Goal: Information Seeking & Learning: Understand process/instructions

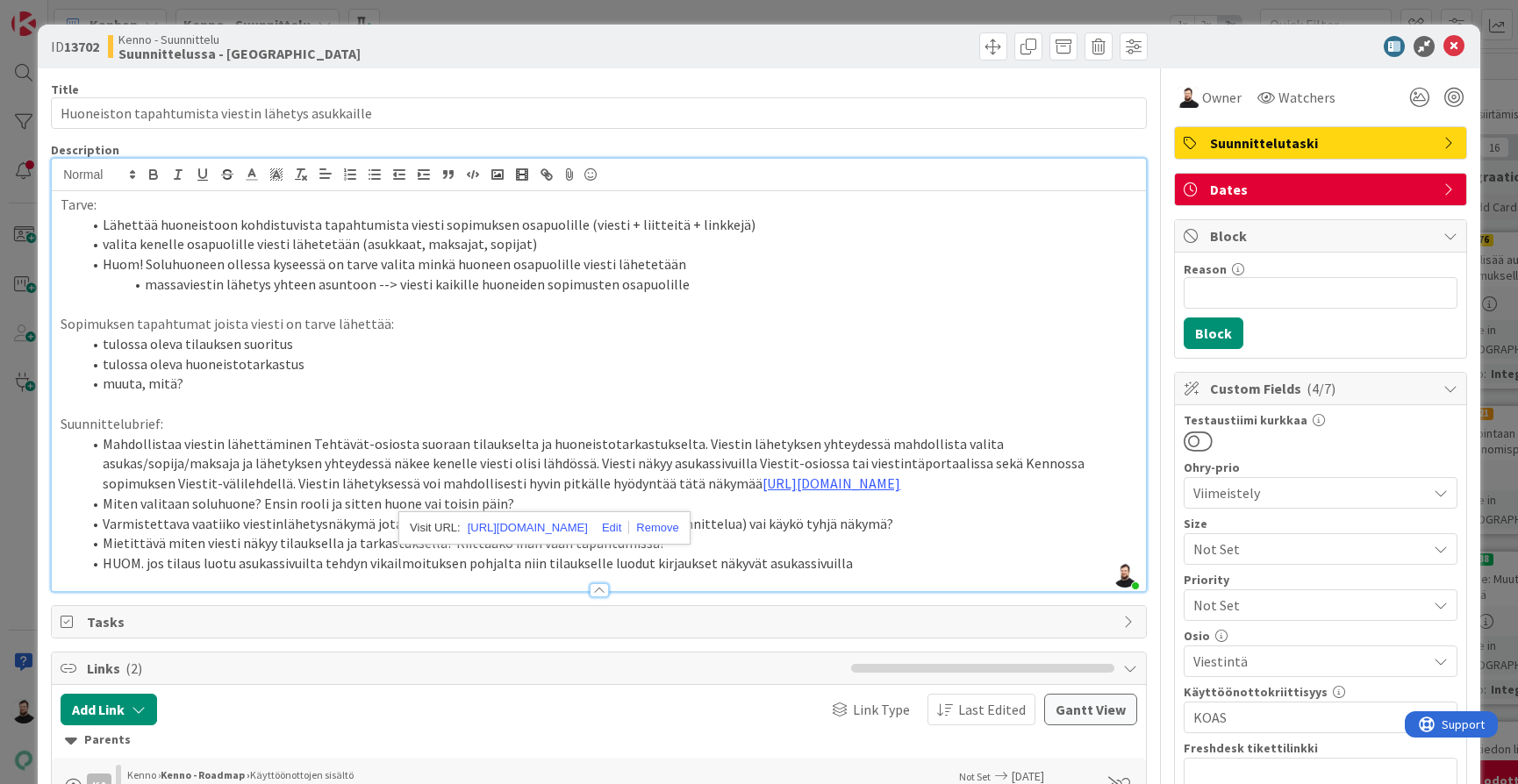
scroll to position [680, 4]
click at [23, 529] on div "ID 13702 Kenno - Suunnittelu Suunnittelussa - Rautalangat Title 50 / 128 Huonei…" at bounding box center [759, 392] width 1518 height 784
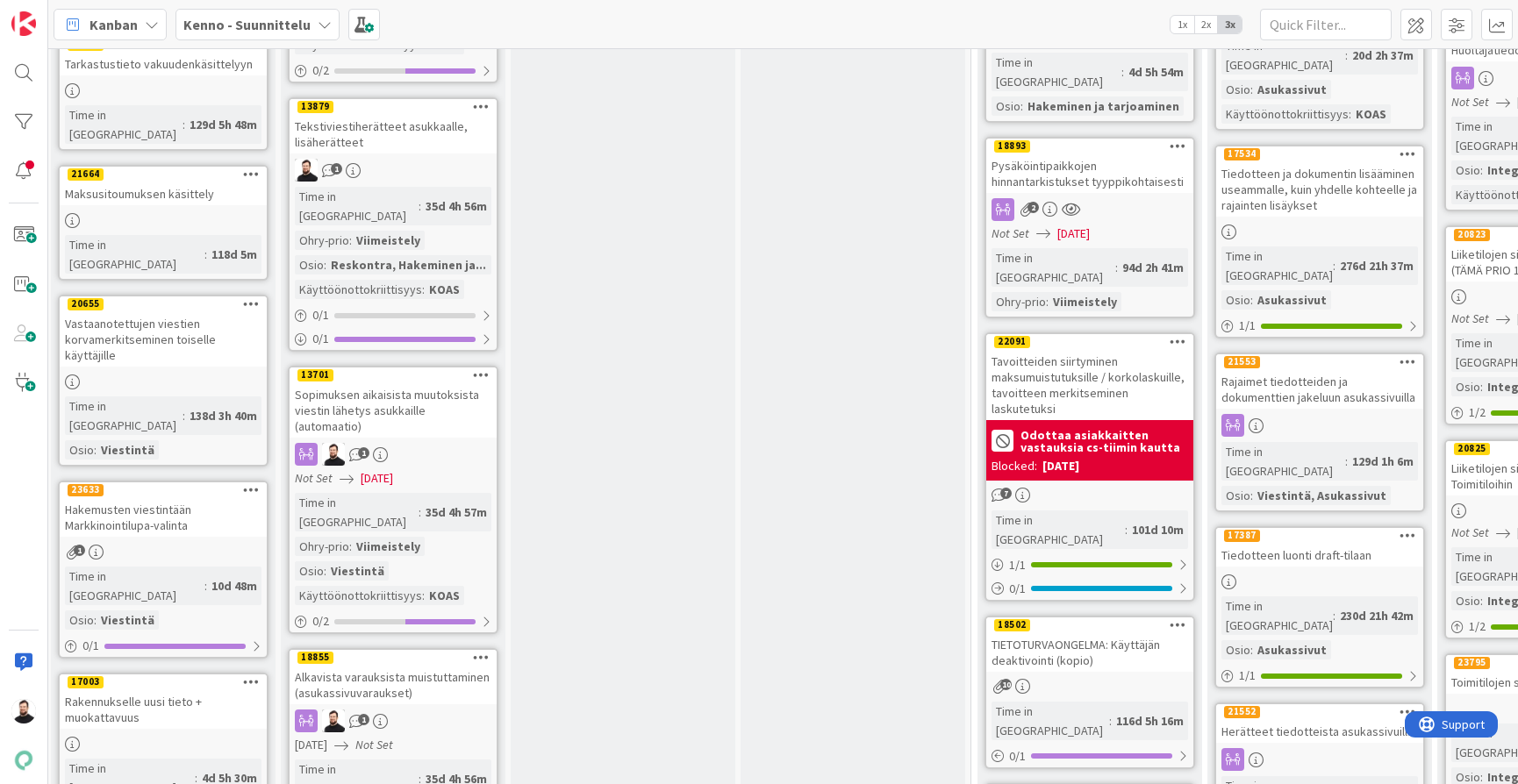
scroll to position [1395, 4]
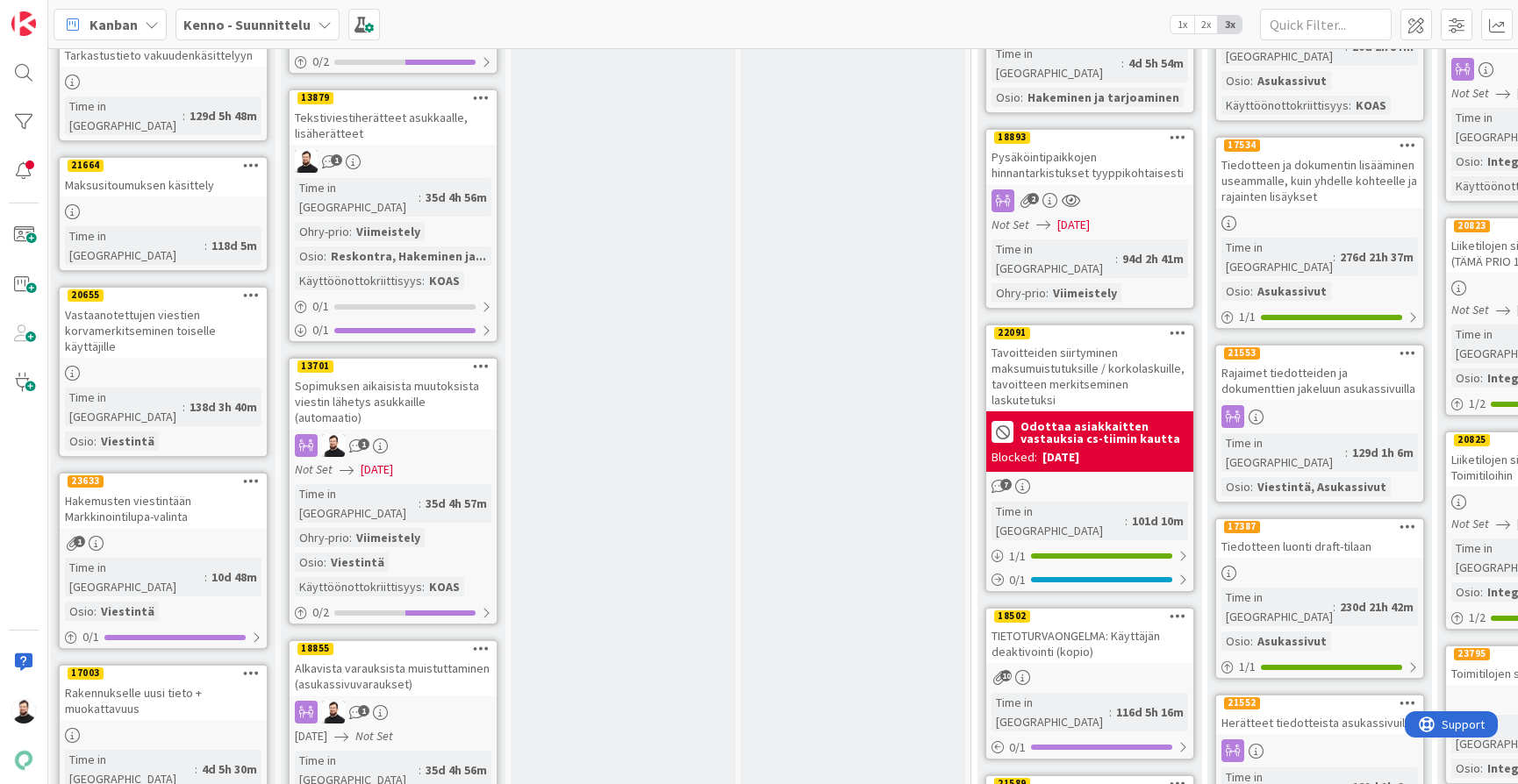
click at [384, 375] on div "Sopimuksen aikaisista muutoksista viestin lähetys asukkaille (automaatio)" at bounding box center [393, 402] width 207 height 54
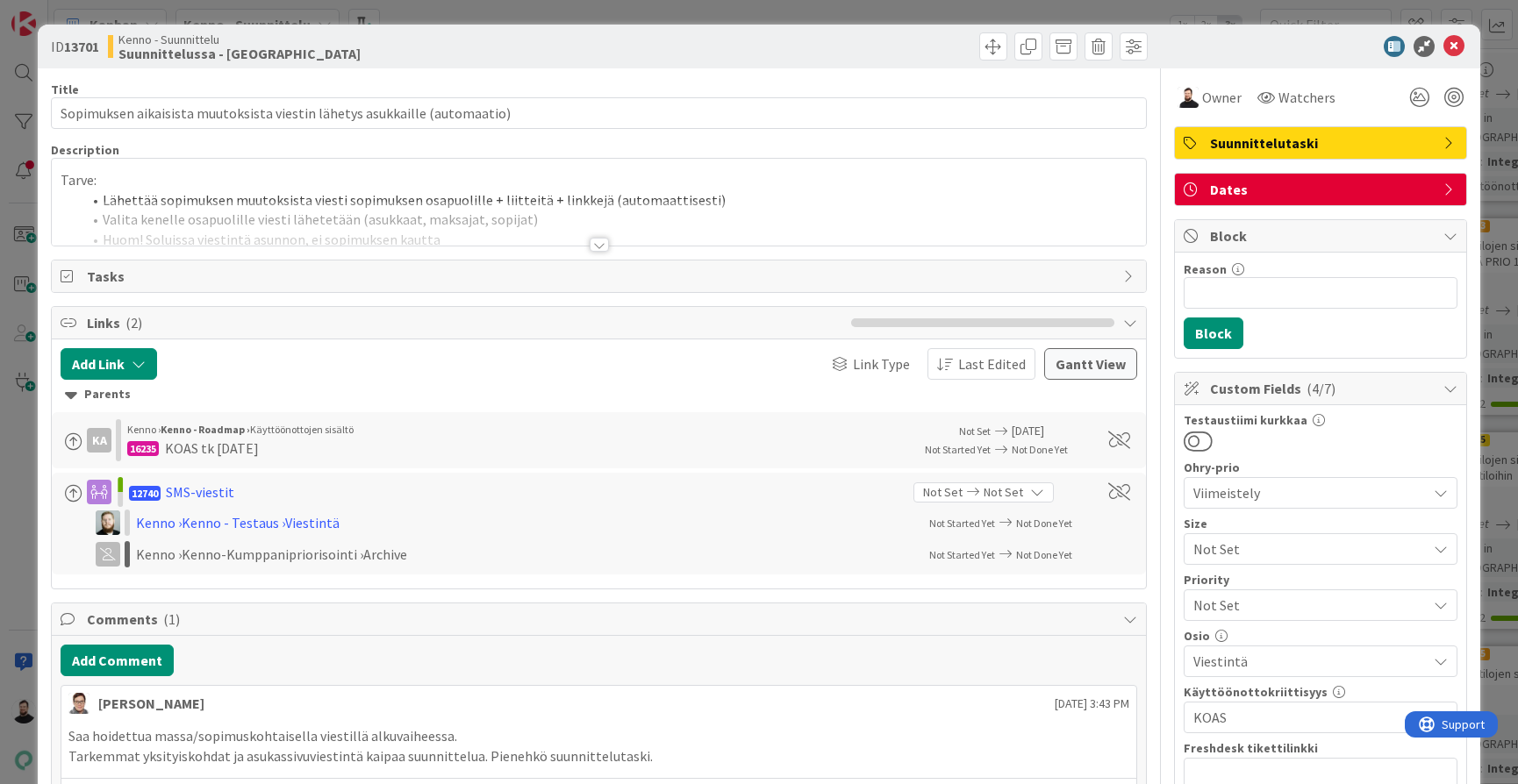
click at [596, 246] on div at bounding box center [599, 245] width 20 height 14
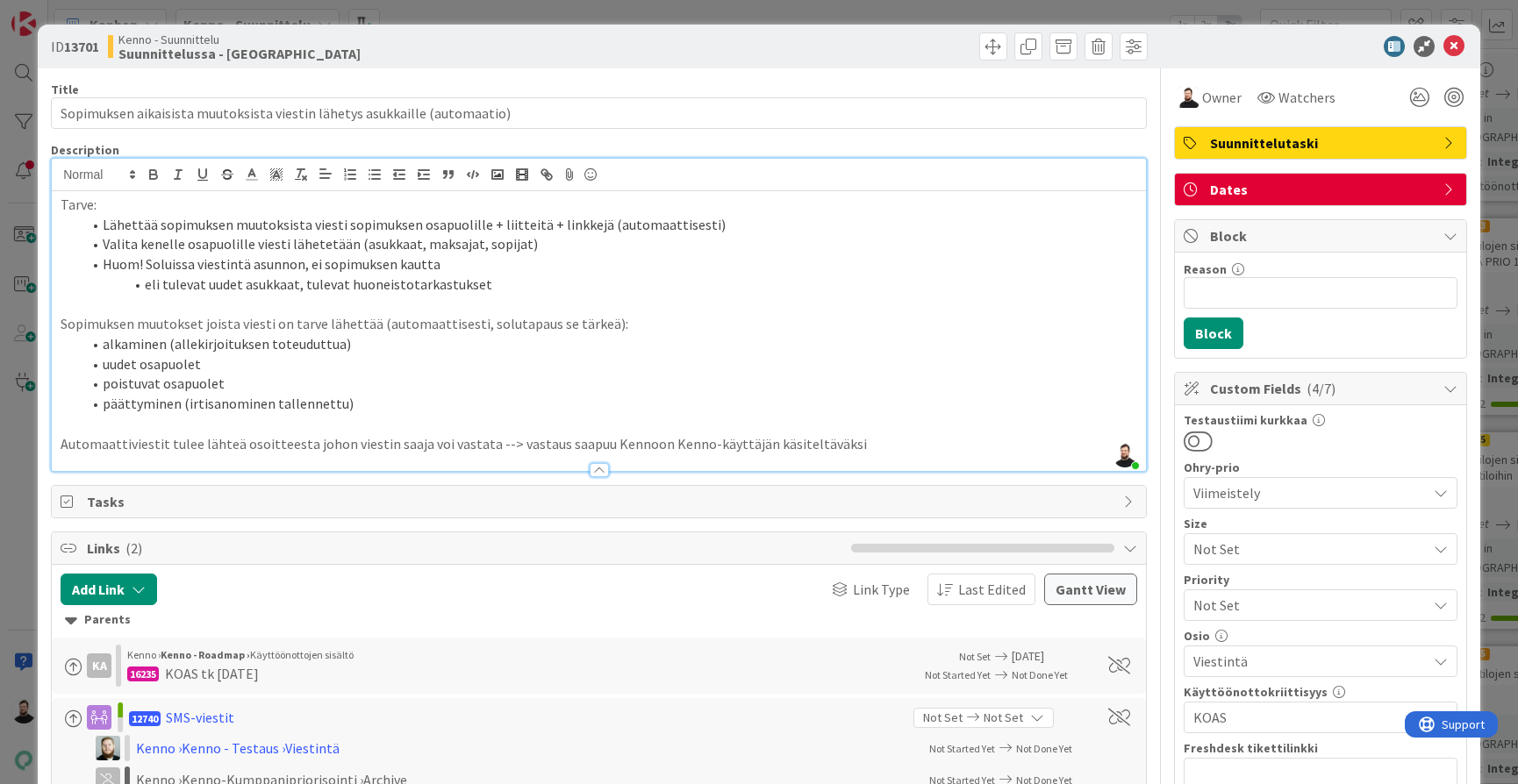
click at [33, 565] on div "ID 13701 Kenno - Suunnittelu Suunnittelussa - Rautalangat Title 73 / 128 Sopimu…" at bounding box center [759, 392] width 1518 height 784
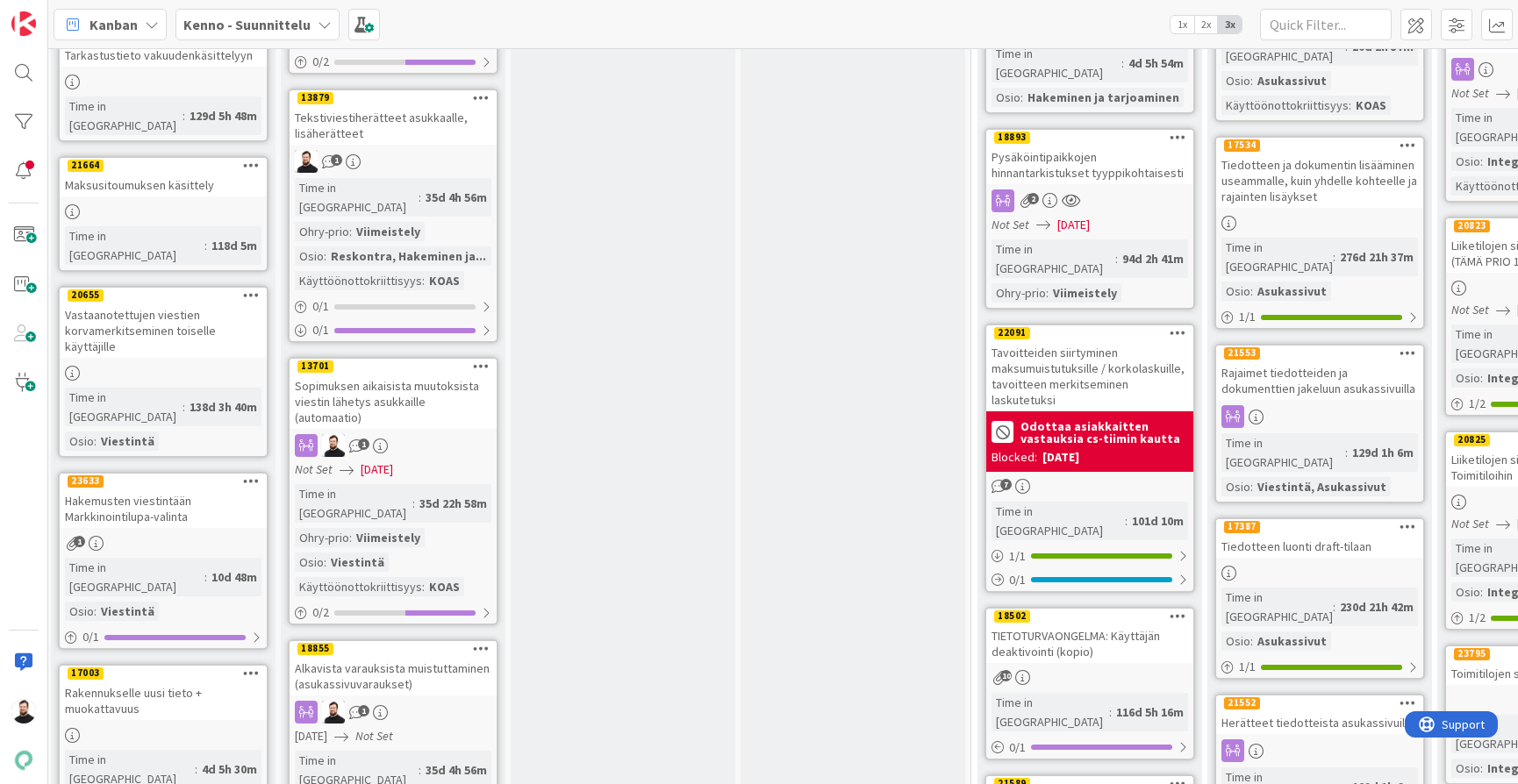
click at [450, 657] on div "Alkavista varauksista muistuttaminen (asukassivuvaraukset)" at bounding box center [393, 676] width 207 height 38
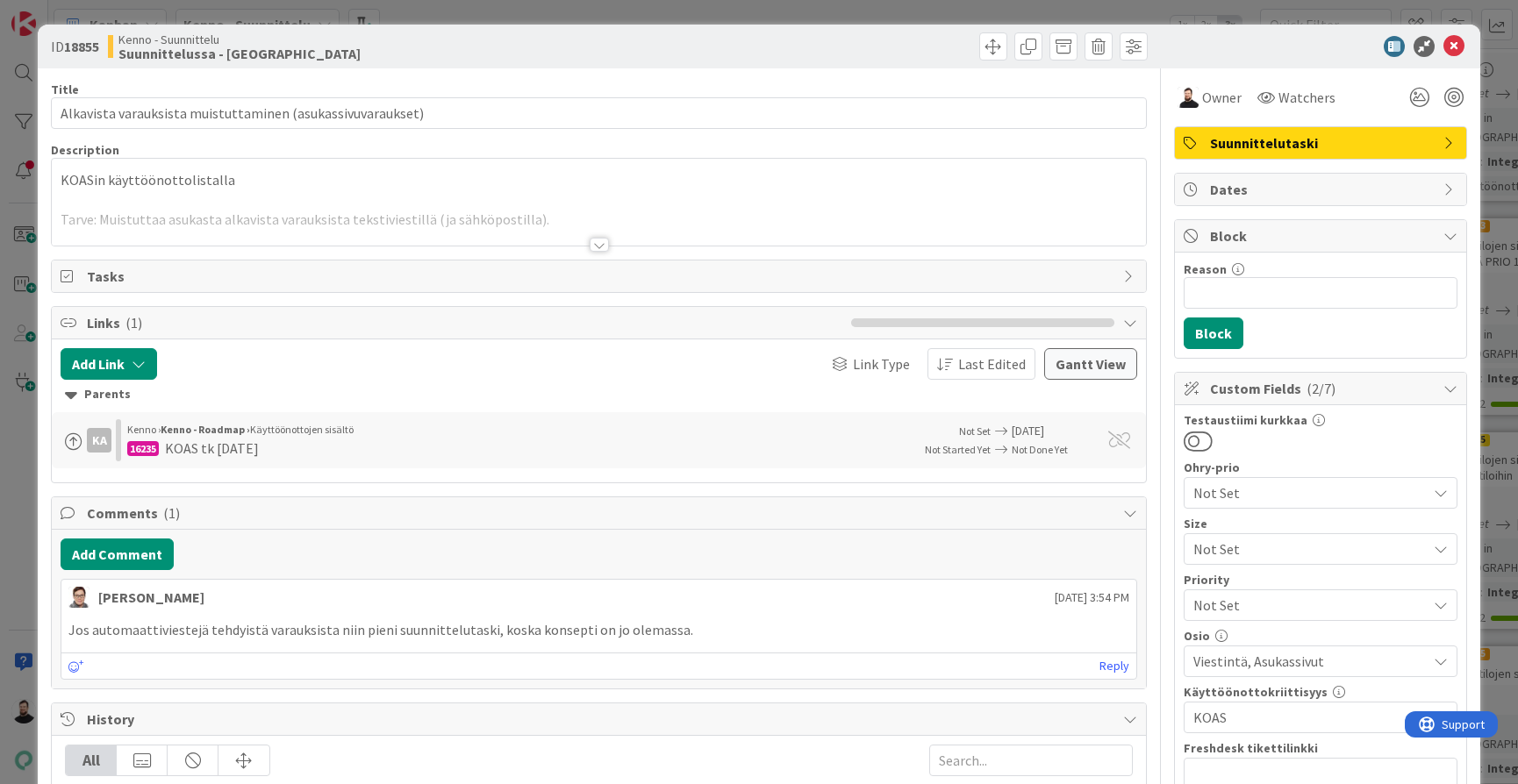
click at [596, 226] on div at bounding box center [598, 223] width 1094 height 45
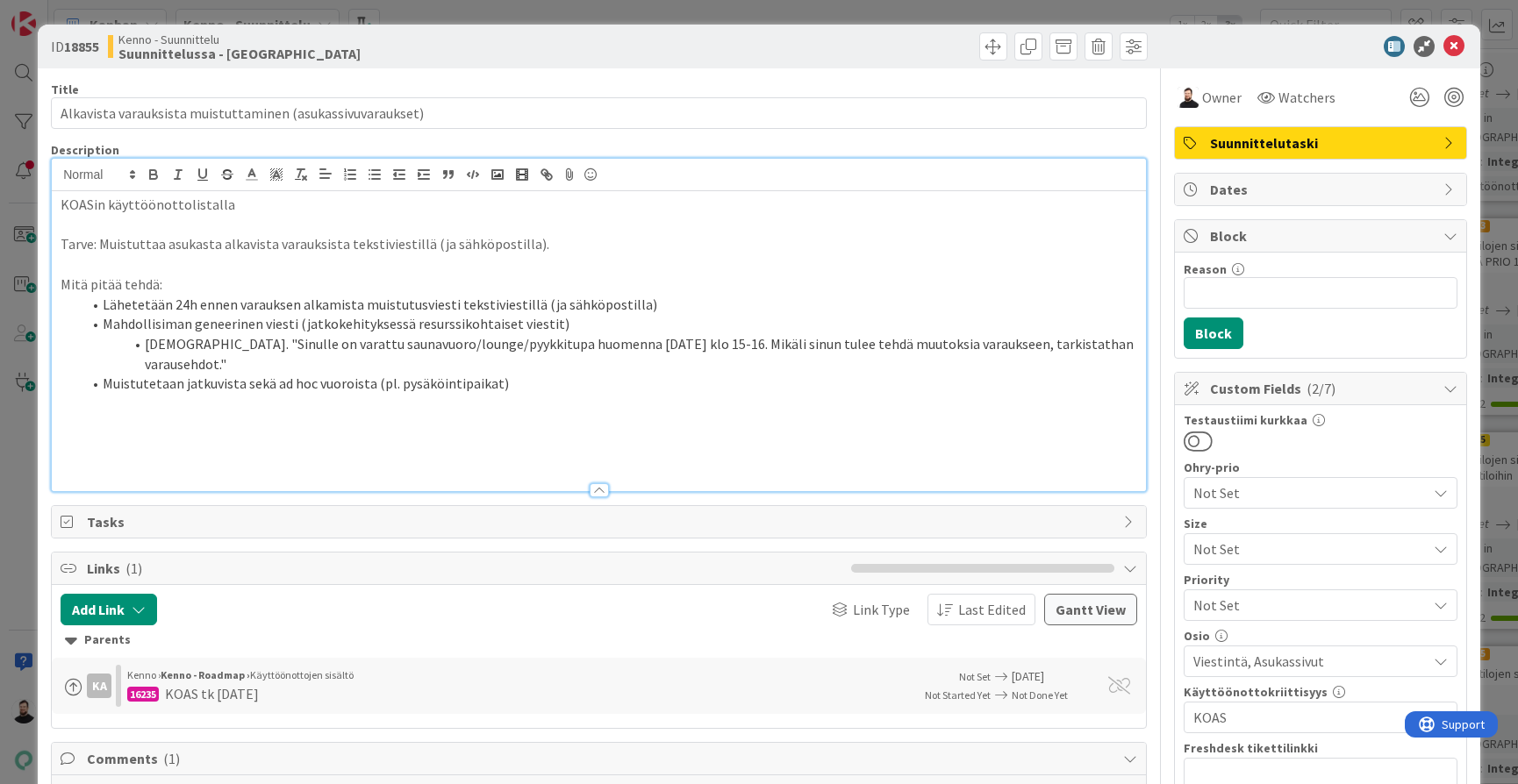
click at [22, 520] on div "ID 18855 Kenno - Suunnittelu Suunnittelussa - Rautalangat Title 58 / 128 Alkavi…" at bounding box center [759, 392] width 1518 height 784
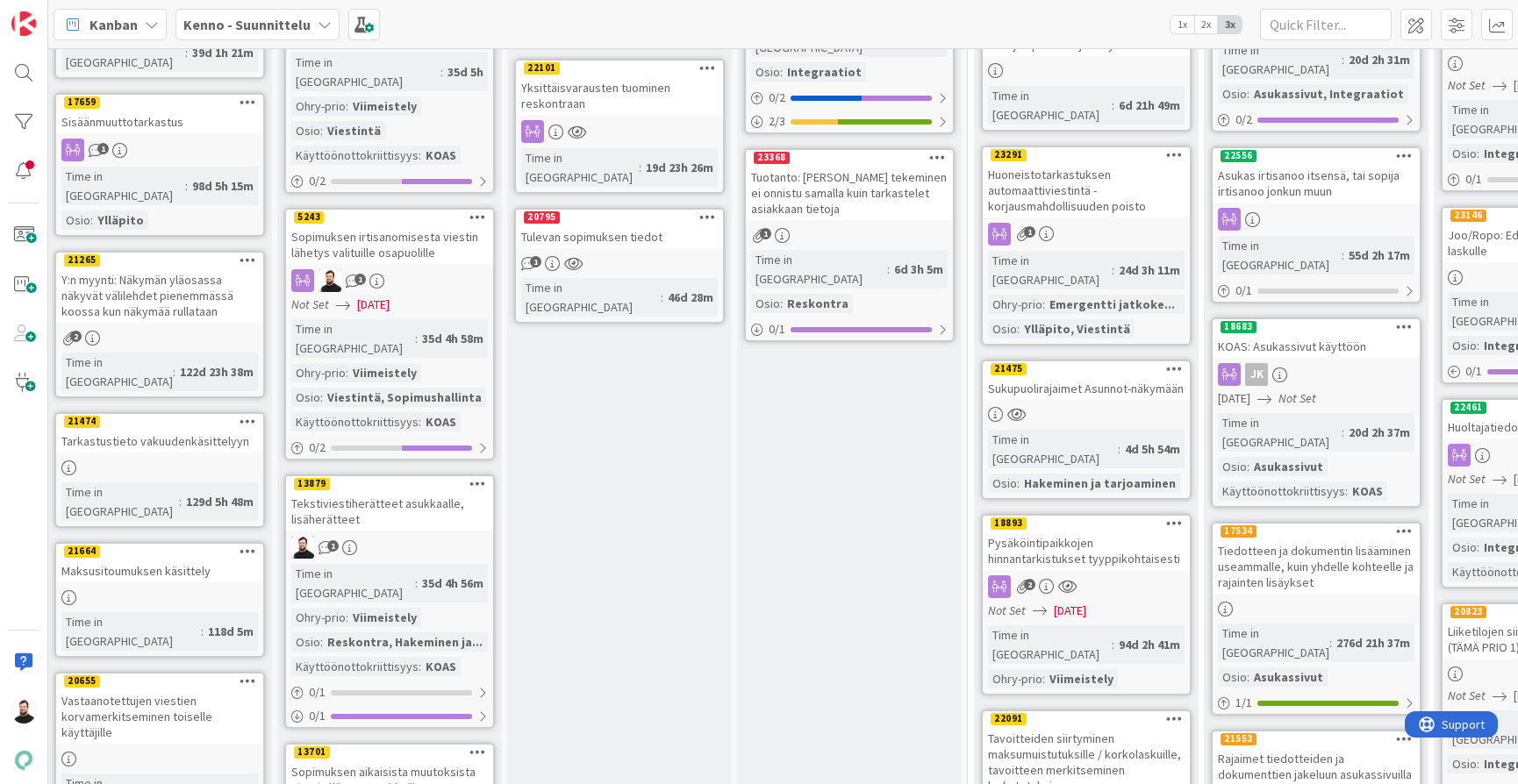
scroll to position [1007, 7]
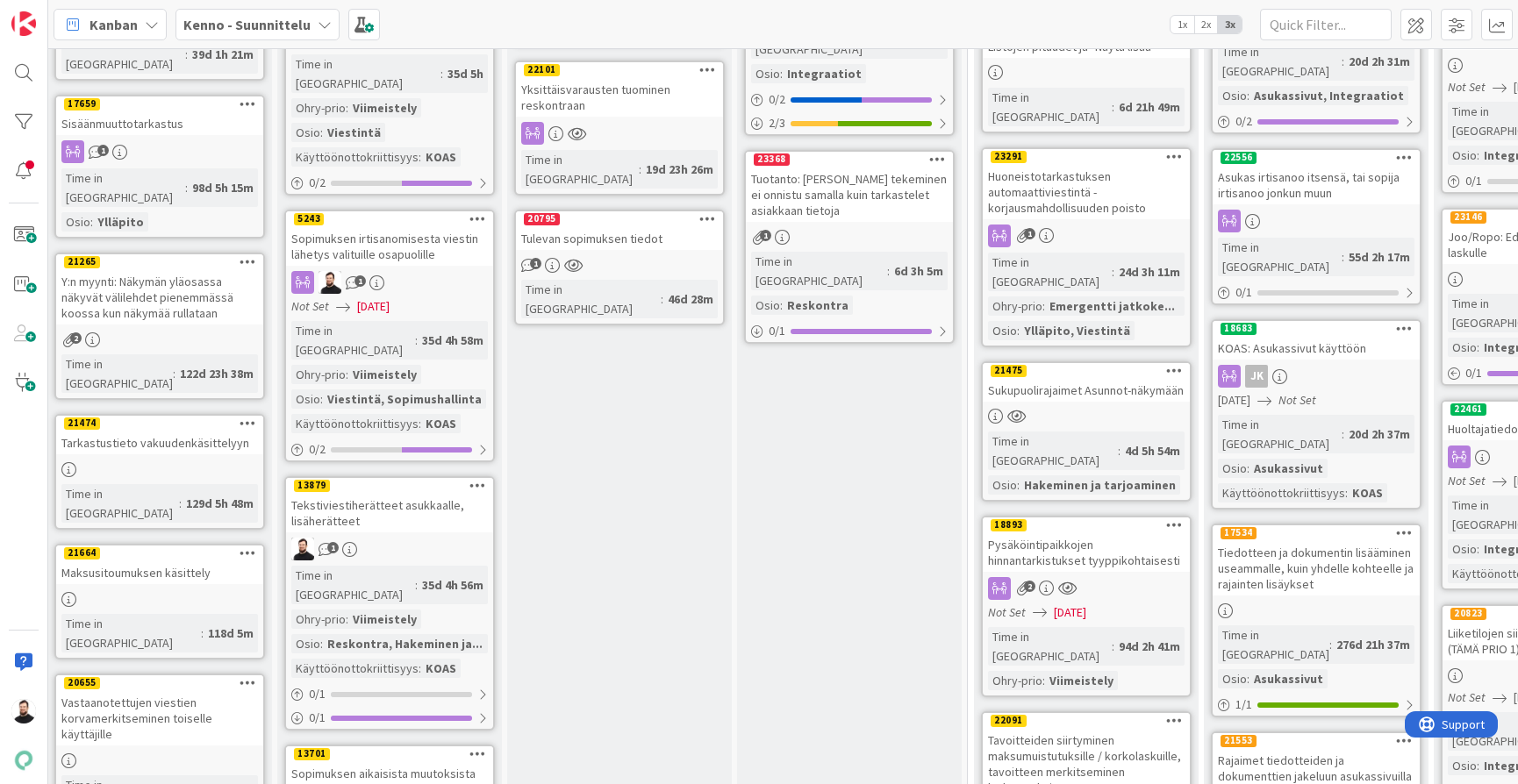
click at [430, 227] on div "Sopimuksen irtisanomisesta viestin lähetys valituille osapuolille" at bounding box center [389, 246] width 207 height 38
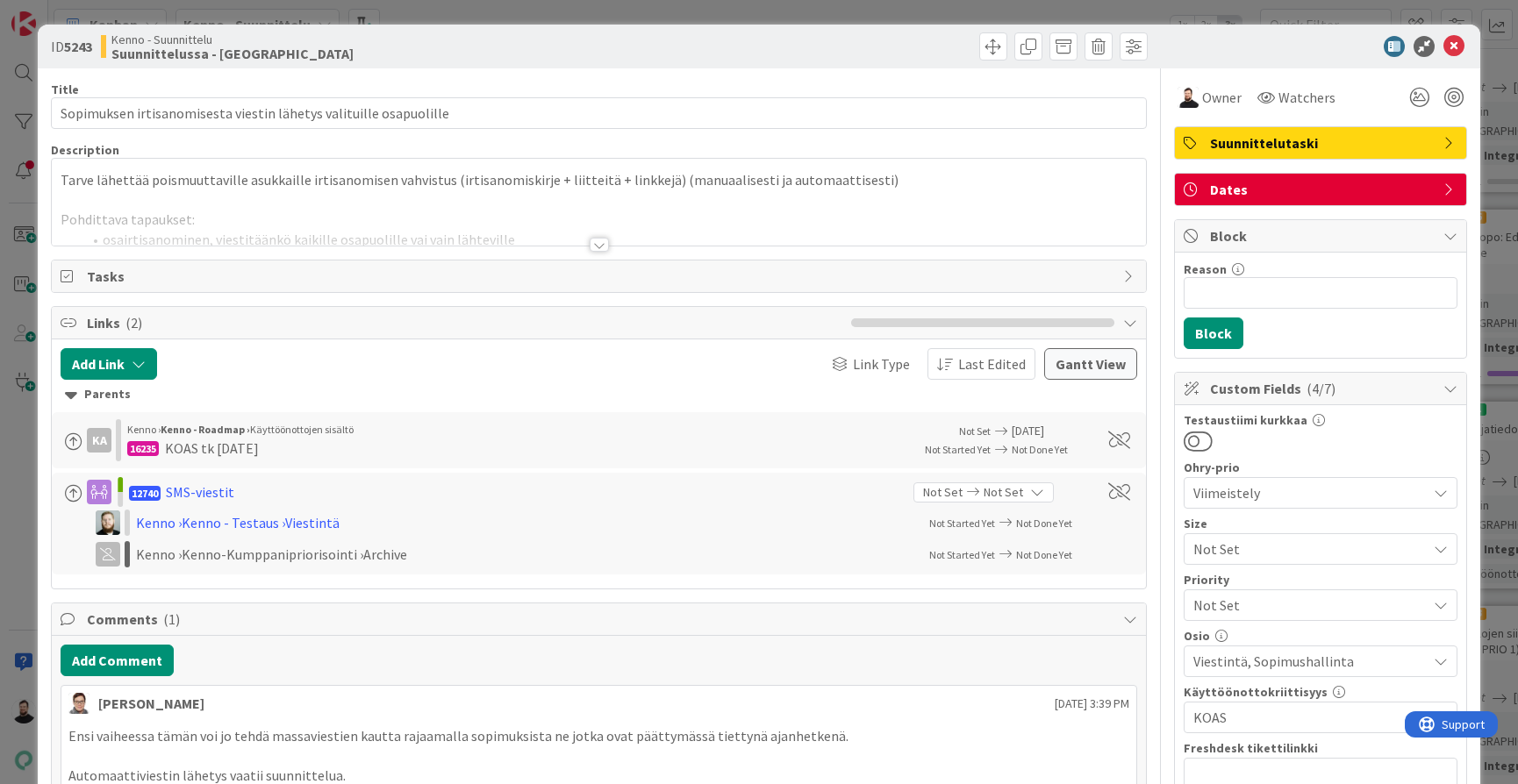
click at [594, 241] on div at bounding box center [599, 245] width 20 height 14
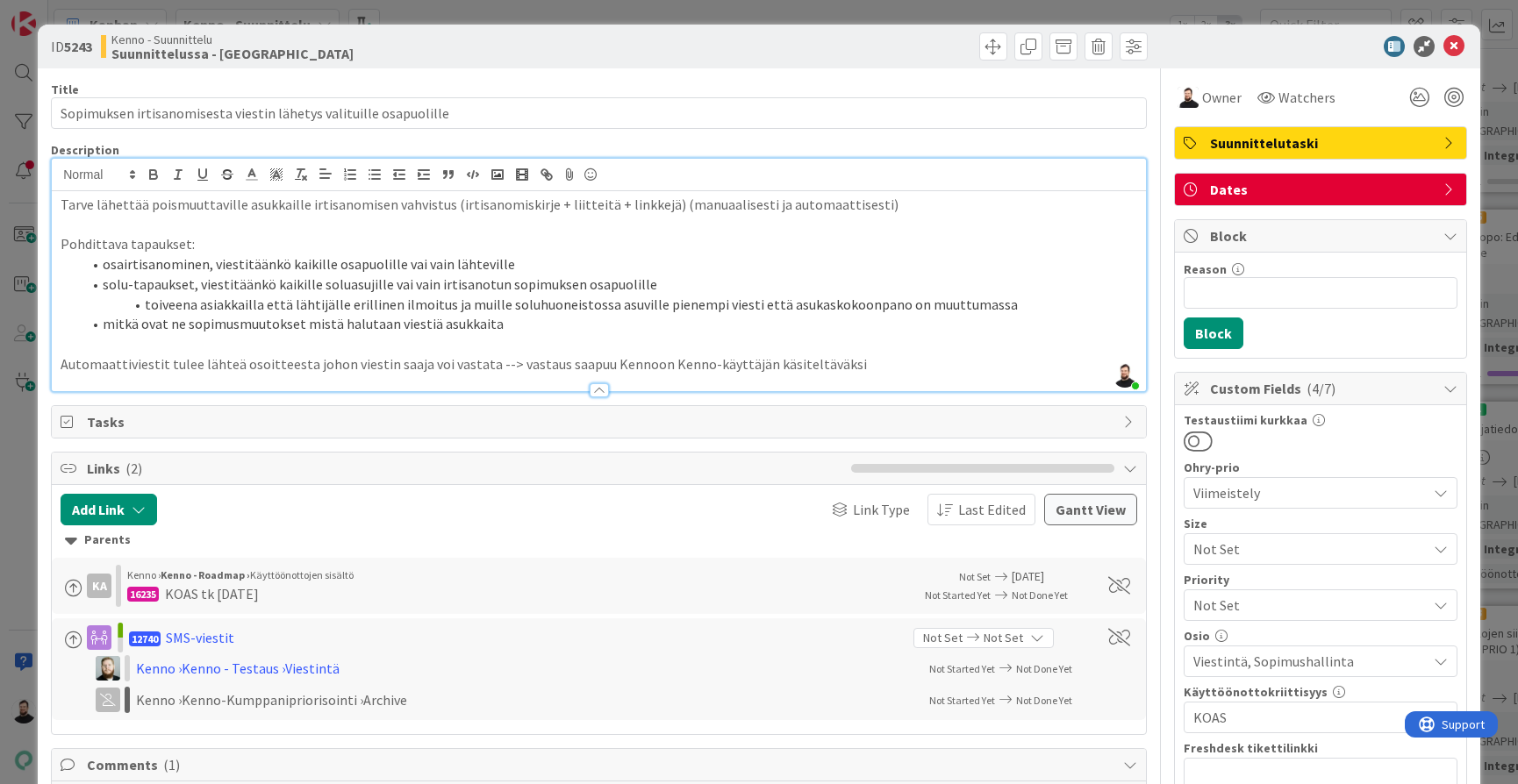
click at [21, 509] on div "ID 5243 Kenno - Suunnittelu Suunnittelussa - Rautalangat Title 65 / 128 Sopimuk…" at bounding box center [759, 392] width 1518 height 784
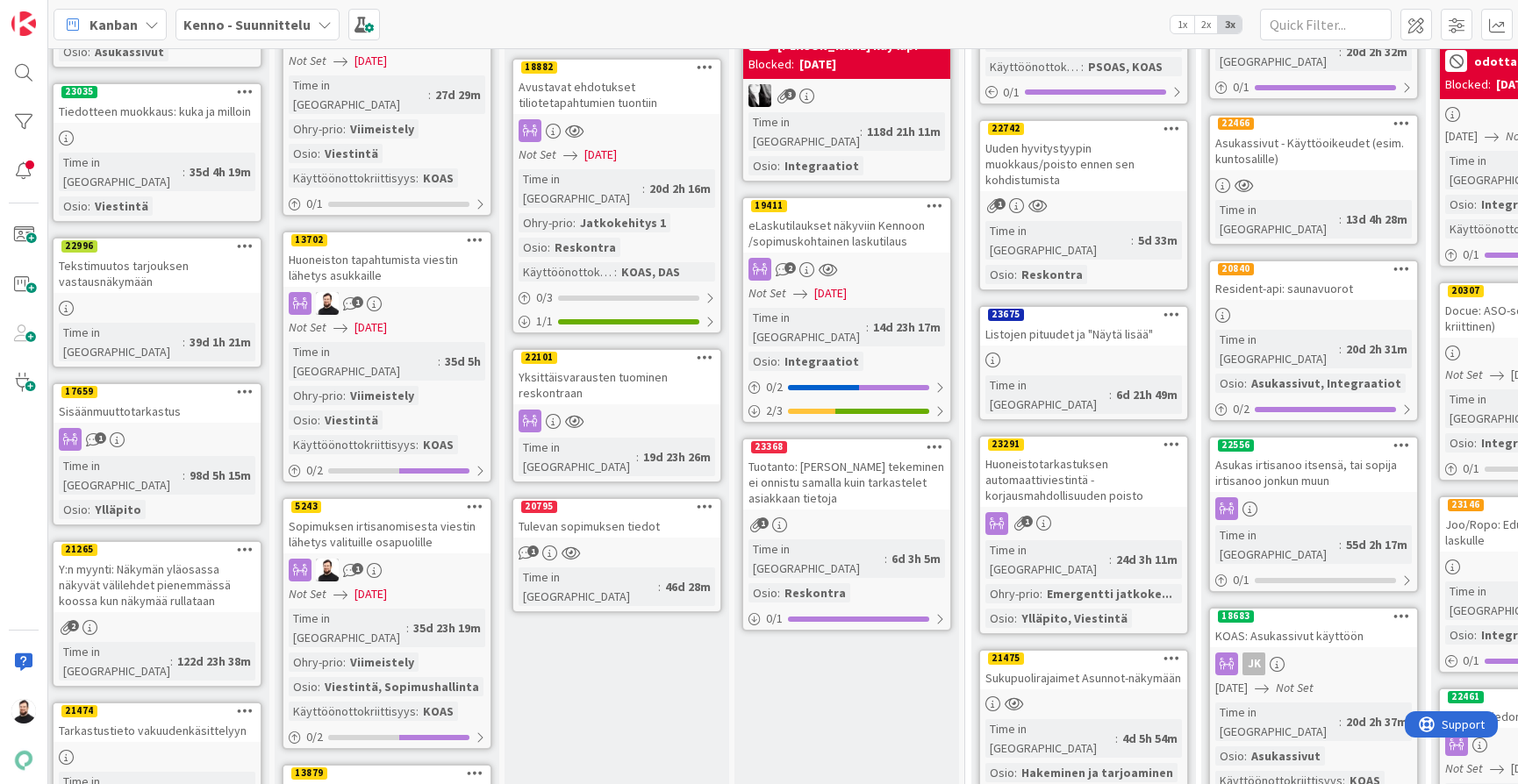
scroll to position [713, 10]
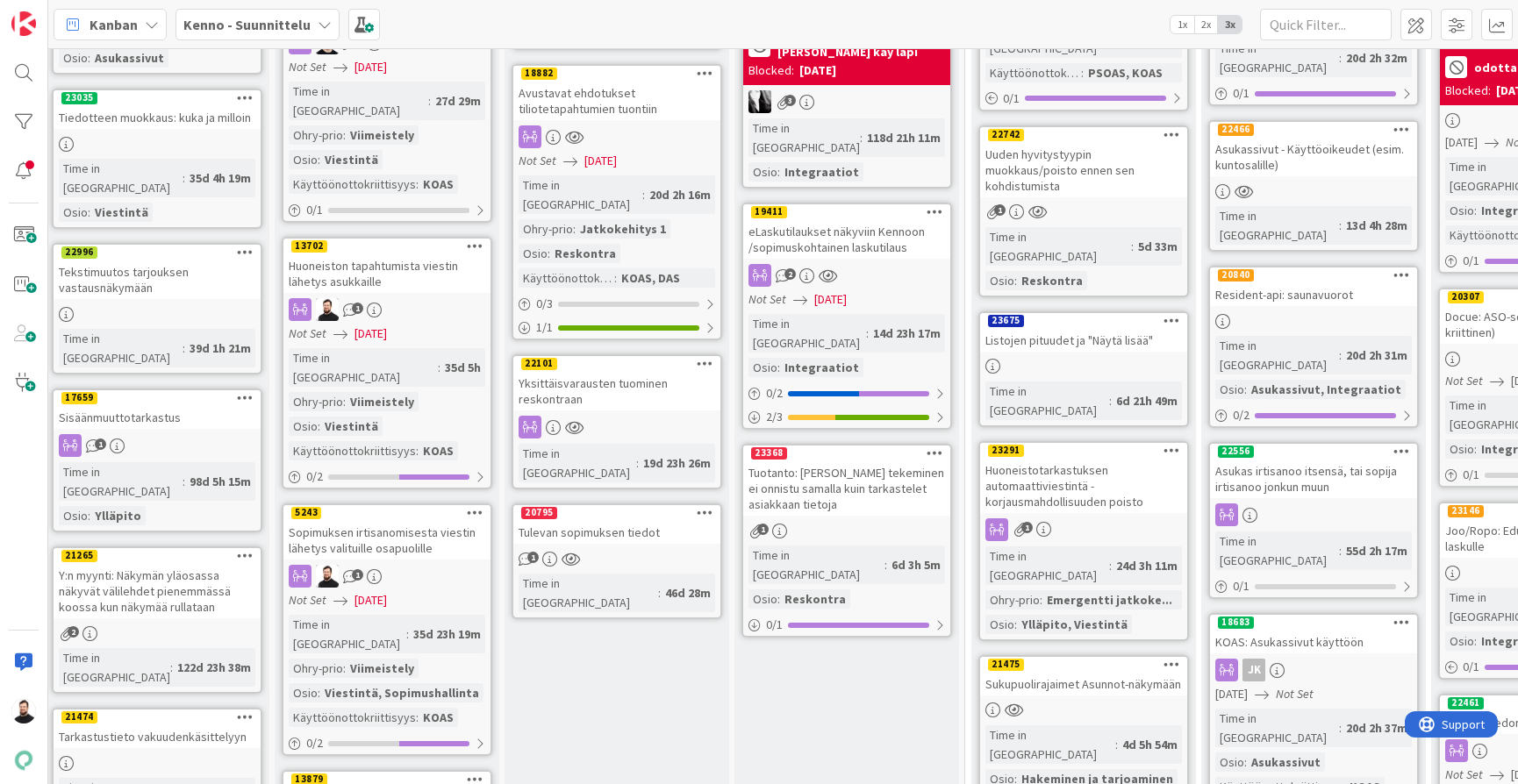
click at [408, 254] on div "Huoneiston tapahtumista viestin lähetys asukkaille" at bounding box center [387, 273] width 207 height 38
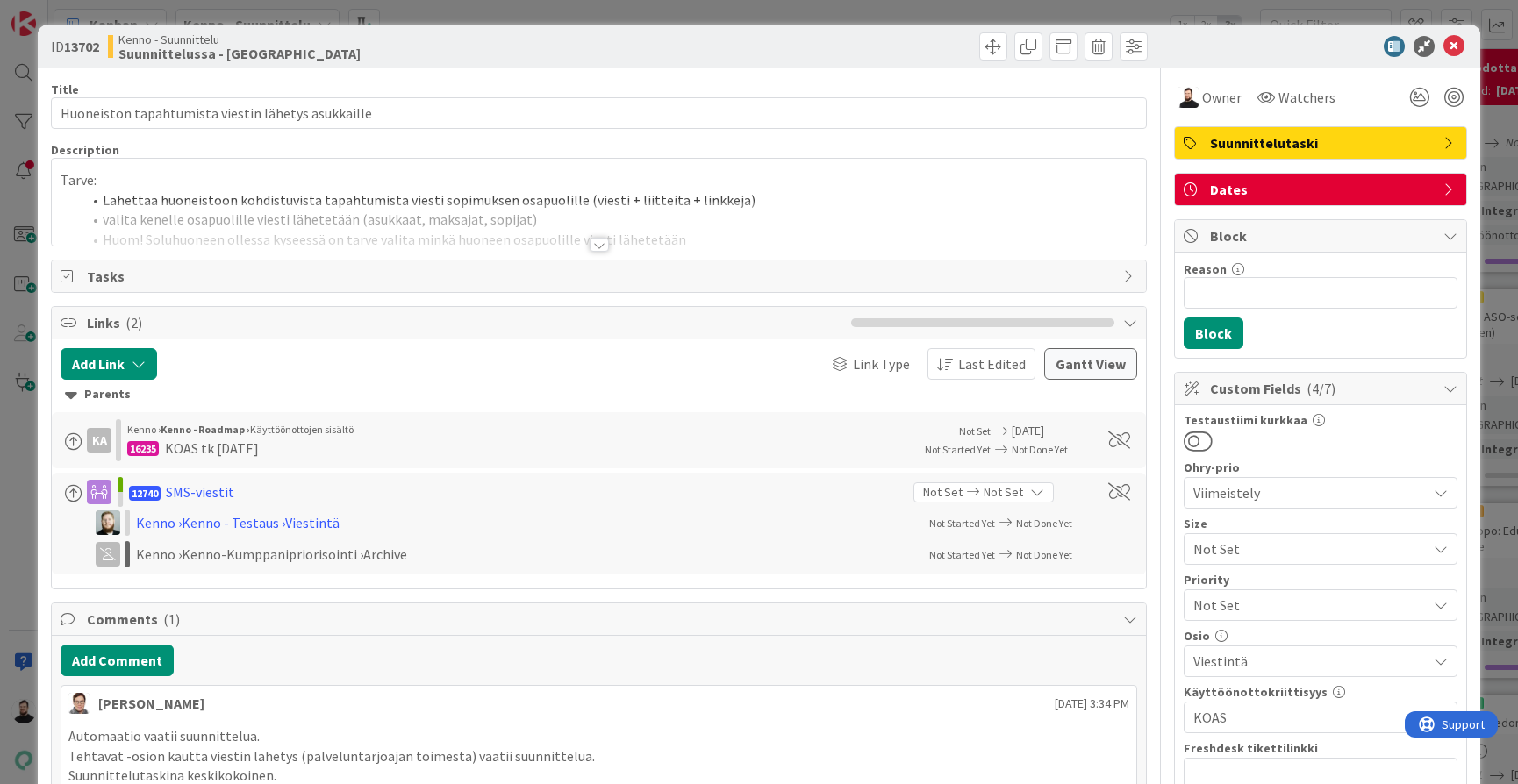
click at [592, 245] on div at bounding box center [599, 245] width 20 height 14
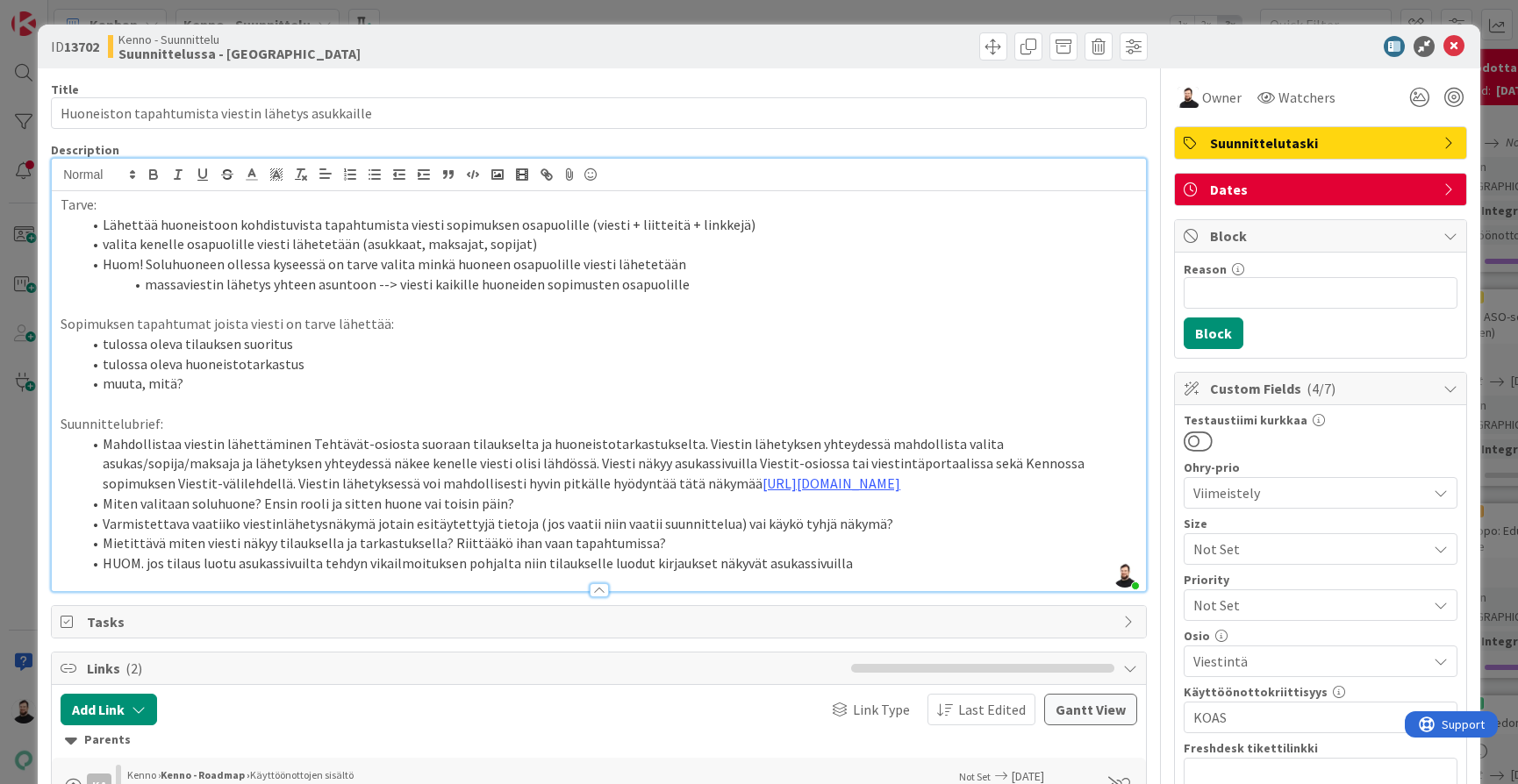
click at [27, 471] on div "ID 13702 Kenno - Suunnittelu Suunnittelussa - Rautalangat Title 50 / 128 Huonei…" at bounding box center [759, 392] width 1518 height 784
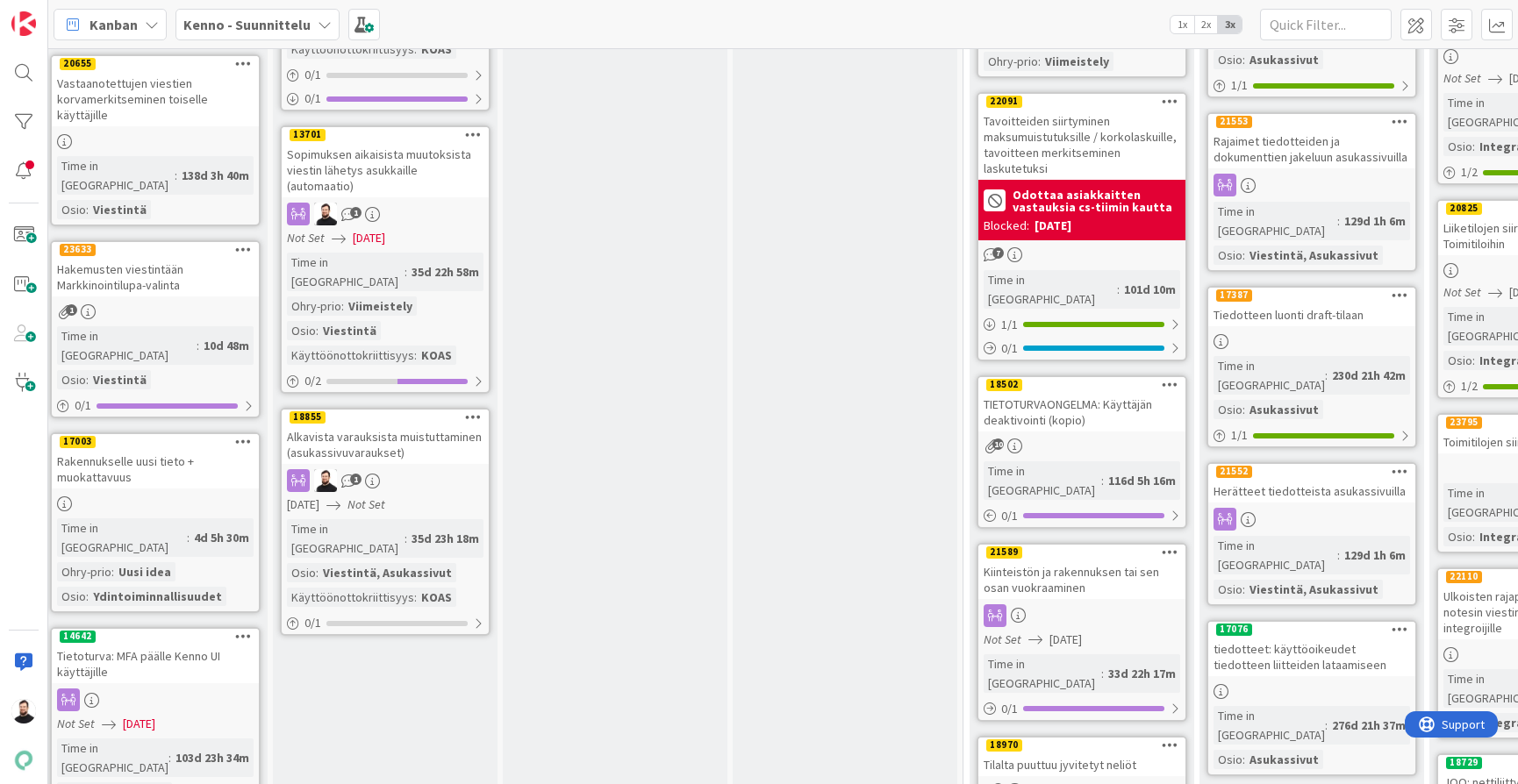
scroll to position [1406, 12]
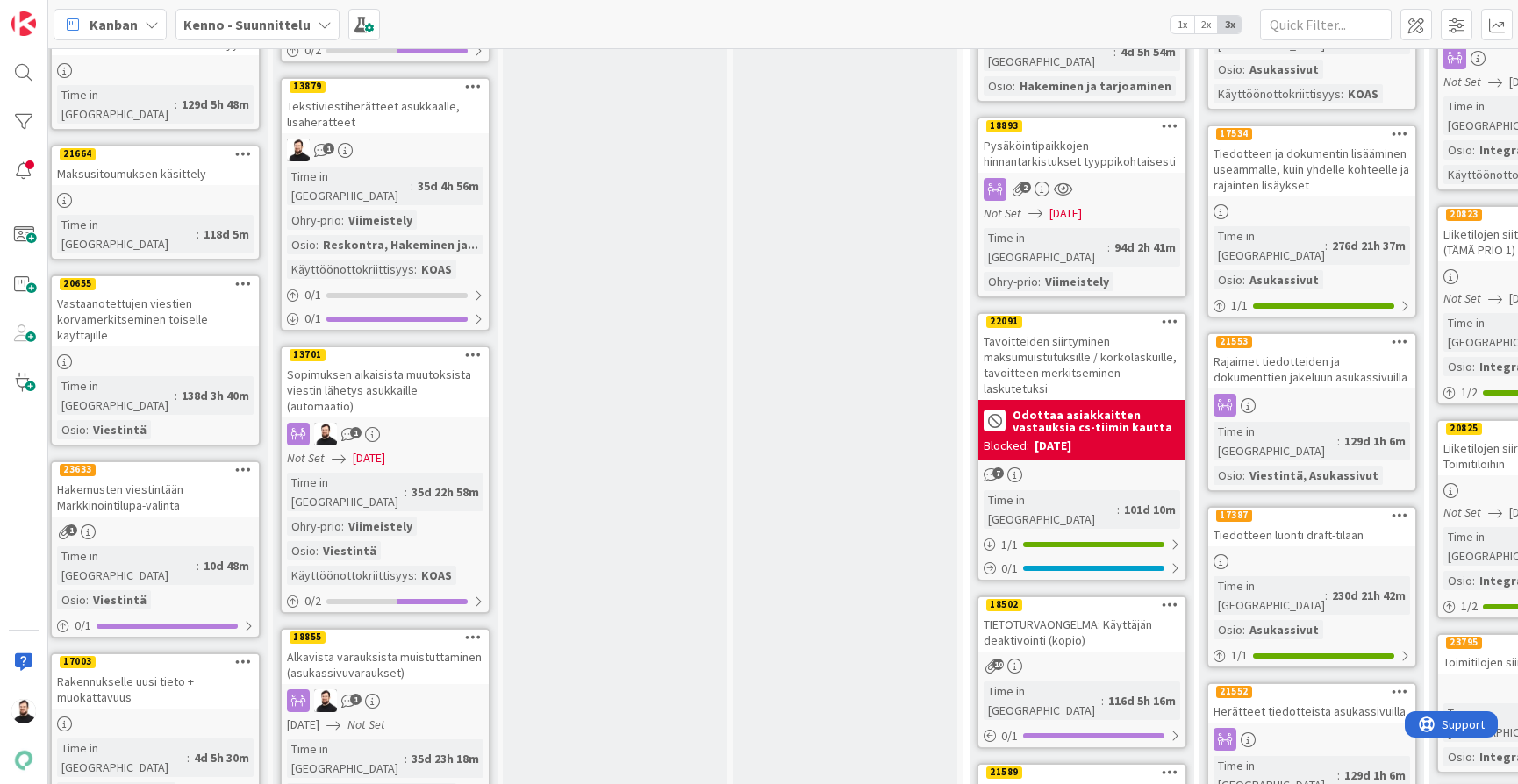
click at [408, 363] on div "Sopimuksen aikaisista muutoksista viestin lähetys asukkaille (automaatio)" at bounding box center [385, 390] width 207 height 54
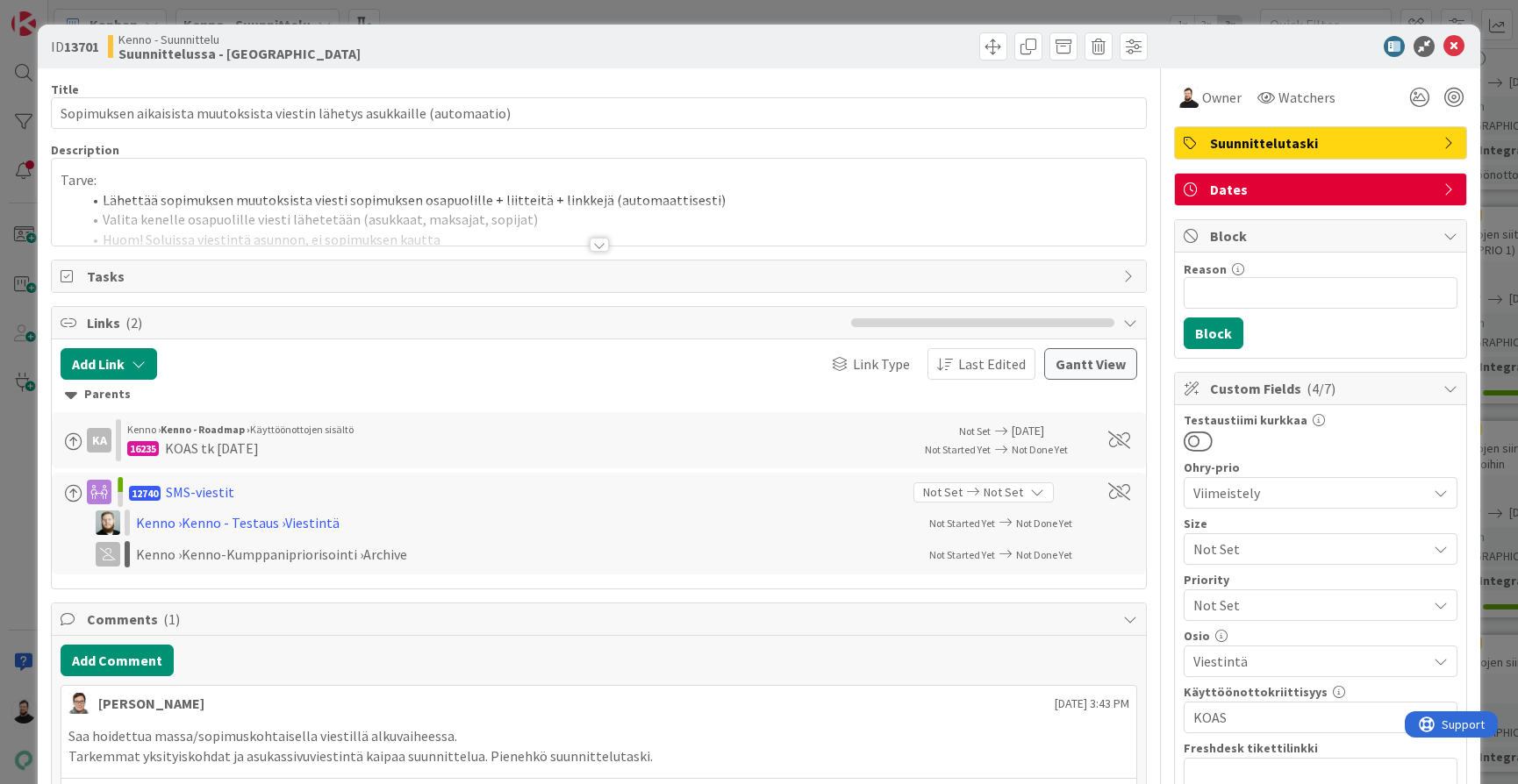
click at [596, 248] on div at bounding box center [599, 245] width 20 height 14
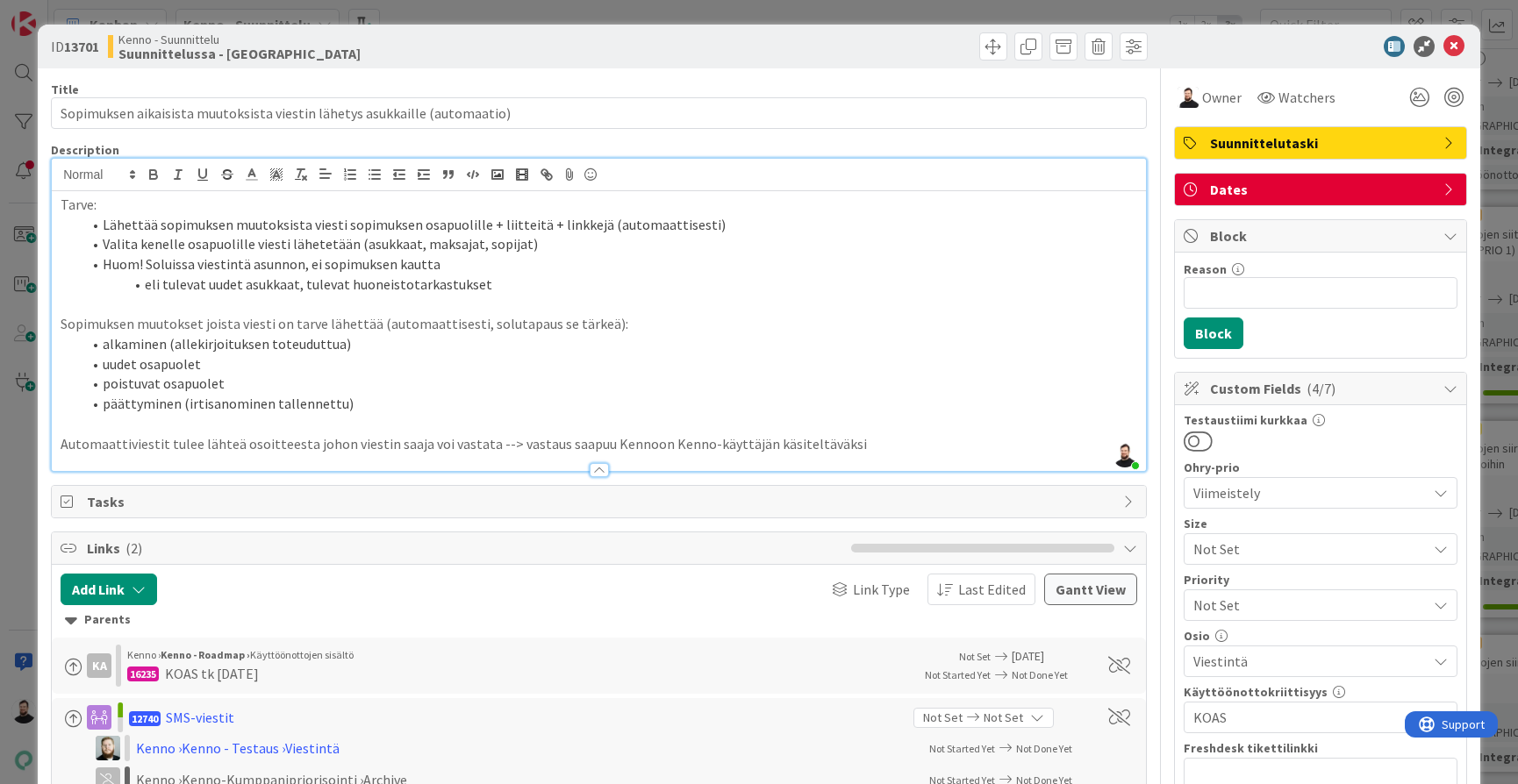
click at [276, 358] on li "uudet osapuolet" at bounding box center [609, 364] width 1055 height 21
click at [780, 235] on li "Valita kenelle osapuolille viesti lähetetään (asukkaat, maksajat, sopijat)" at bounding box center [609, 244] width 1055 height 21
click at [781, 227] on li "Lähettää sopimuksen muutoksista viesti sopimuksen osapuolille + liitteitä + lin…" at bounding box center [609, 225] width 1055 height 21
click at [770, 260] on li "Huom! Soluissa viestintä asunnon, ei sopimuksen kautta" at bounding box center [609, 264] width 1055 height 21
click at [771, 280] on li "eli tulevat uudet asukkaat, tulevat huoneistotarkastukset" at bounding box center [609, 285] width 1055 height 21
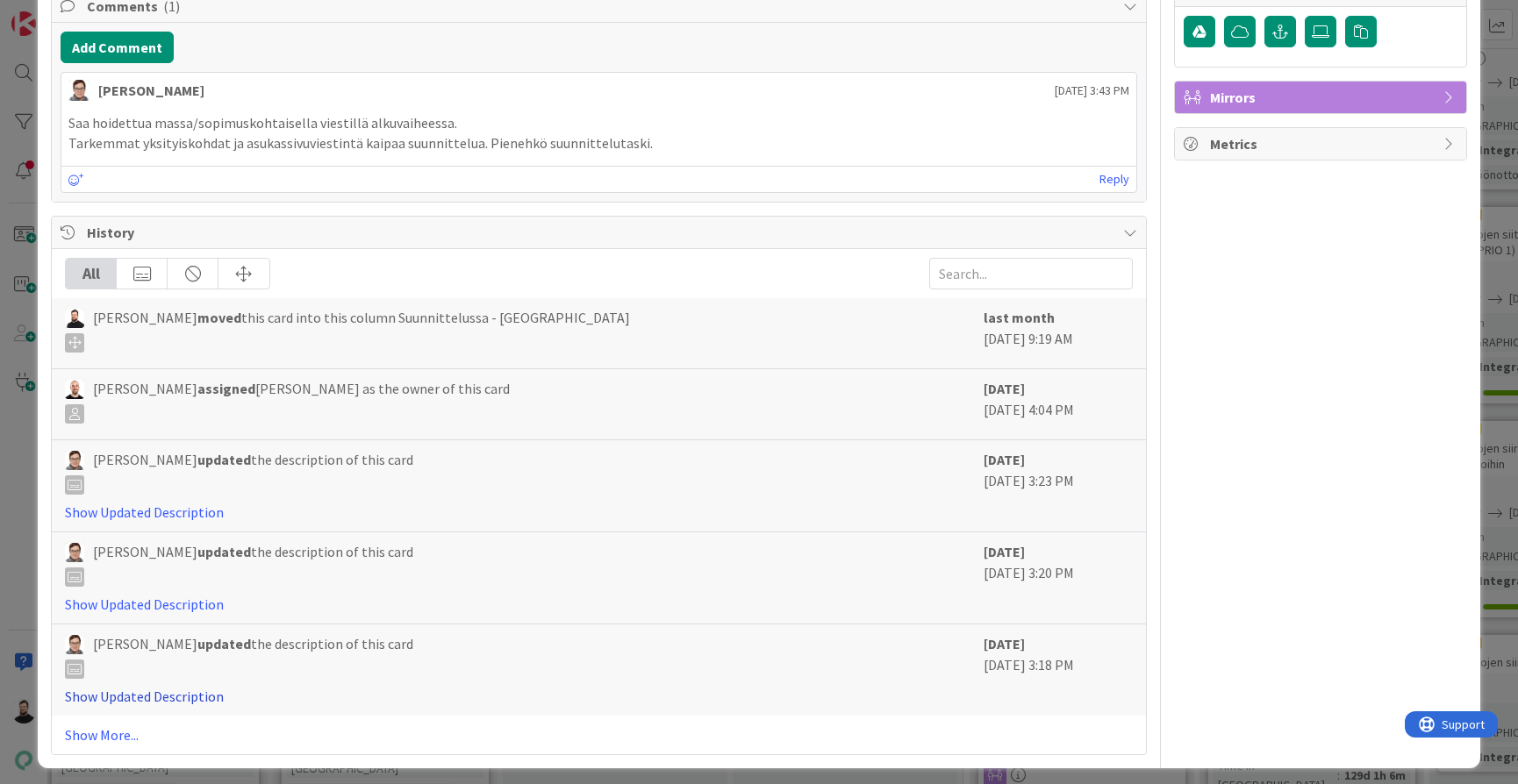
scroll to position [838, 0]
click at [150, 696] on link "Show Updated Description" at bounding box center [145, 697] width 159 height 18
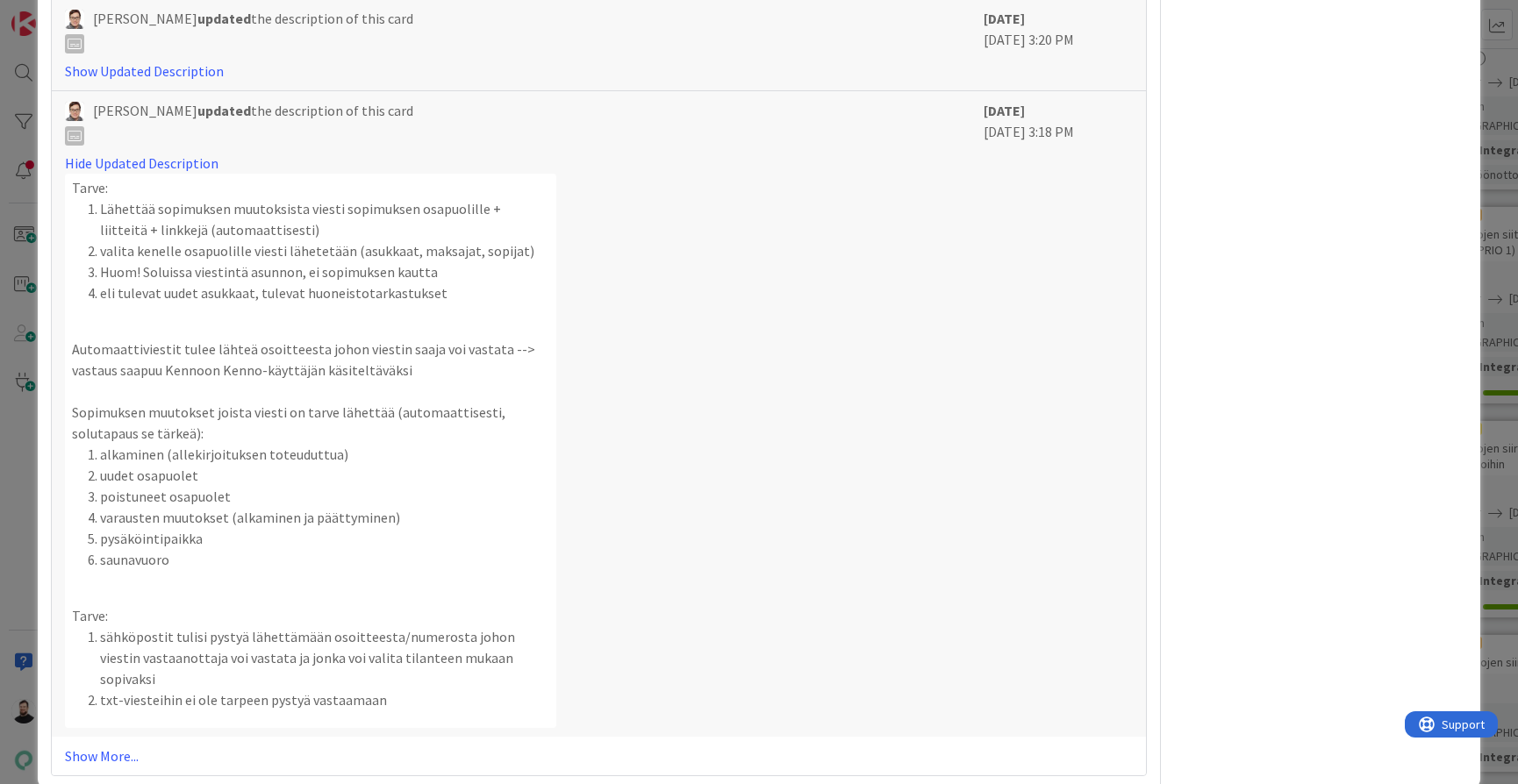
scroll to position [1372, 0]
click at [100, 739] on div "All Taavi Kervinen moved this card into this column Suunnittelussa - Rautalanga…" at bounding box center [598, 246] width 1094 height 1060
click at [100, 738] on div "All Taavi Kervinen moved this card into this column Suunnittelussa - Rautalanga…" at bounding box center [598, 246] width 1094 height 1060
click at [107, 746] on link "Show More..." at bounding box center [599, 757] width 1068 height 21
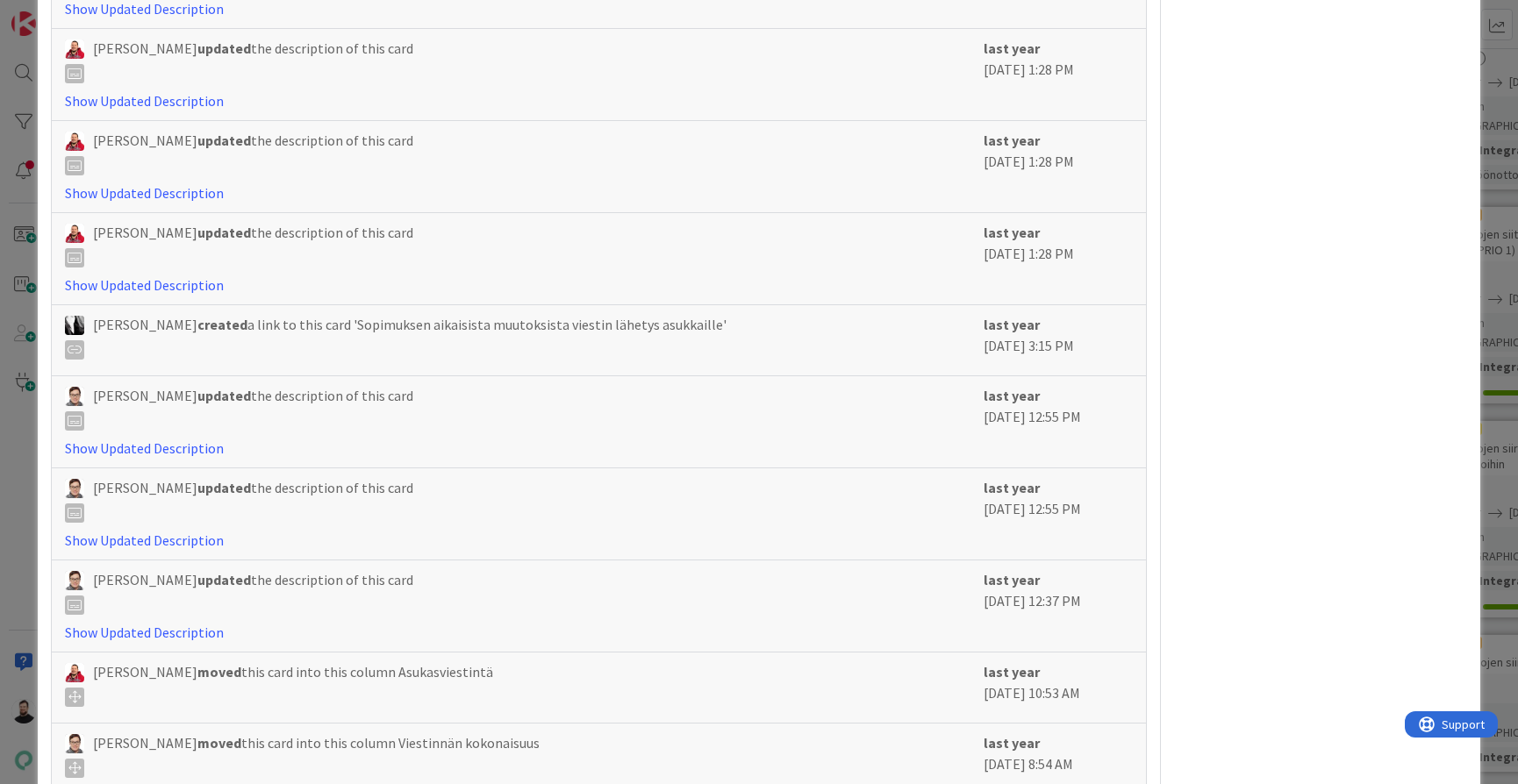
scroll to position [3455, 0]
click at [176, 436] on link "Show Updated Description" at bounding box center [145, 445] width 159 height 18
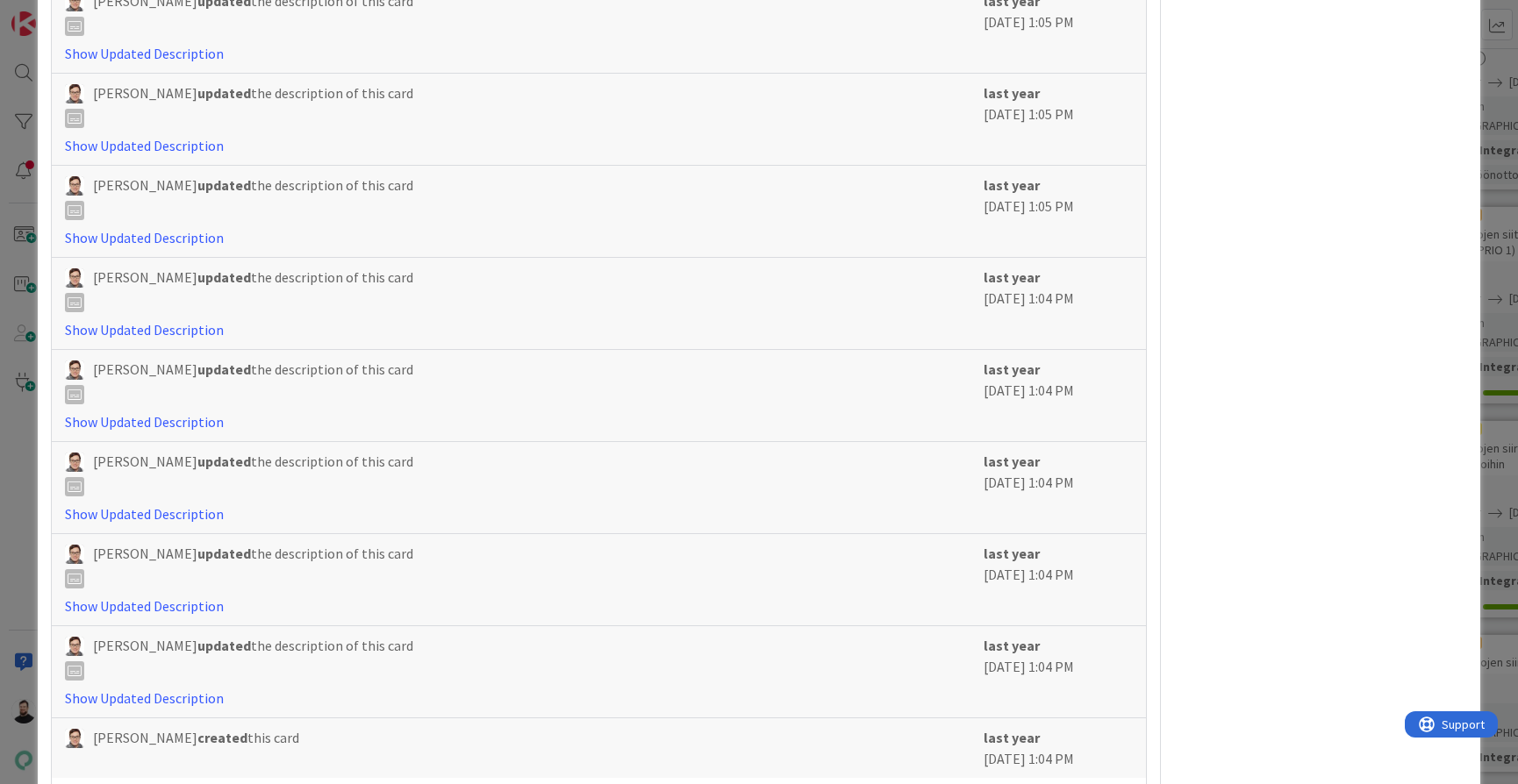
scroll to position [7254, 0]
click at [154, 691] on link "Show Updated Description" at bounding box center [145, 700] width 159 height 18
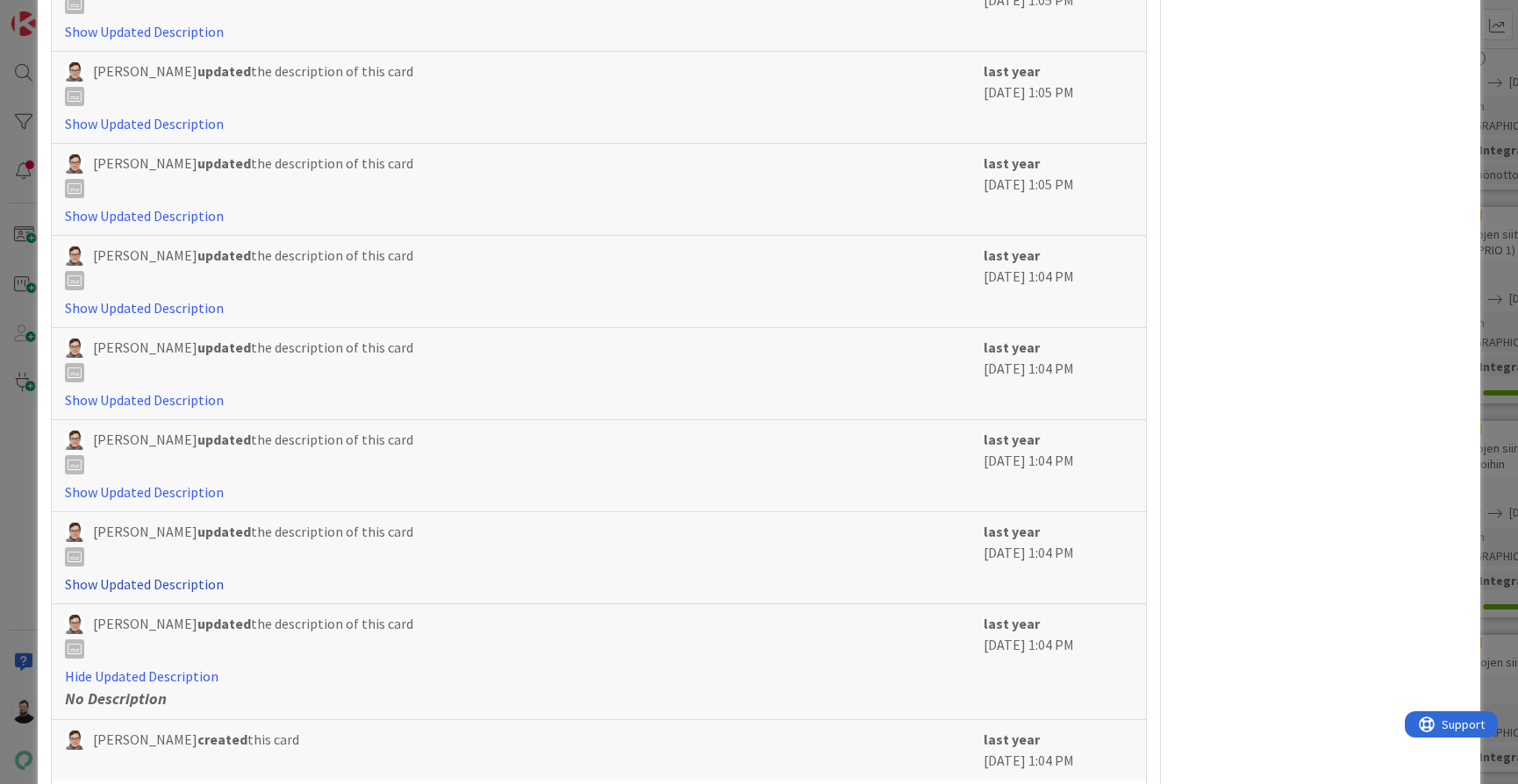
click at [156, 576] on link "Show Updated Description" at bounding box center [145, 585] width 159 height 18
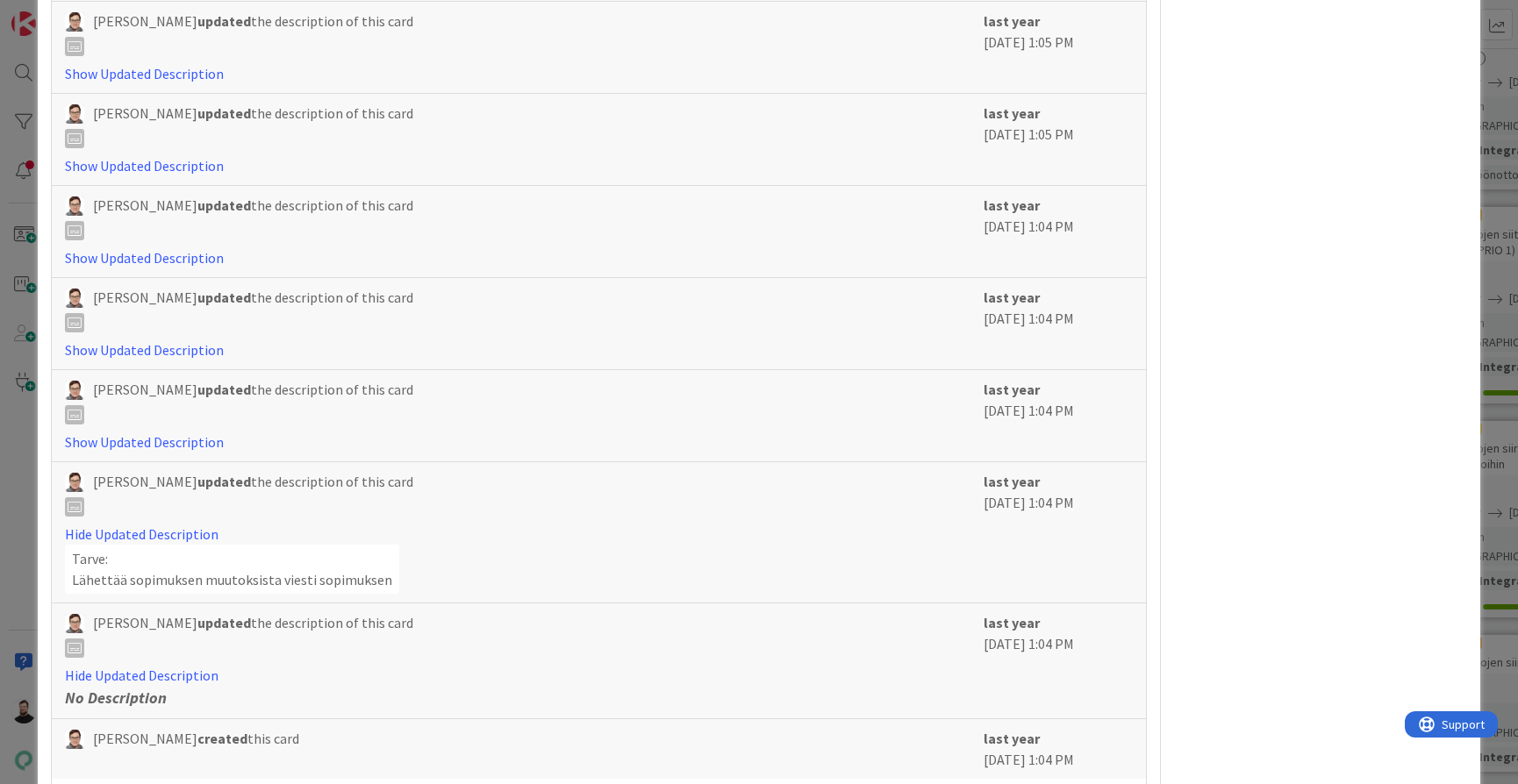
scroll to position [7327, 0]
click at [203, 250] on link "Show Updated Description" at bounding box center [145, 259] width 159 height 18
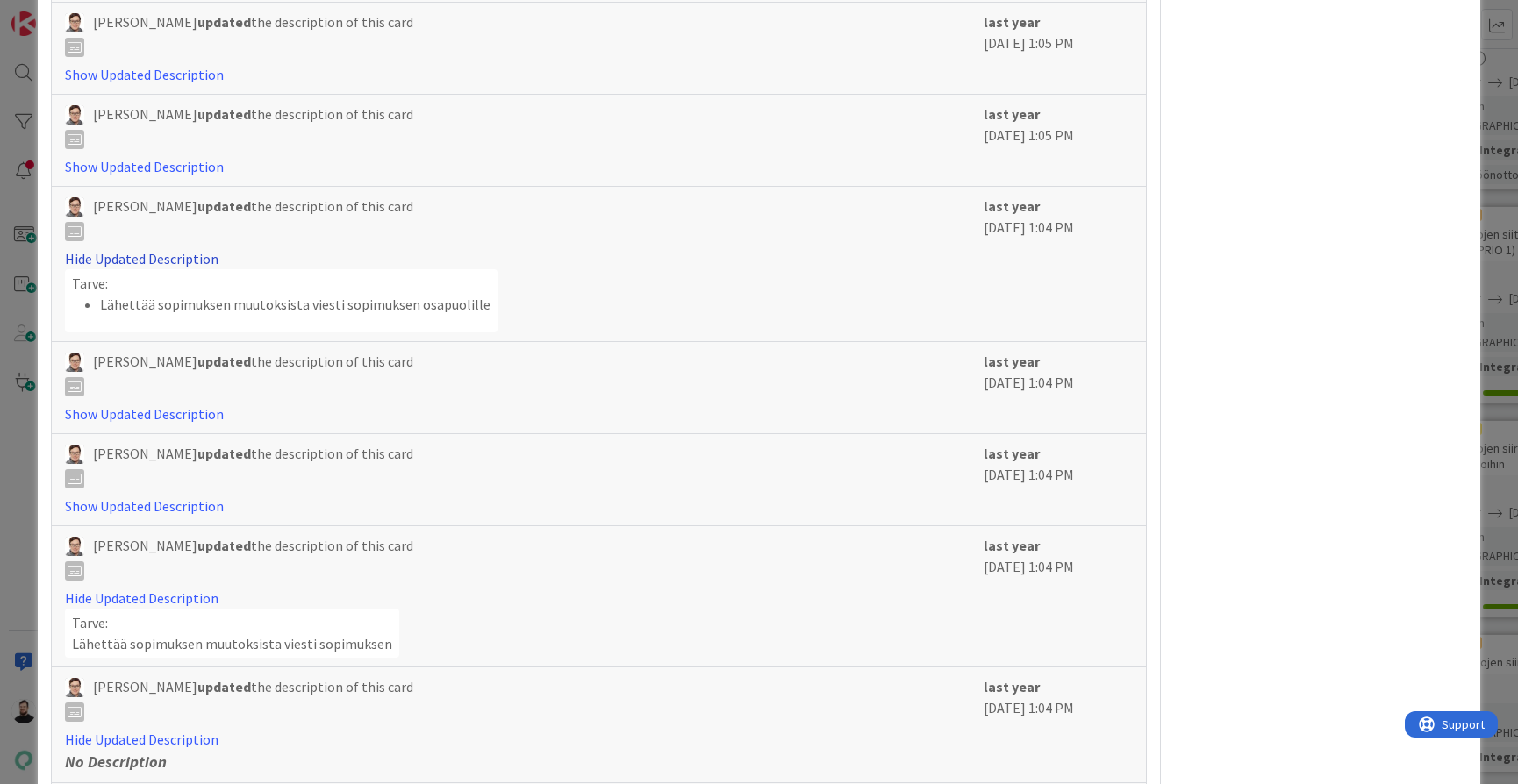
scroll to position [6085, 0]
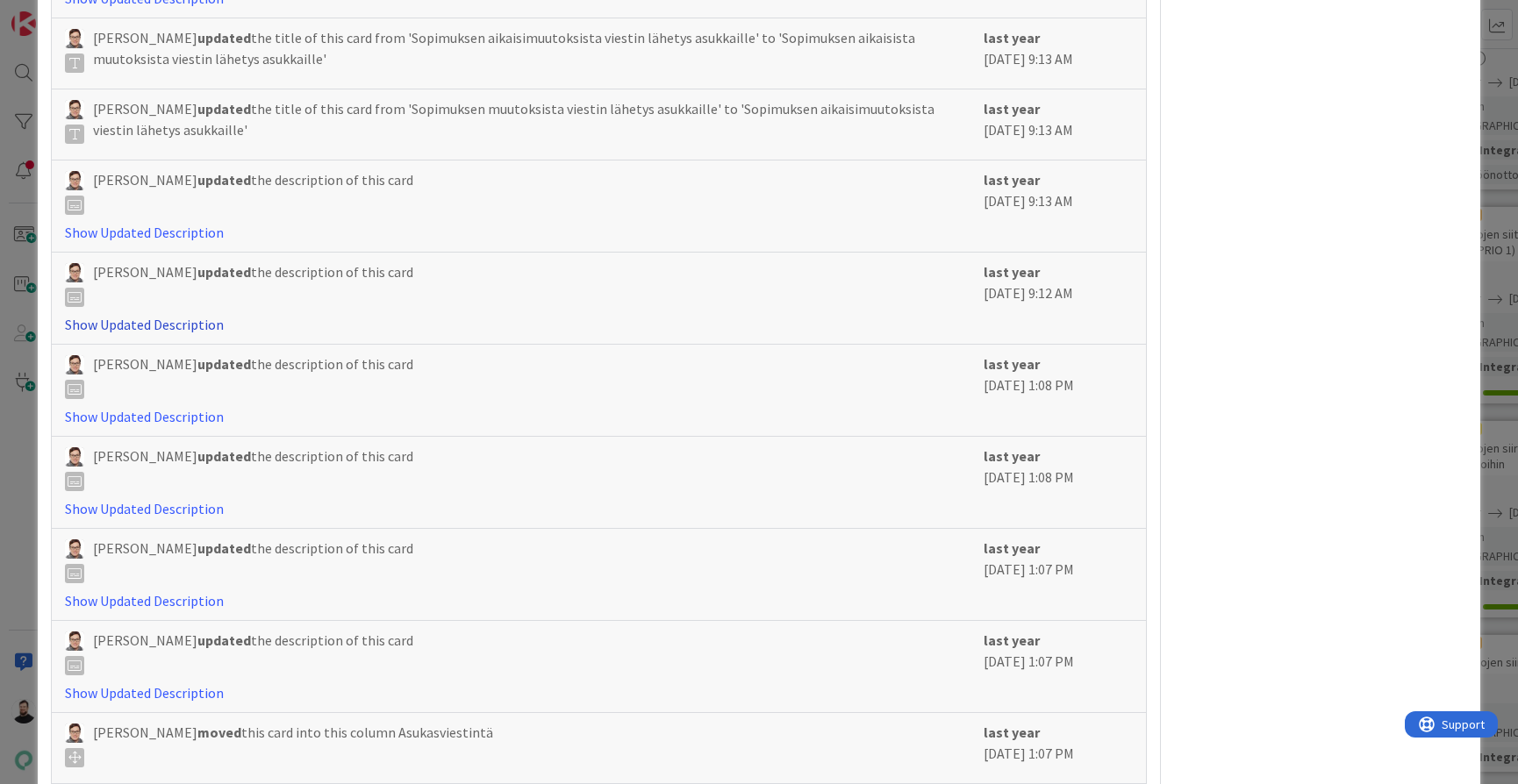
click at [186, 316] on link "Show Updated Description" at bounding box center [145, 325] width 159 height 18
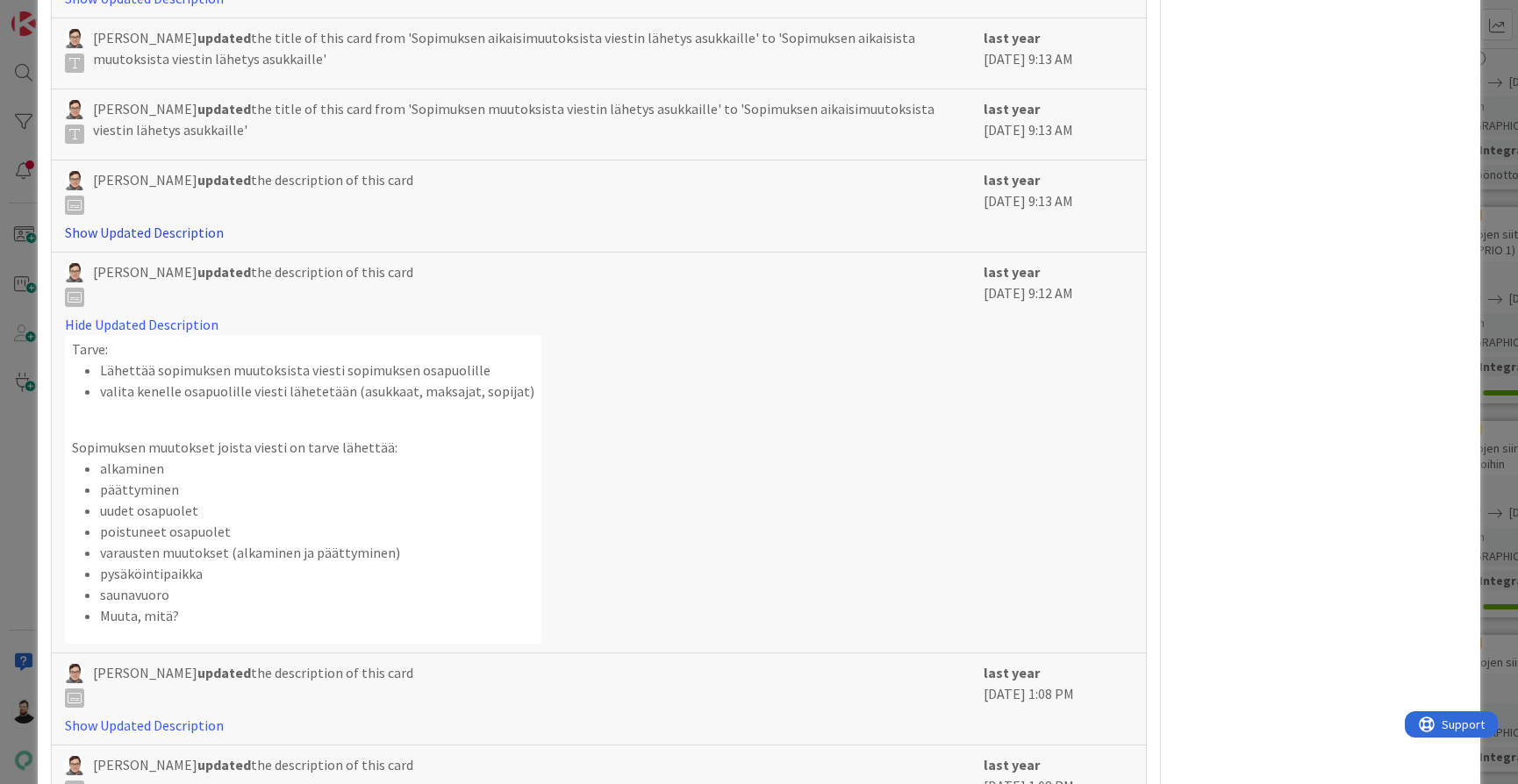
click at [188, 224] on link "Show Updated Description" at bounding box center [145, 233] width 159 height 18
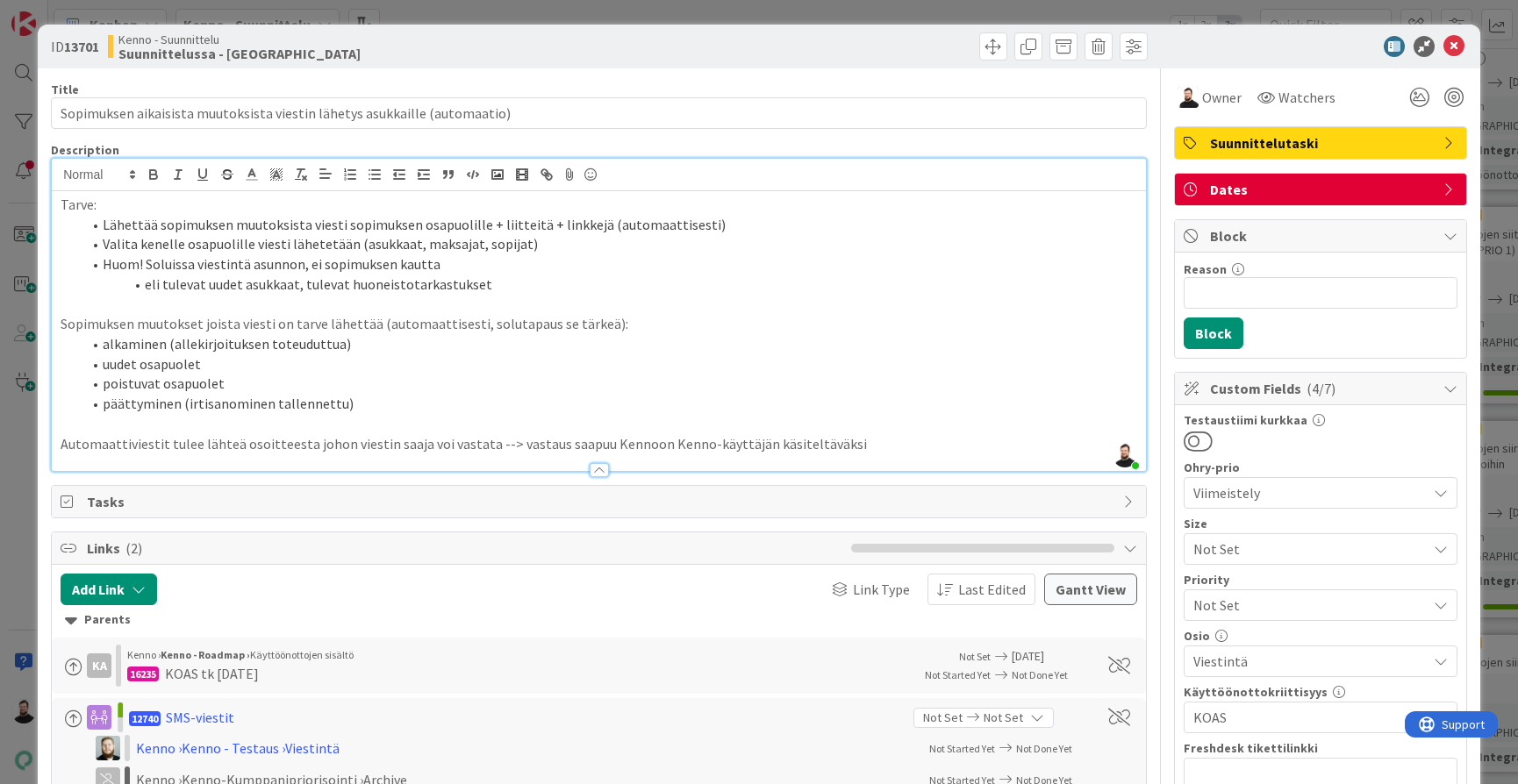
scroll to position [0, 0]
click at [556, 281] on li "eli tulevat uudet asukkaat, tulevat huoneistotarkastukset" at bounding box center [609, 285] width 1055 height 21
click at [711, 399] on li "päättyminen (irtisanominen tallennettu)" at bounding box center [609, 404] width 1055 height 21
click at [705, 422] on p at bounding box center [599, 424] width 1077 height 21
drag, startPoint x: 145, startPoint y: 277, endPoint x: 534, endPoint y: 307, distance: 390.2
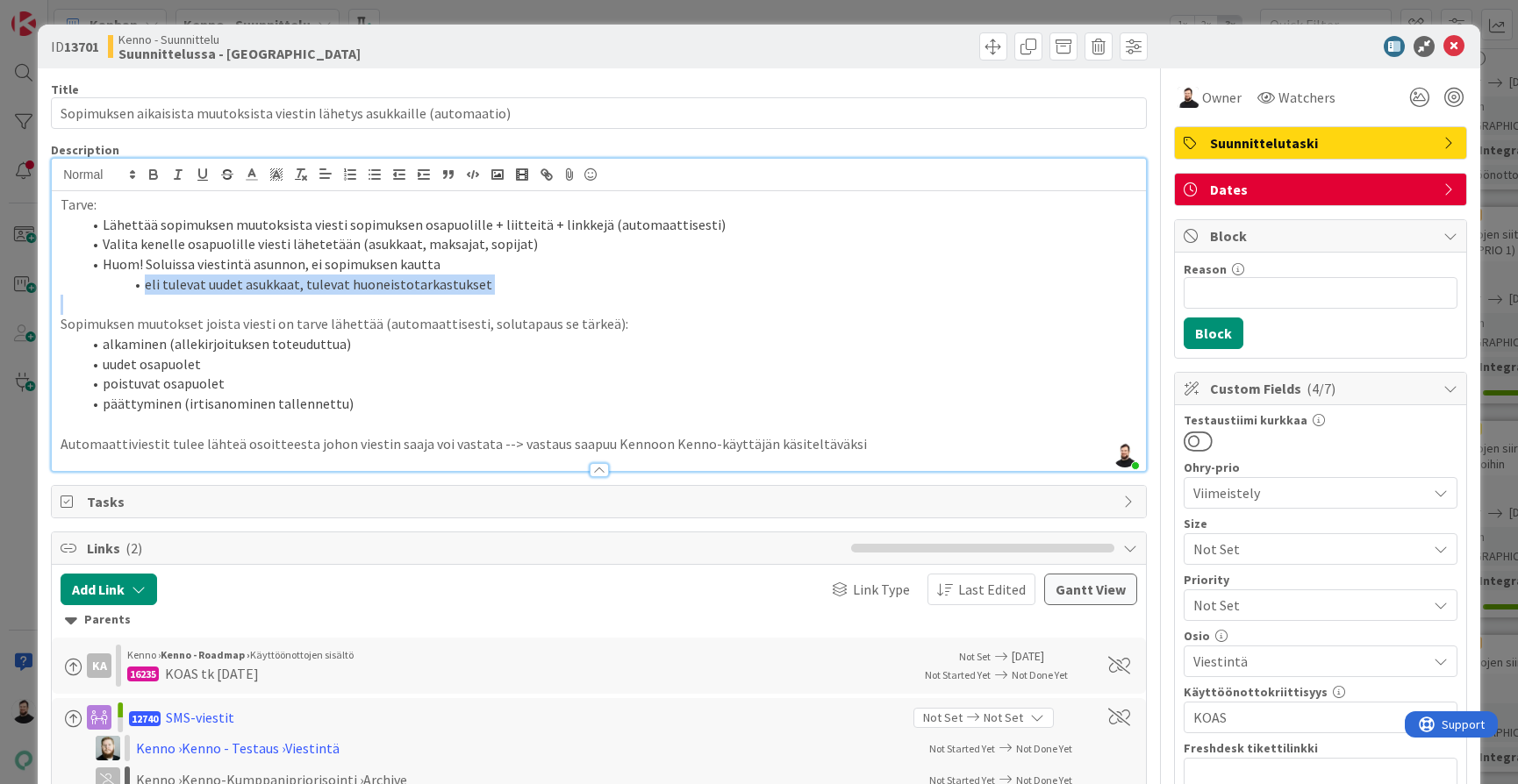
click at [534, 307] on div "Tarve: Lähettää sopimuksen muutoksista viesti sopimuksen osapuolille + liitteit…" at bounding box center [598, 330] width 1094 height 279
click at [534, 307] on p at bounding box center [599, 304] width 1077 height 21
click at [466, 269] on li "Huom! Soluissa viestintä asunnon, ei sopimuksen kautta" at bounding box center [609, 264] width 1055 height 21
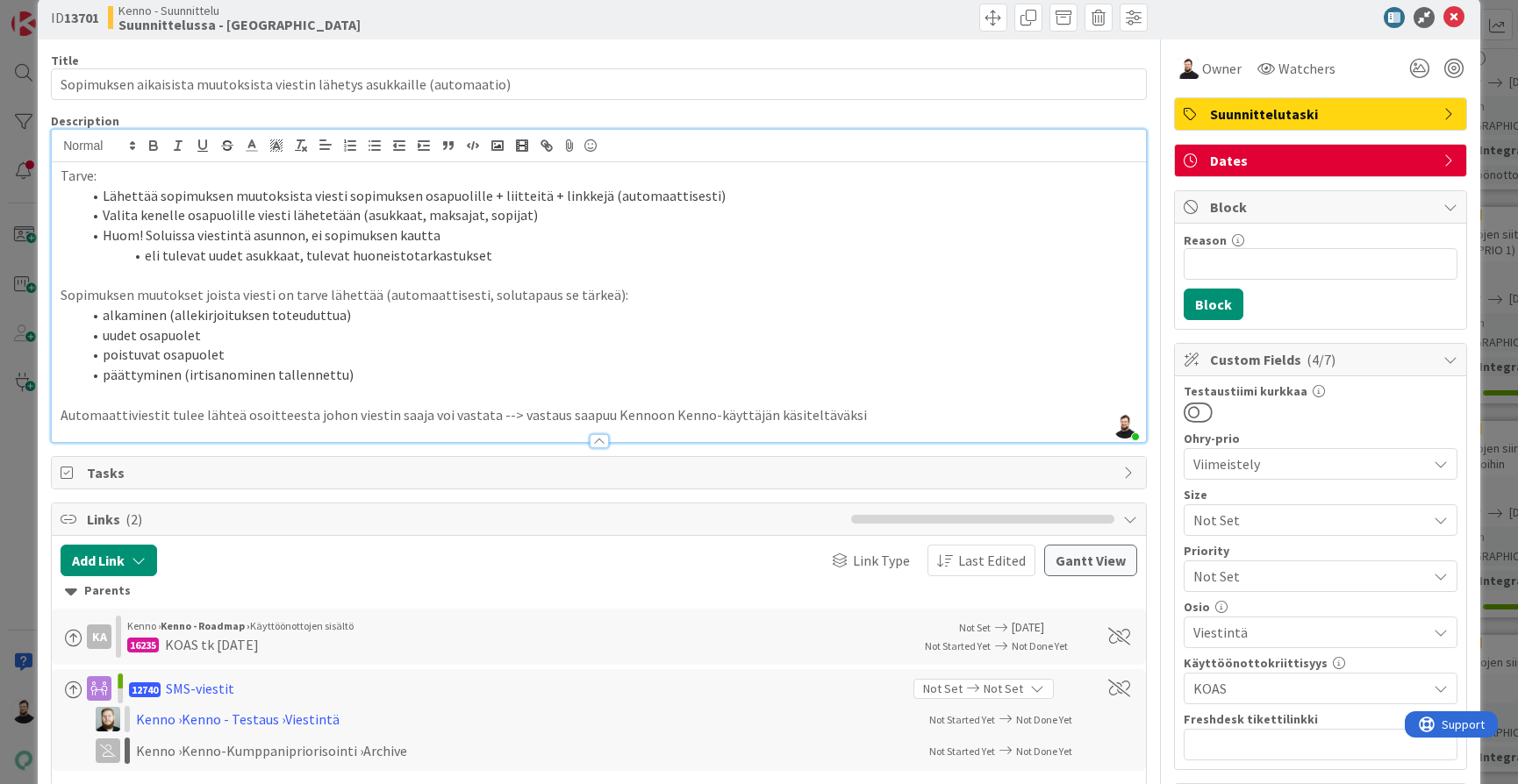
scroll to position [27, 0]
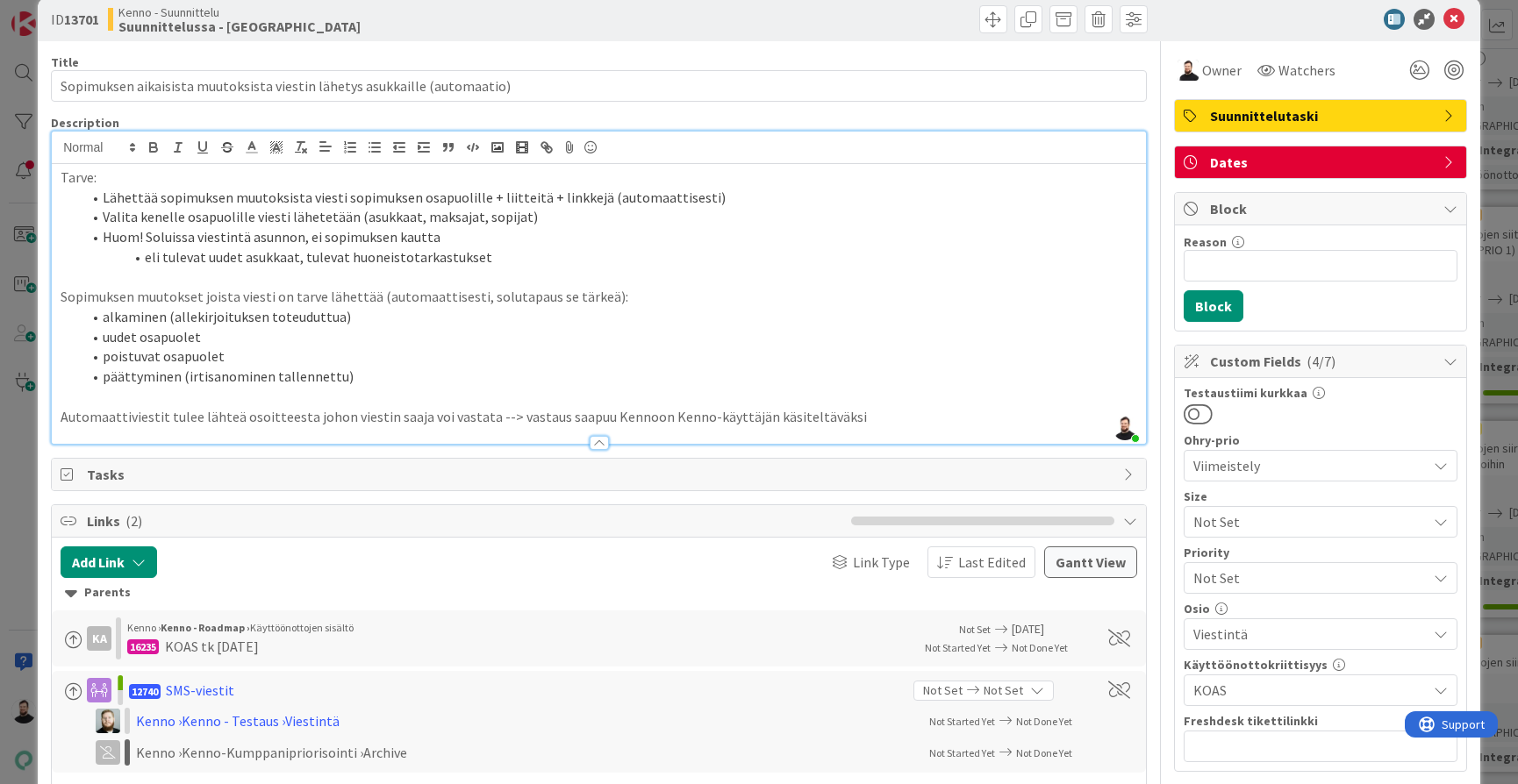
click at [563, 269] on p at bounding box center [599, 278] width 1077 height 21
click at [386, 315] on li "alkaminen (allekirjoituksen toteuduttua)" at bounding box center [609, 317] width 1055 height 21
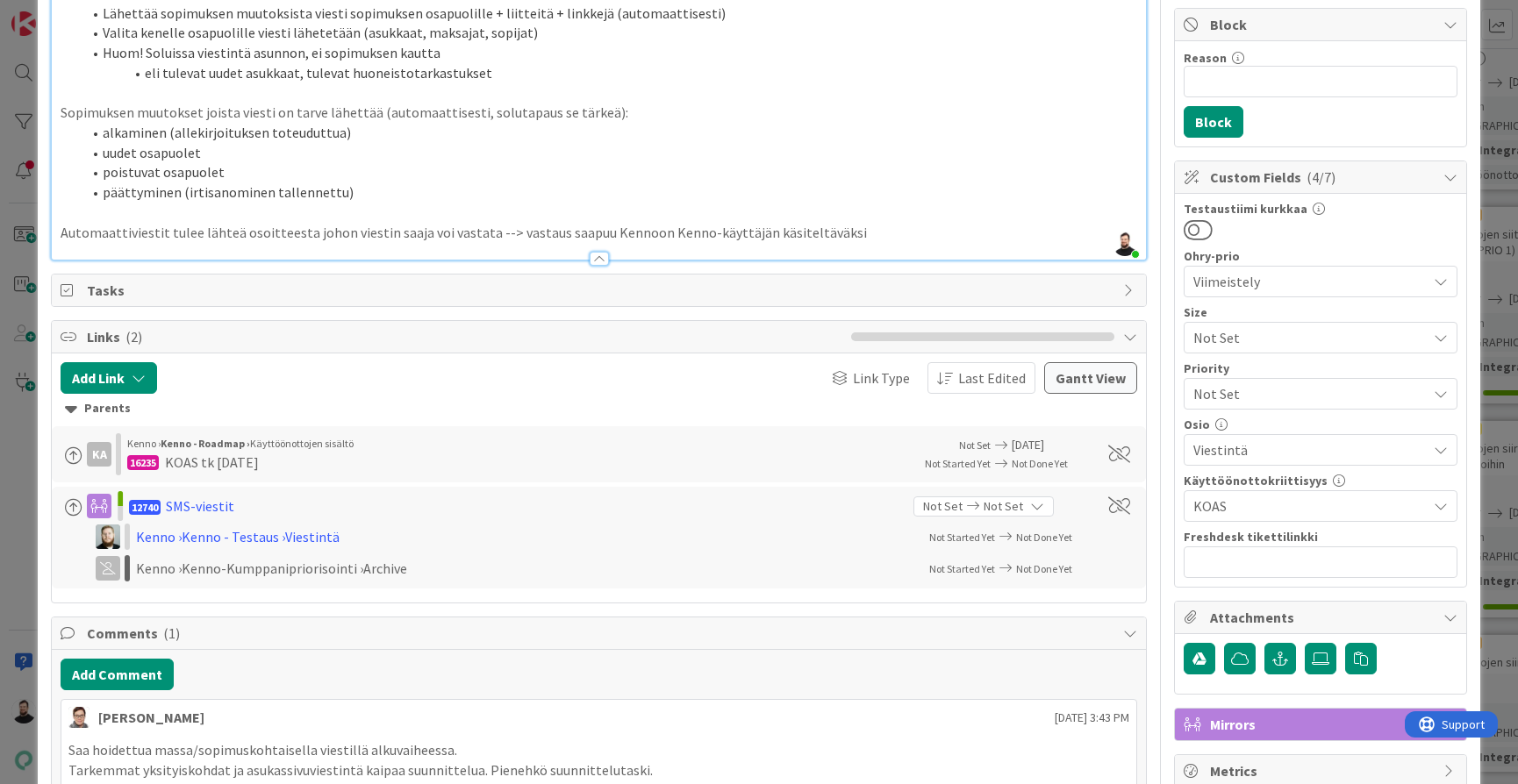
scroll to position [221, 0]
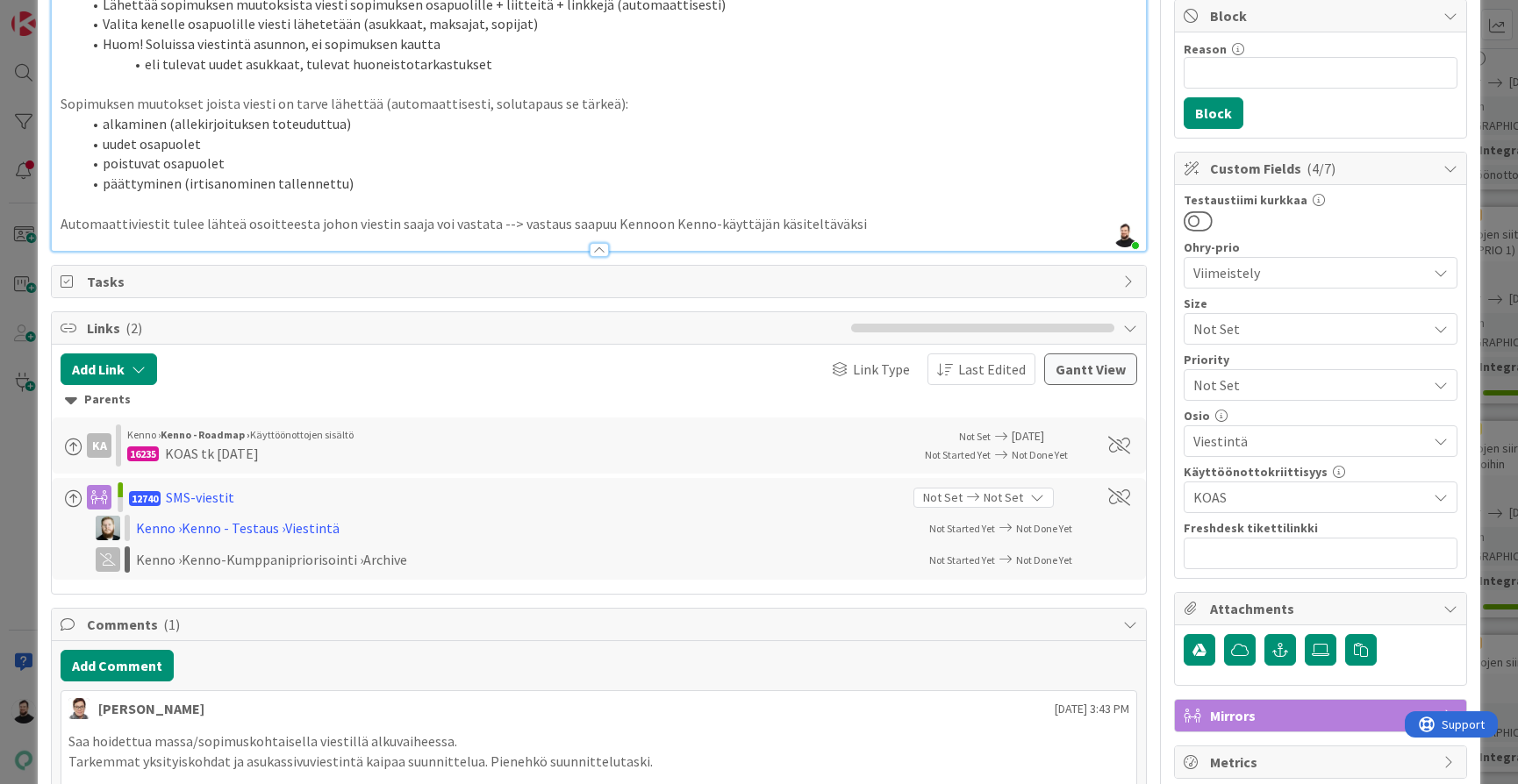
click at [19, 420] on div "ID 13701 Kenno - Suunnittelu Suunnittelussa - Rautalangat Title 73 / 128 Sopimu…" at bounding box center [759, 392] width 1518 height 784
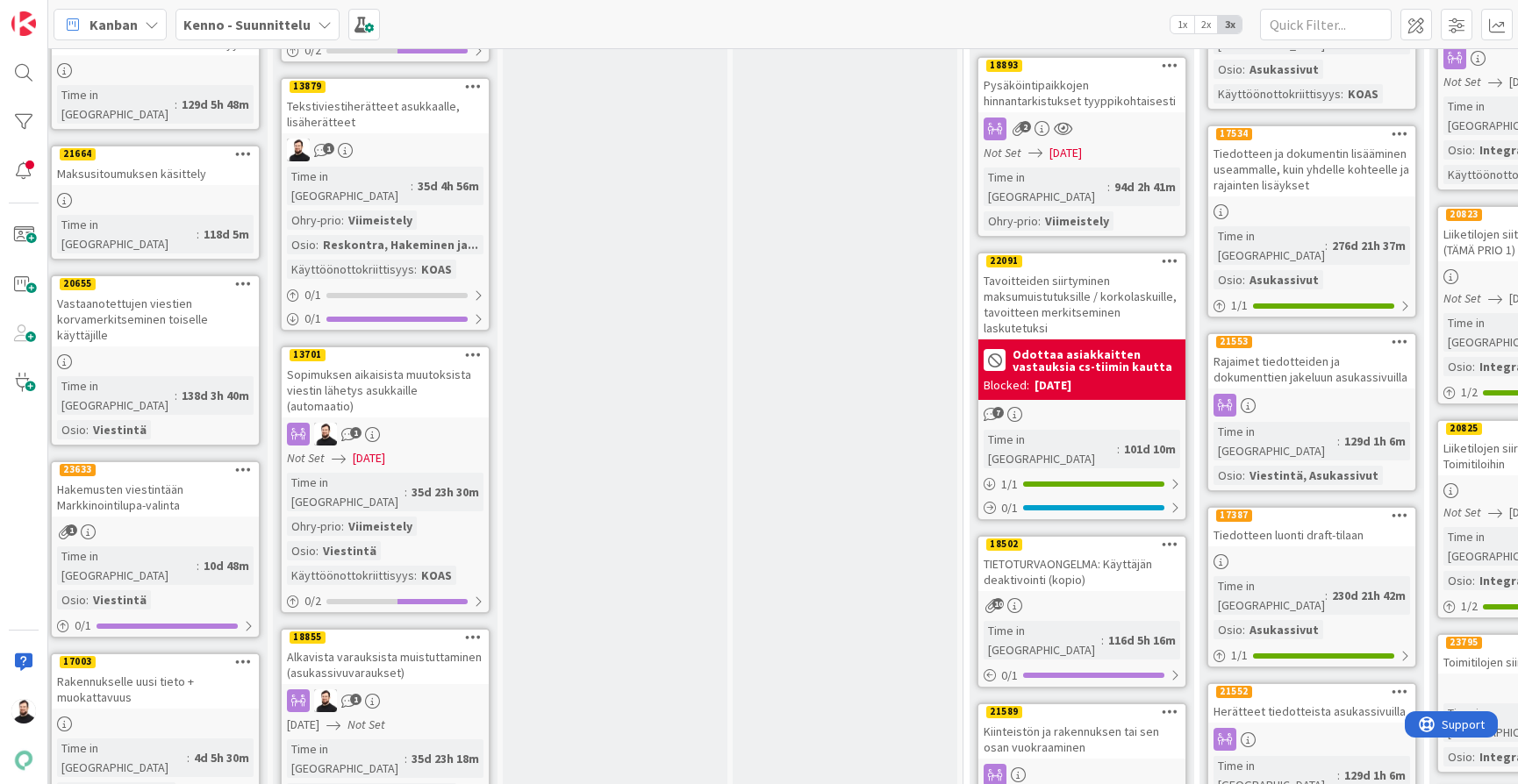
click at [306, 30] on div "Kenno - Suunnittelu" at bounding box center [258, 24] width 164 height 31
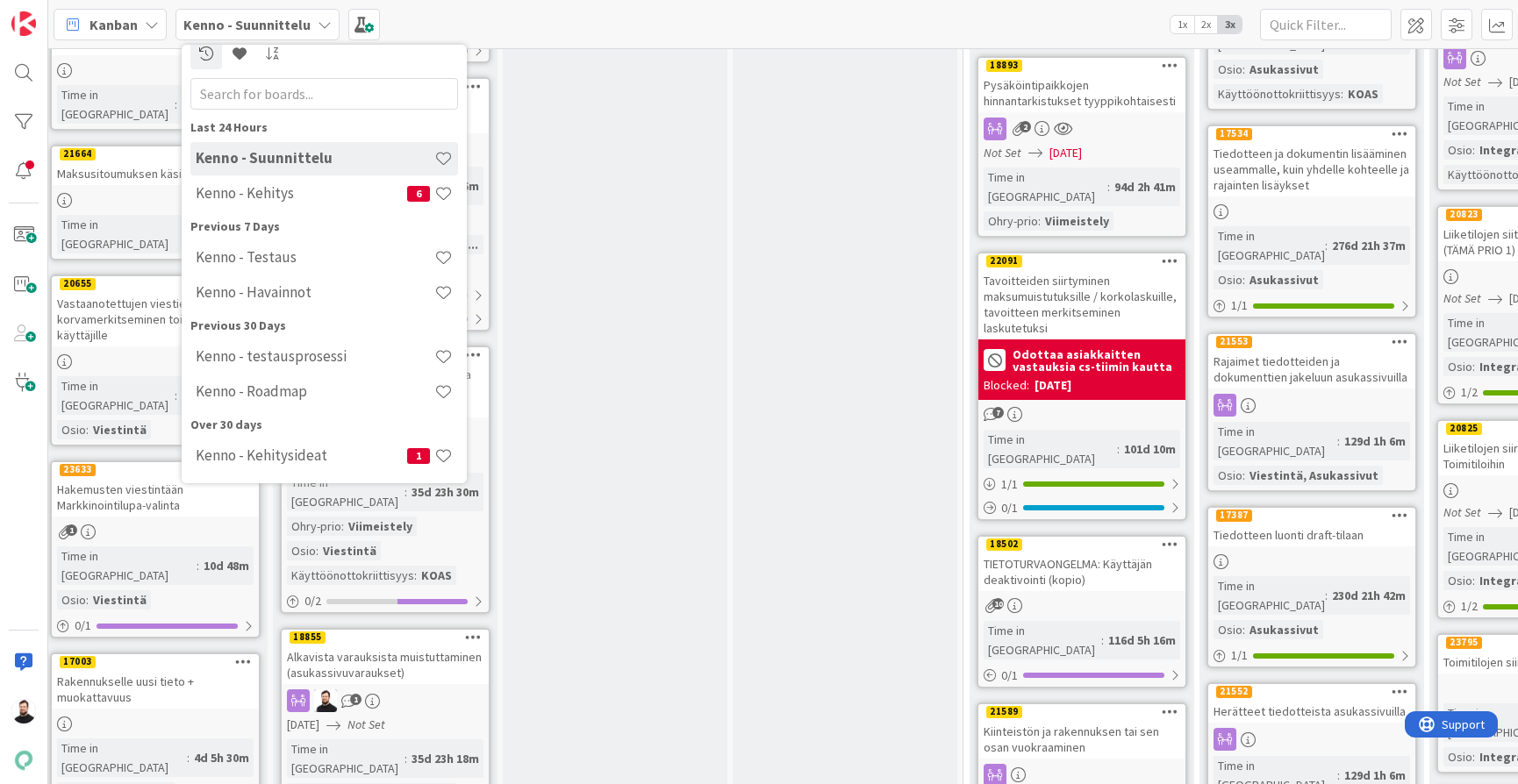
scroll to position [16, 0]
click at [298, 454] on h4 "Kenno - Kehitysideat" at bounding box center [301, 455] width 212 height 18
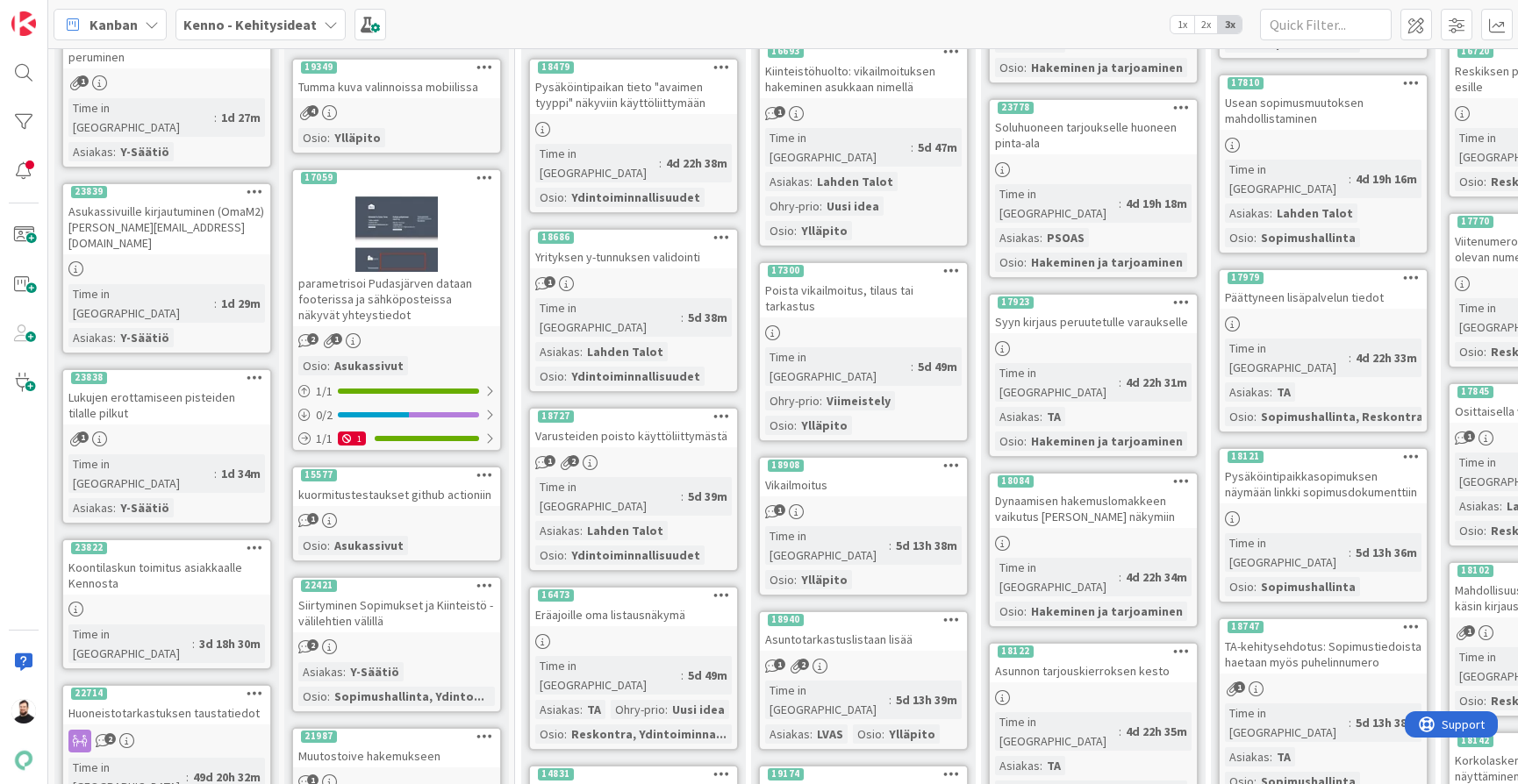
scroll to position [352, 0]
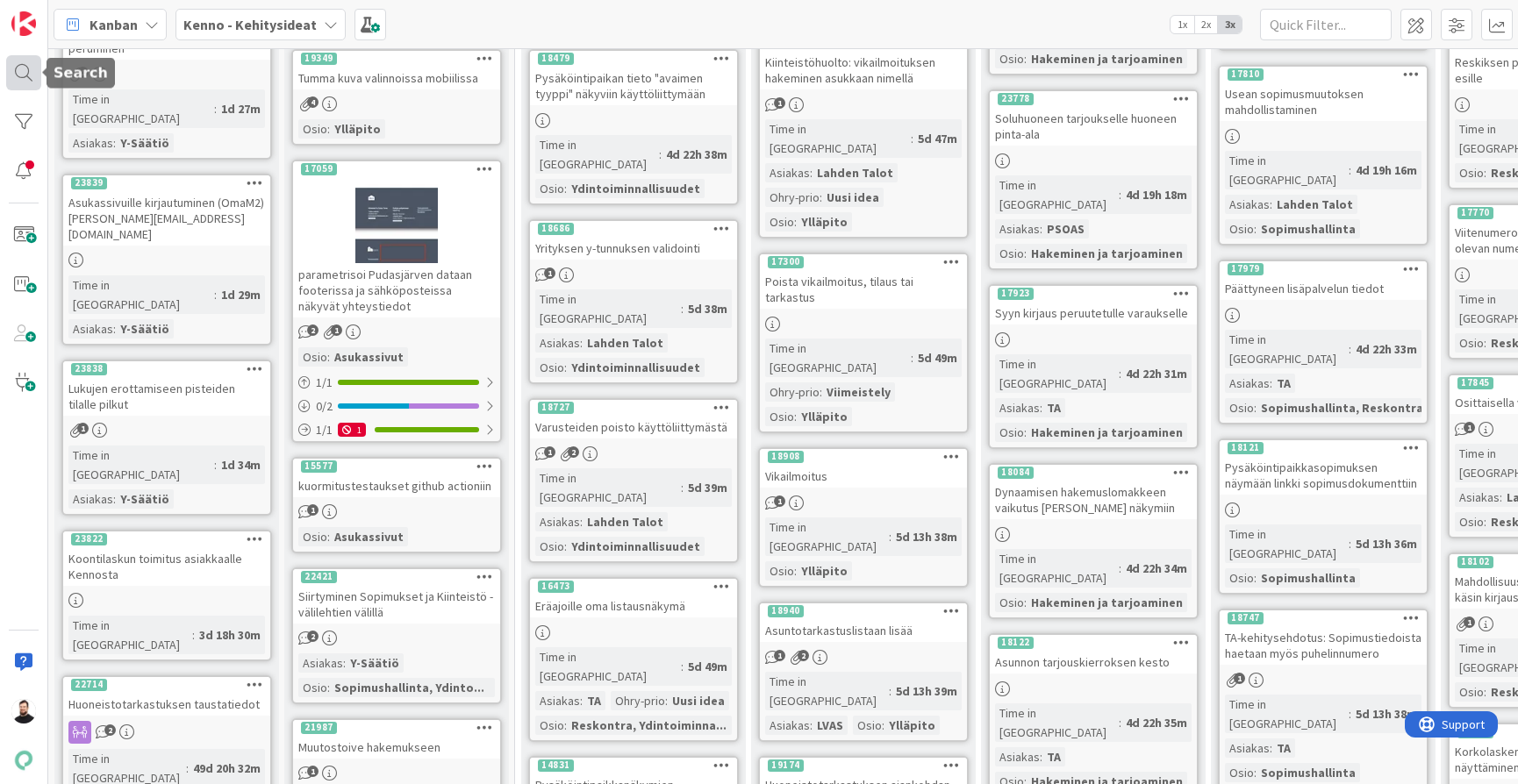
click at [22, 75] on div at bounding box center [23, 72] width 35 height 35
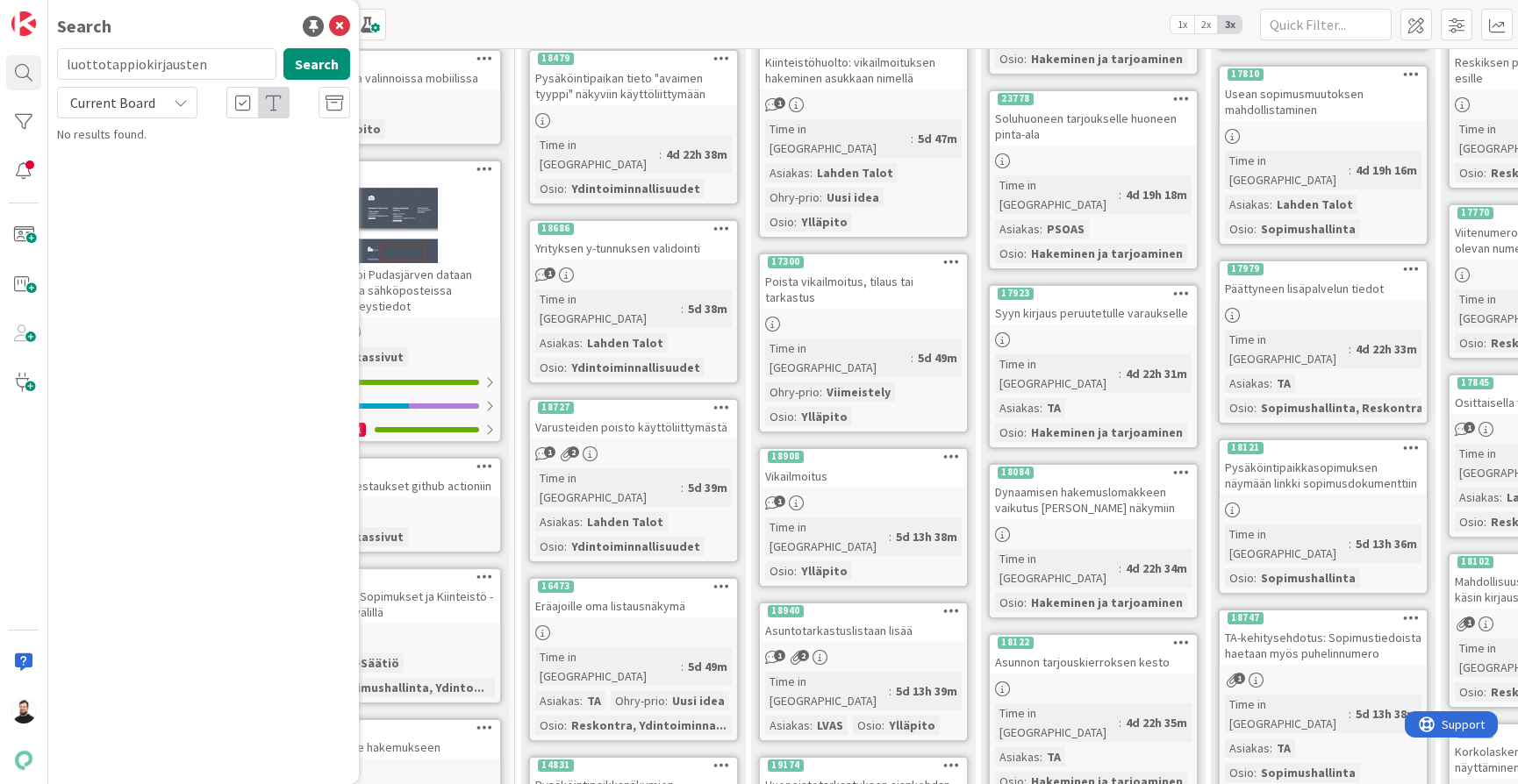
drag, startPoint x: 208, startPoint y: 64, endPoint x: 105, endPoint y: 64, distance: 103.0
click at [103, 63] on input "luottotappiokirjausten" at bounding box center [167, 63] width 220 height 31
type input "luotto"
click at [335, 70] on button "Search" at bounding box center [316, 63] width 67 height 31
click at [148, 109] on span "Current Board" at bounding box center [113, 103] width 85 height 18
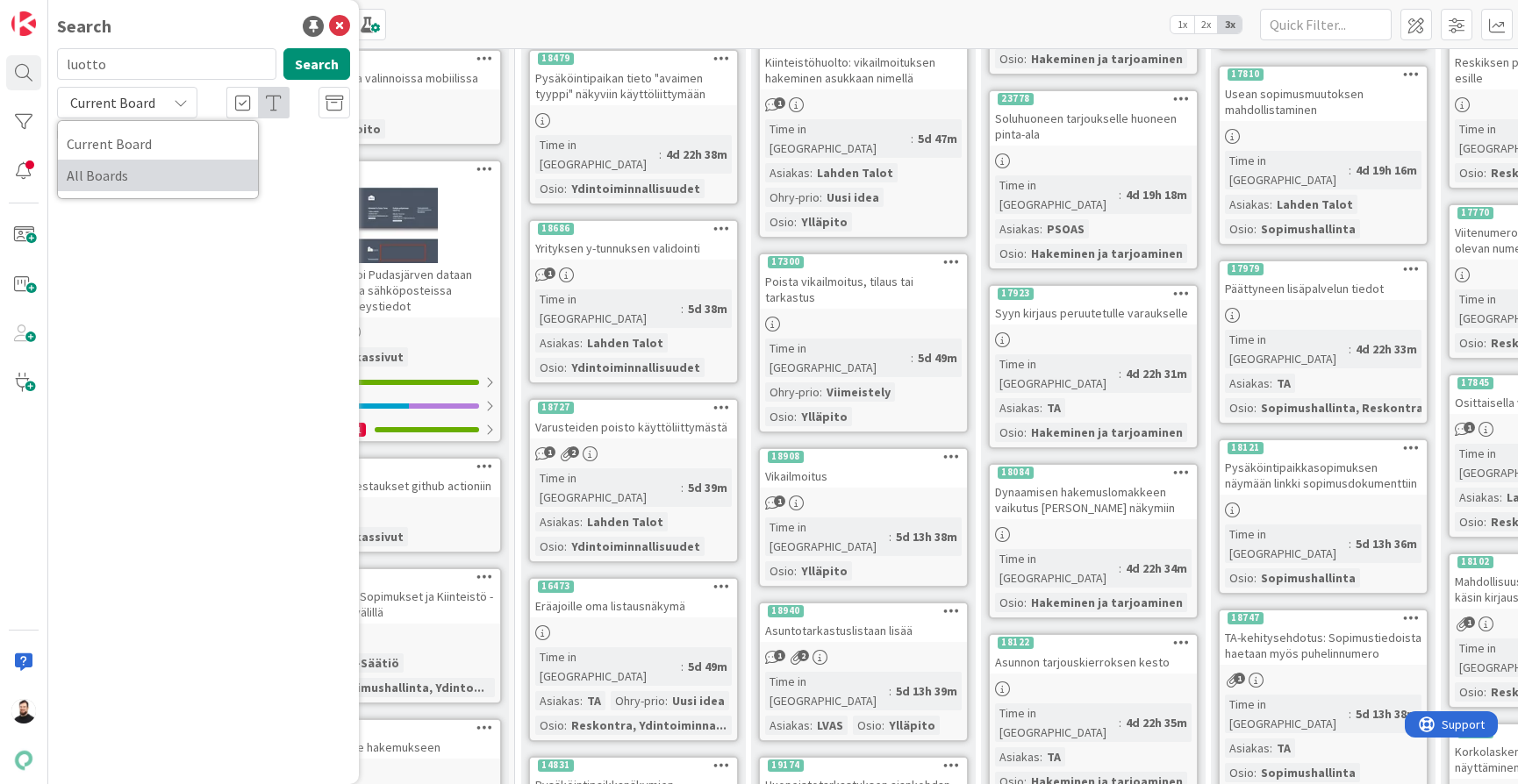
click at [142, 176] on span "All Boards" at bounding box center [158, 175] width 182 height 26
click at [326, 69] on button "Search" at bounding box center [316, 63] width 67 height 31
click at [209, 72] on input "luotto" at bounding box center [167, 63] width 220 height 31
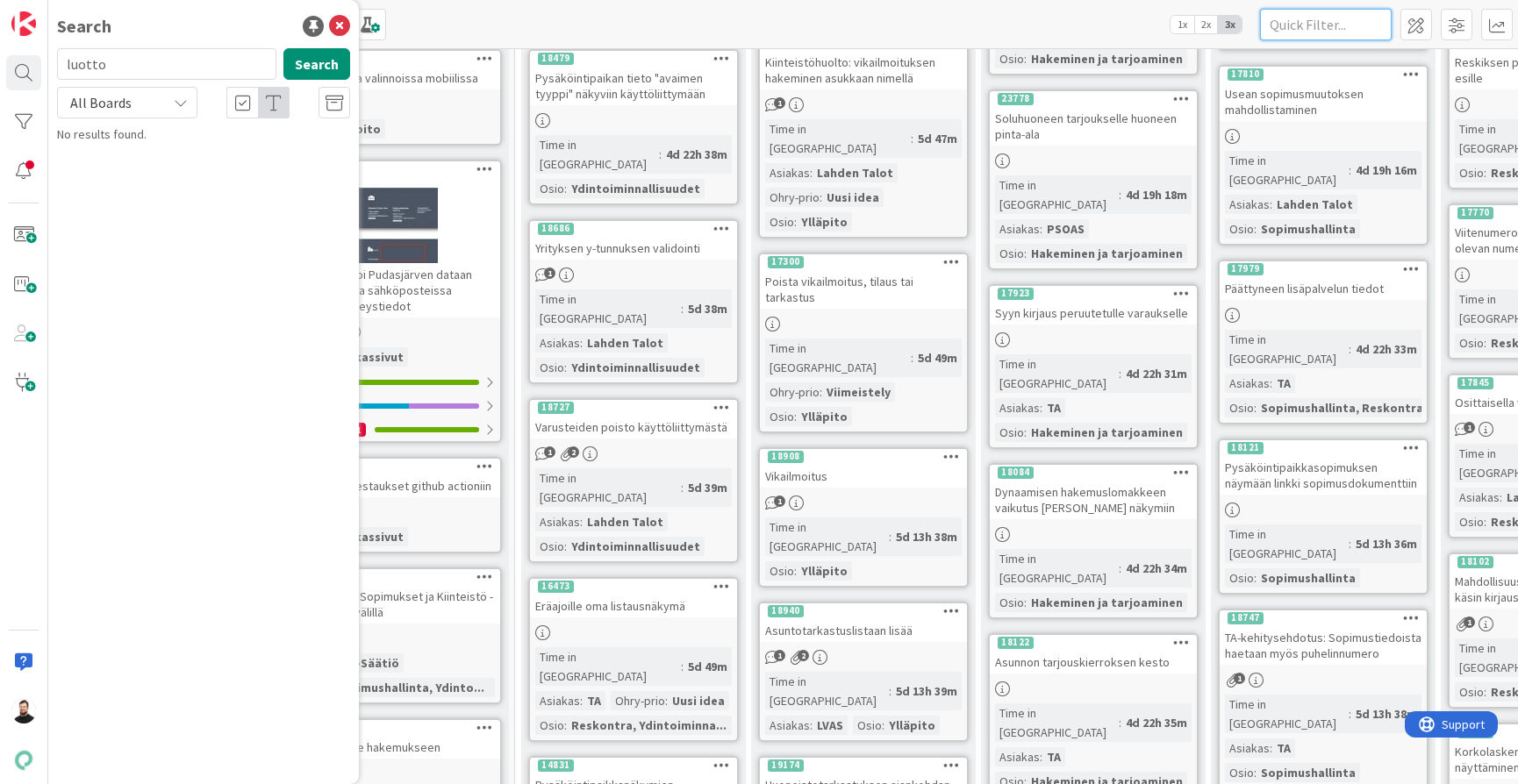
click at [1322, 20] on input "text" at bounding box center [1325, 24] width 131 height 31
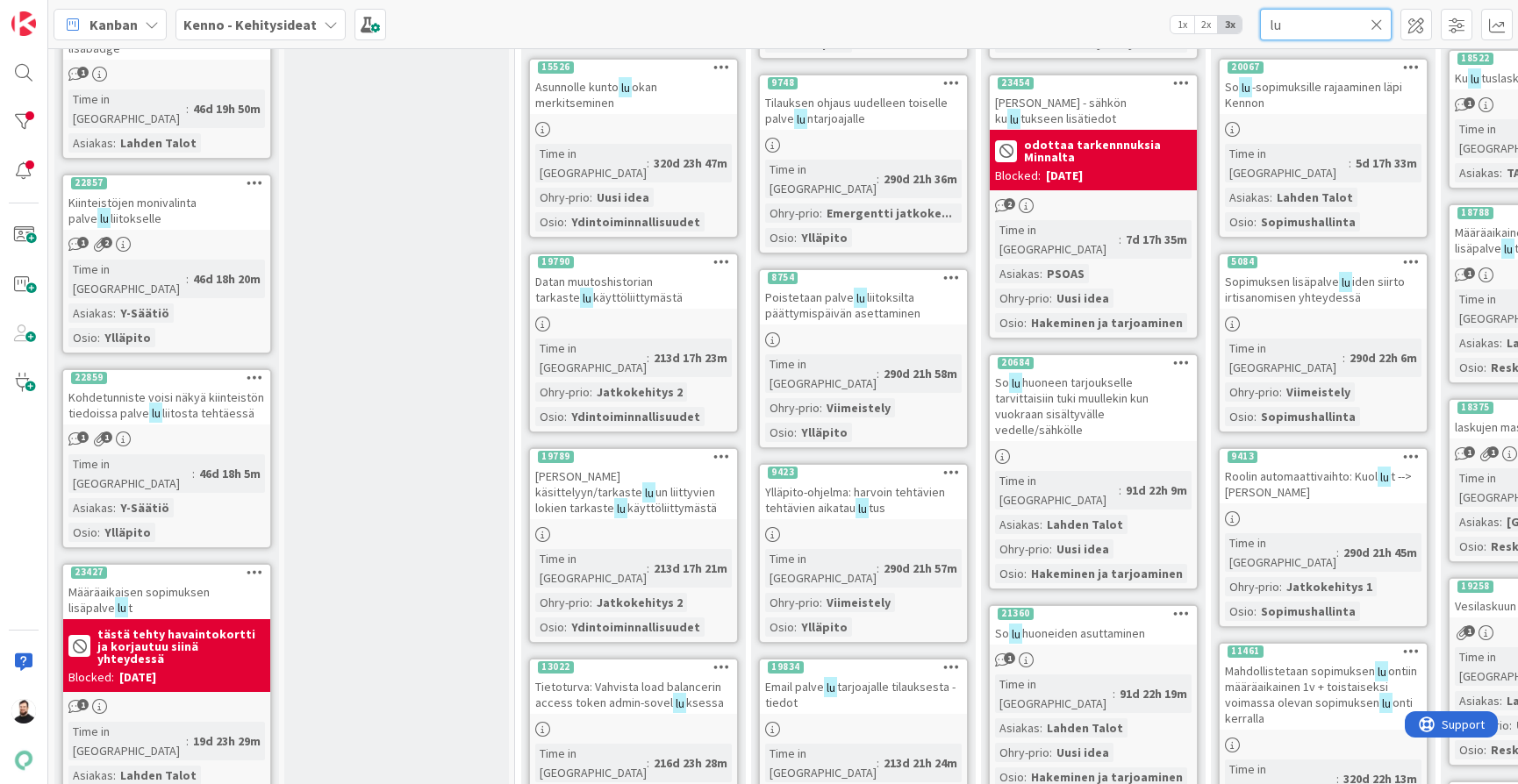
type input "l"
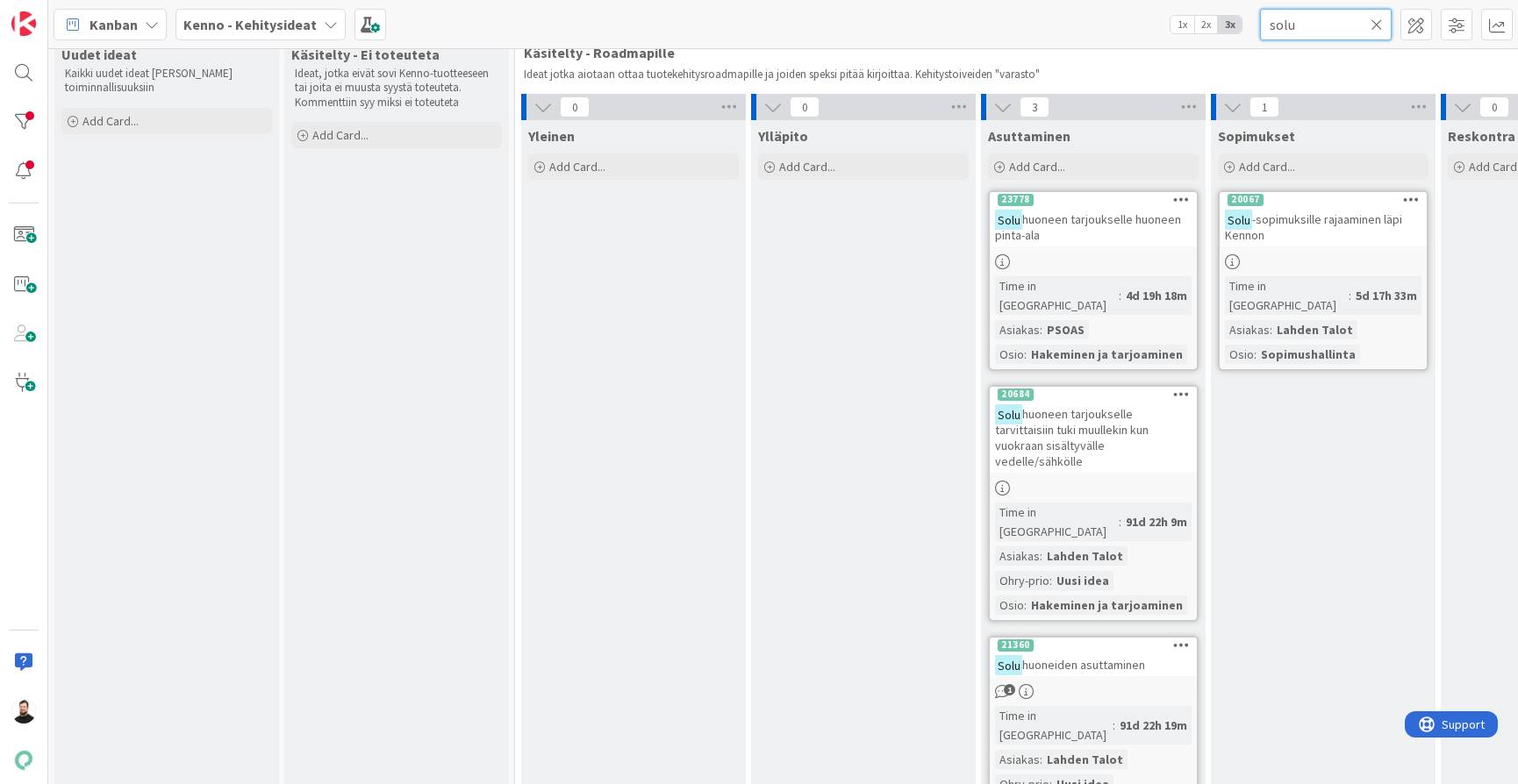
type input "solu"
click at [1377, 26] on icon at bounding box center [1377, 25] width 13 height 16
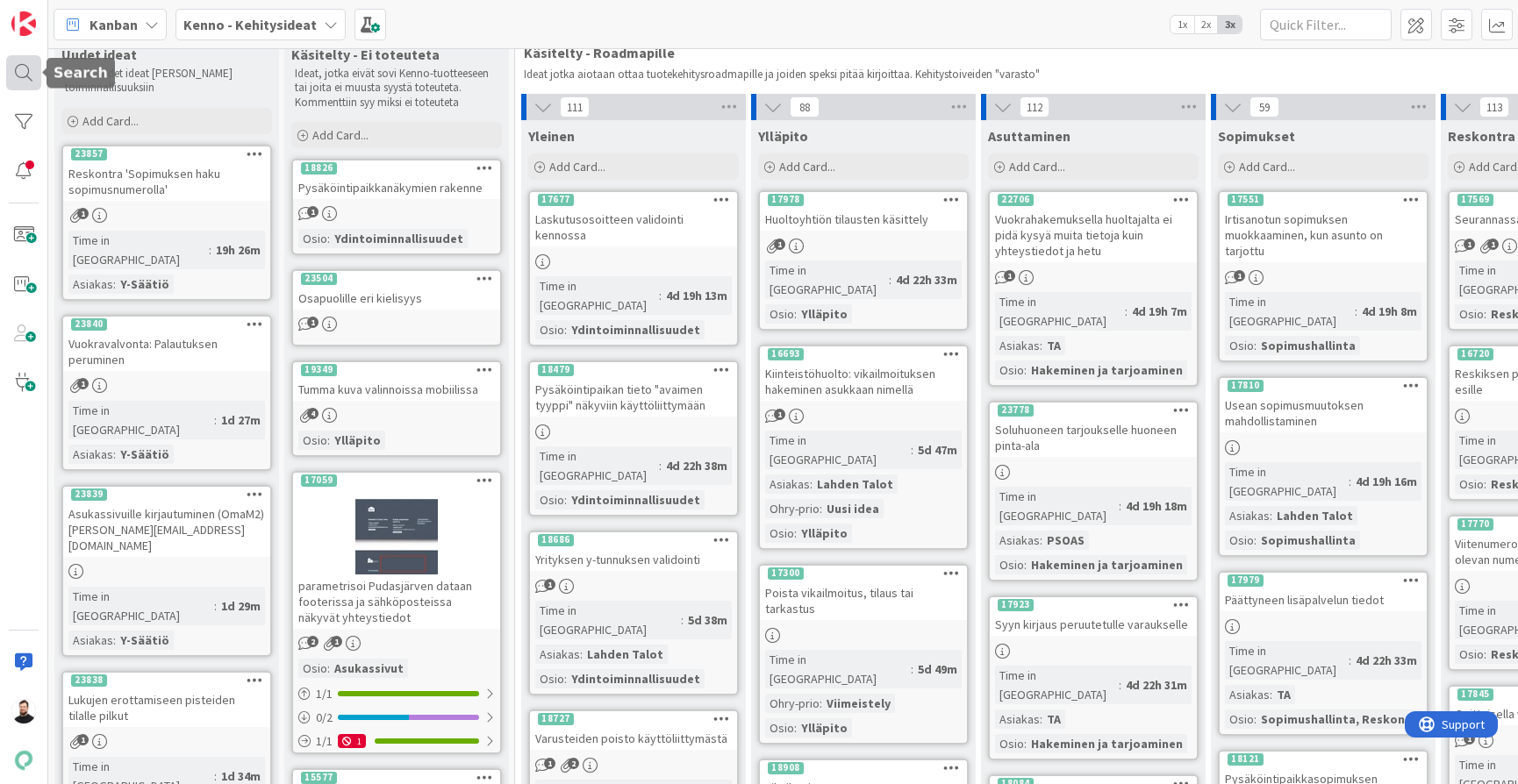
click at [33, 80] on div at bounding box center [23, 72] width 35 height 35
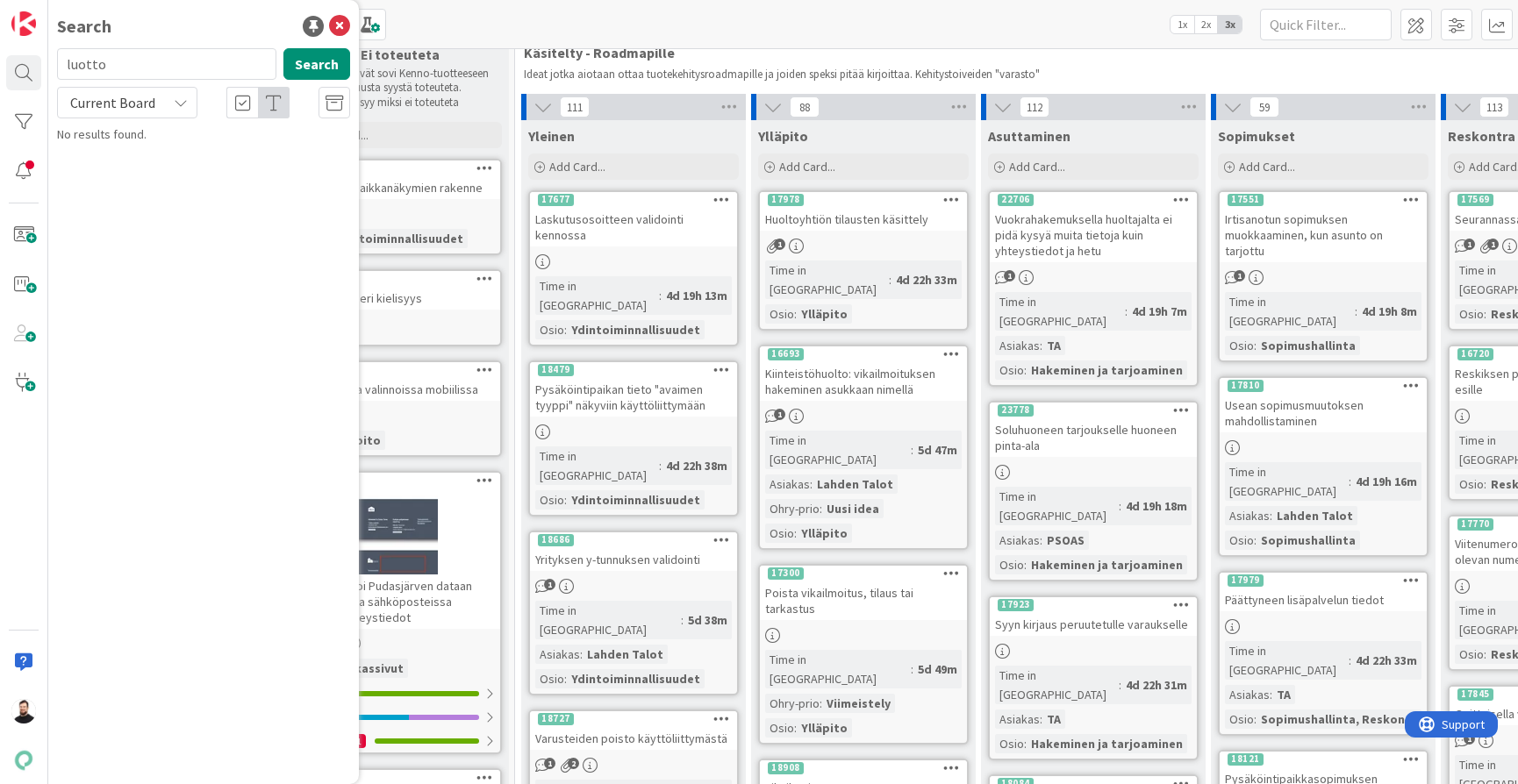
click at [184, 69] on input "luotto" at bounding box center [167, 63] width 220 height 31
click at [505, 100] on div "Käsitelty - Ei toteuteta Ideat, jotka eivät sovi Kenno-tuotteeseen tai joita ei…" at bounding box center [396, 76] width 225 height 75
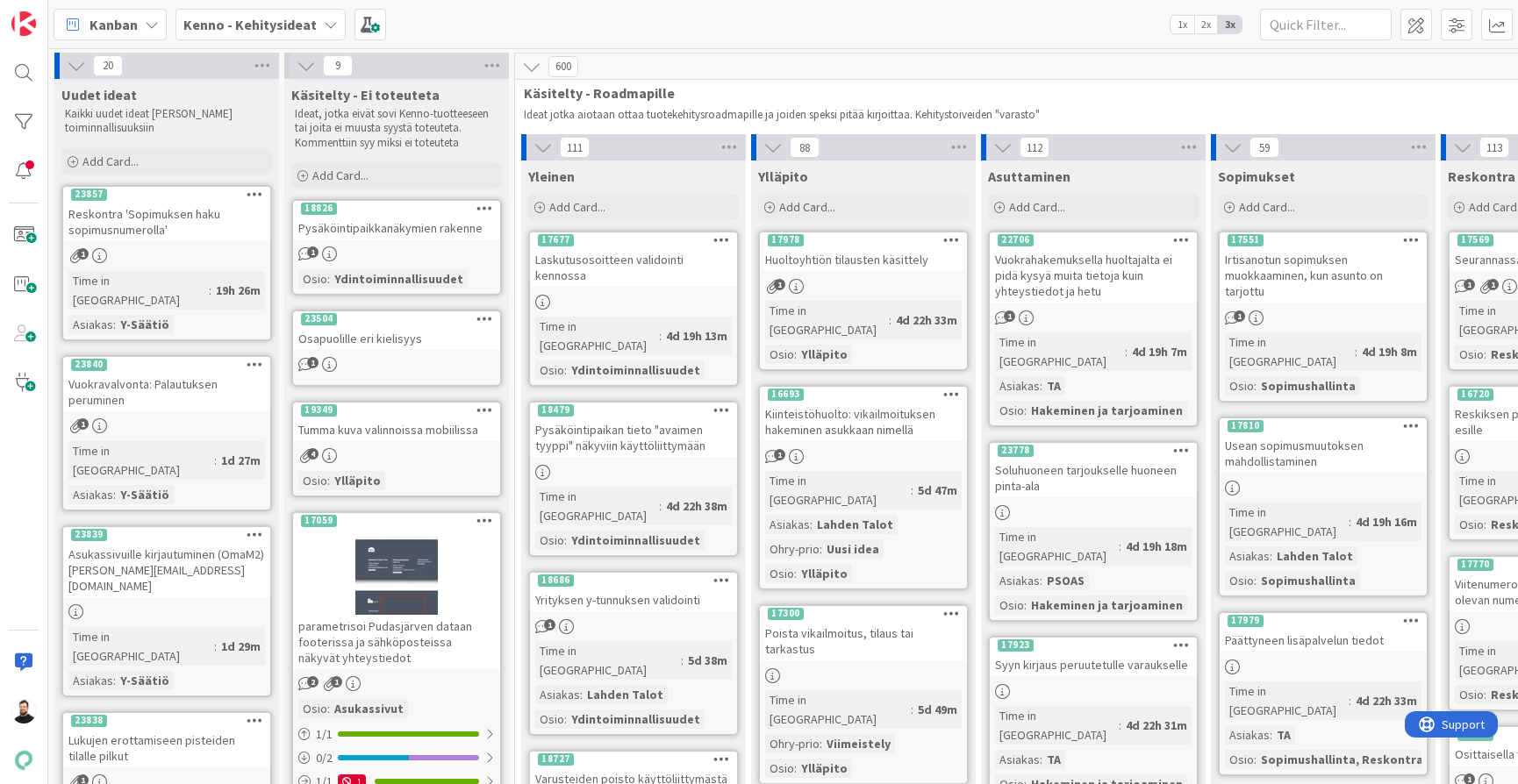
scroll to position [0, 0]
click at [324, 22] on icon at bounding box center [331, 25] width 14 height 14
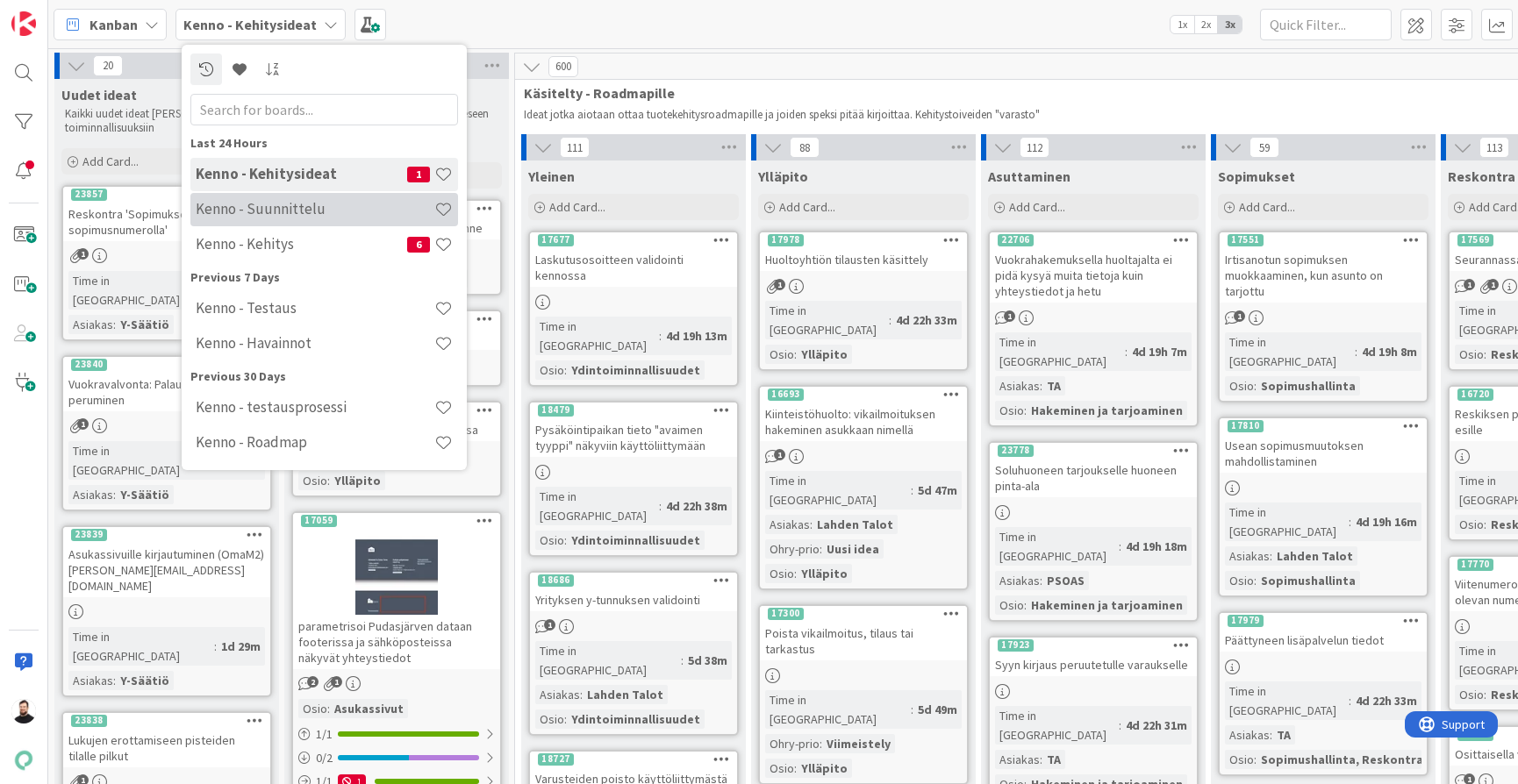
click at [327, 217] on h4 "Kenno - Suunnittelu" at bounding box center [314, 209] width 238 height 18
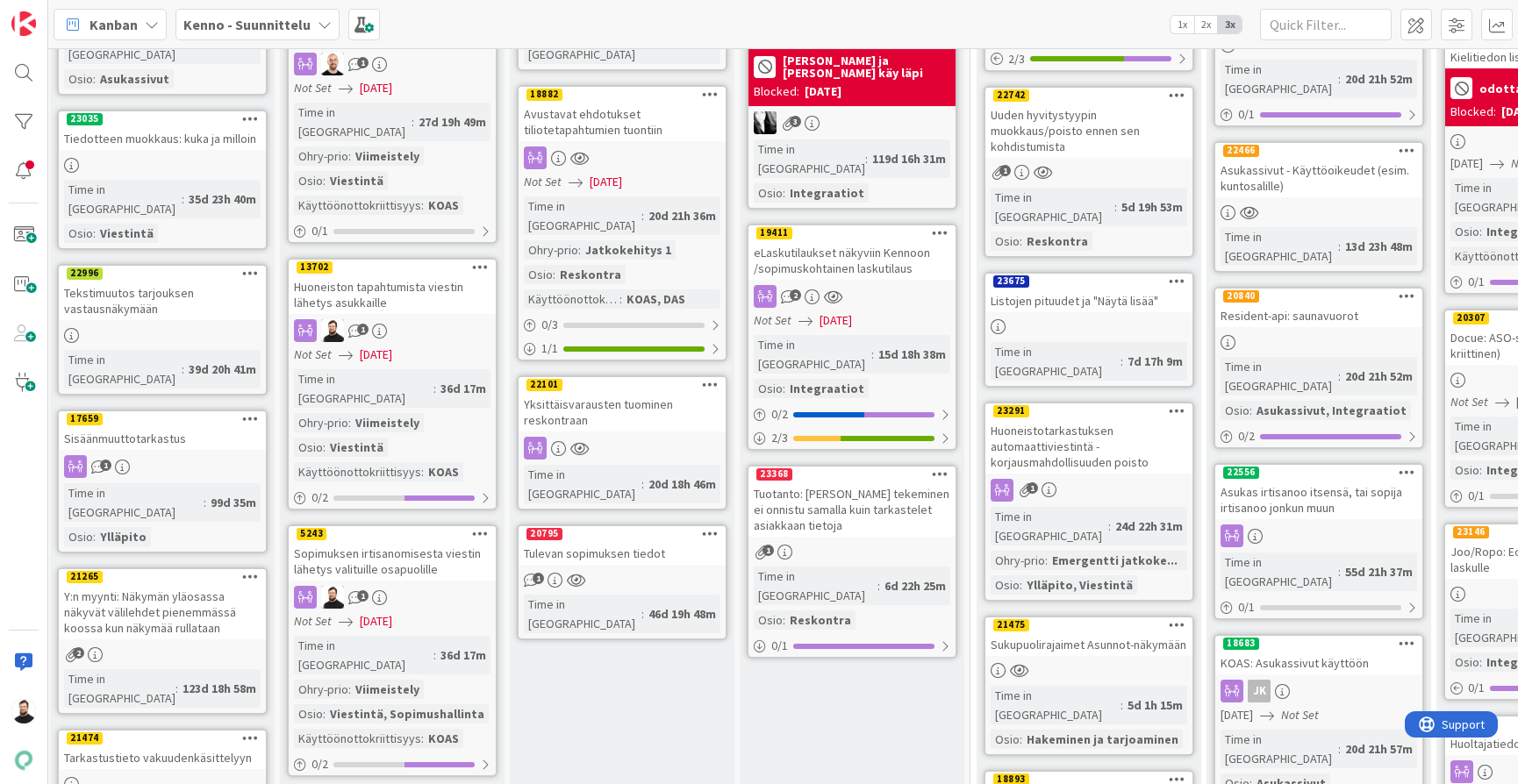
scroll to position [694, 4]
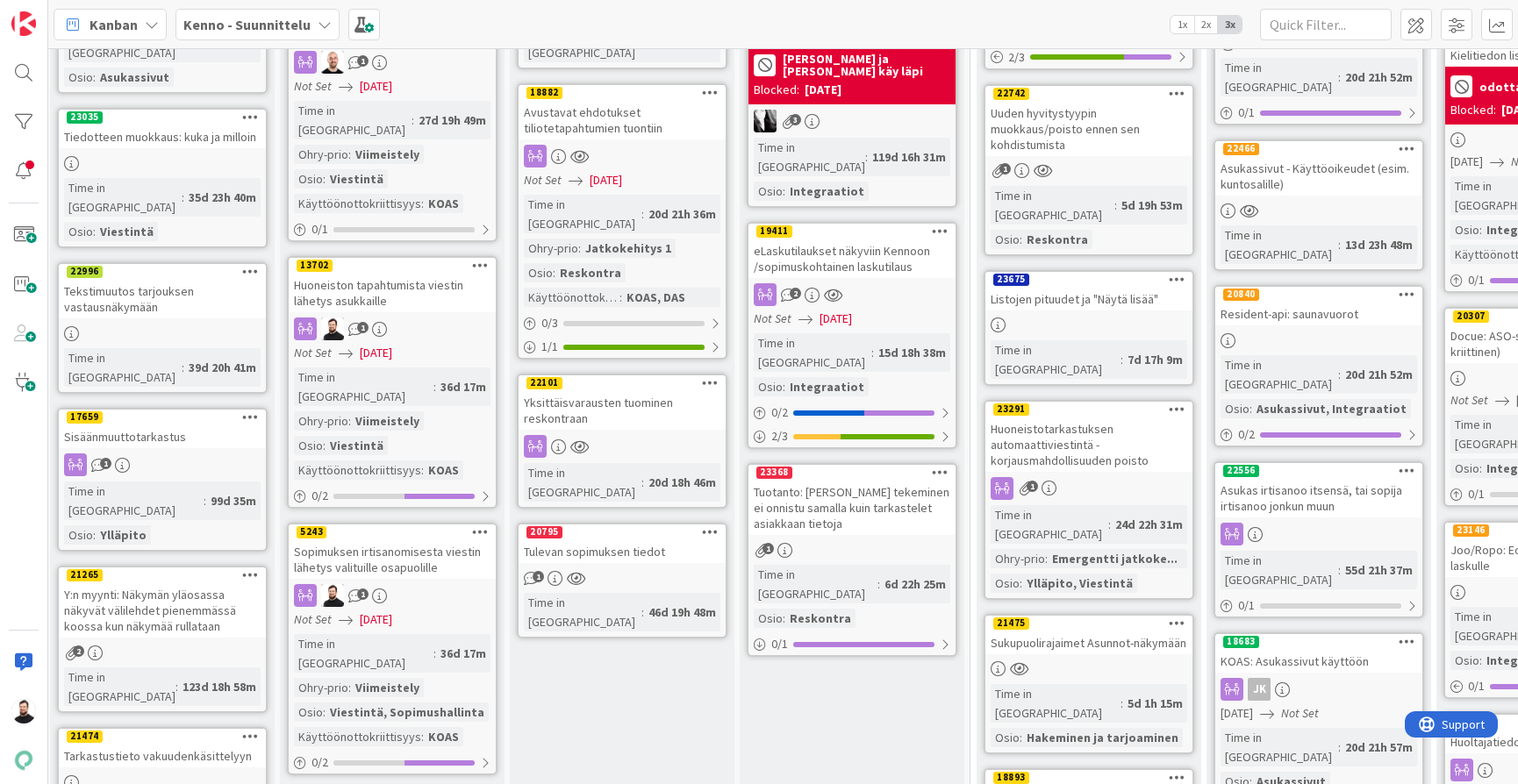
click at [405, 274] on div "Huoneiston tapahtumista viestin lähetys asukkaille" at bounding box center [392, 293] width 207 height 38
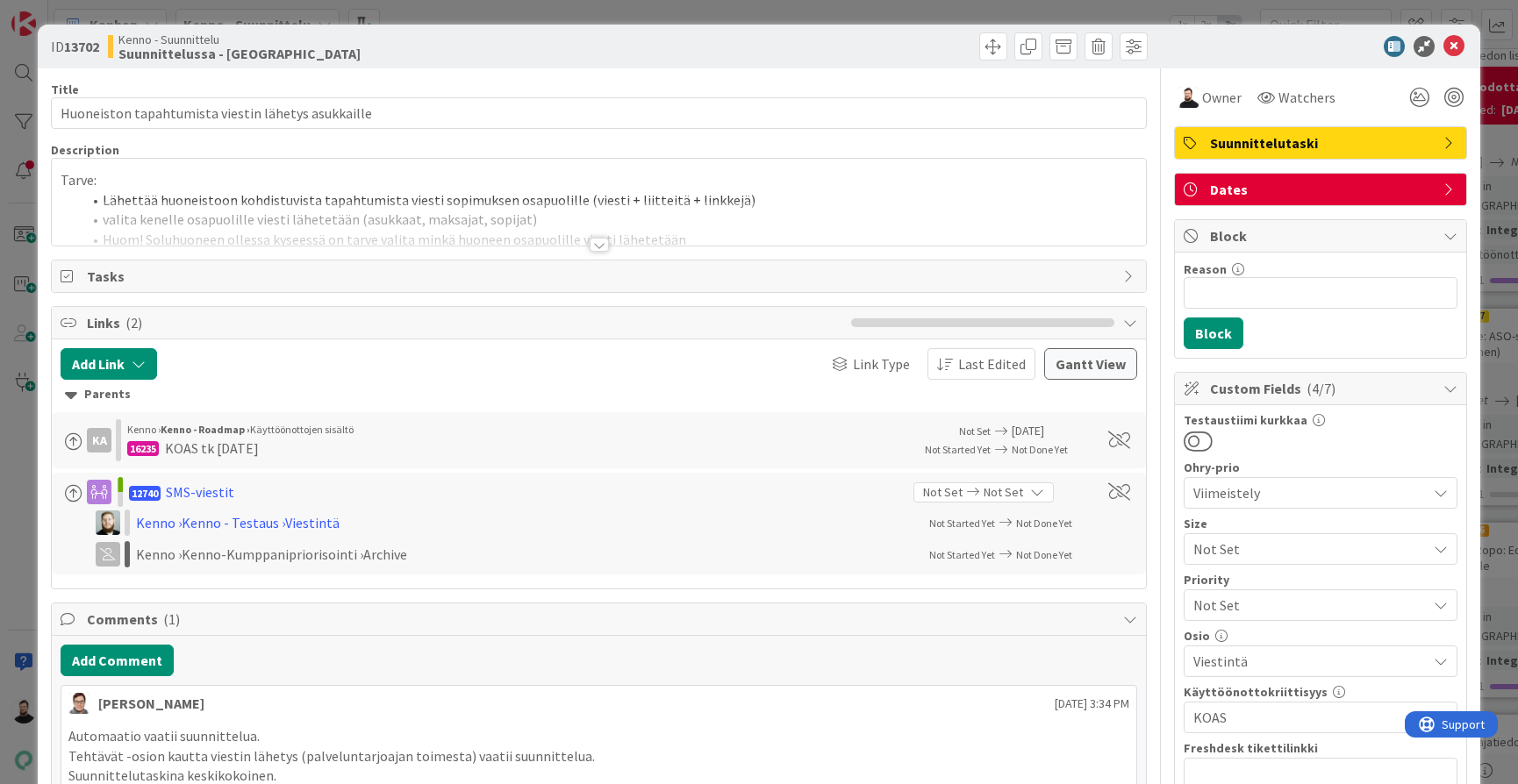
click at [599, 240] on div at bounding box center [599, 245] width 20 height 14
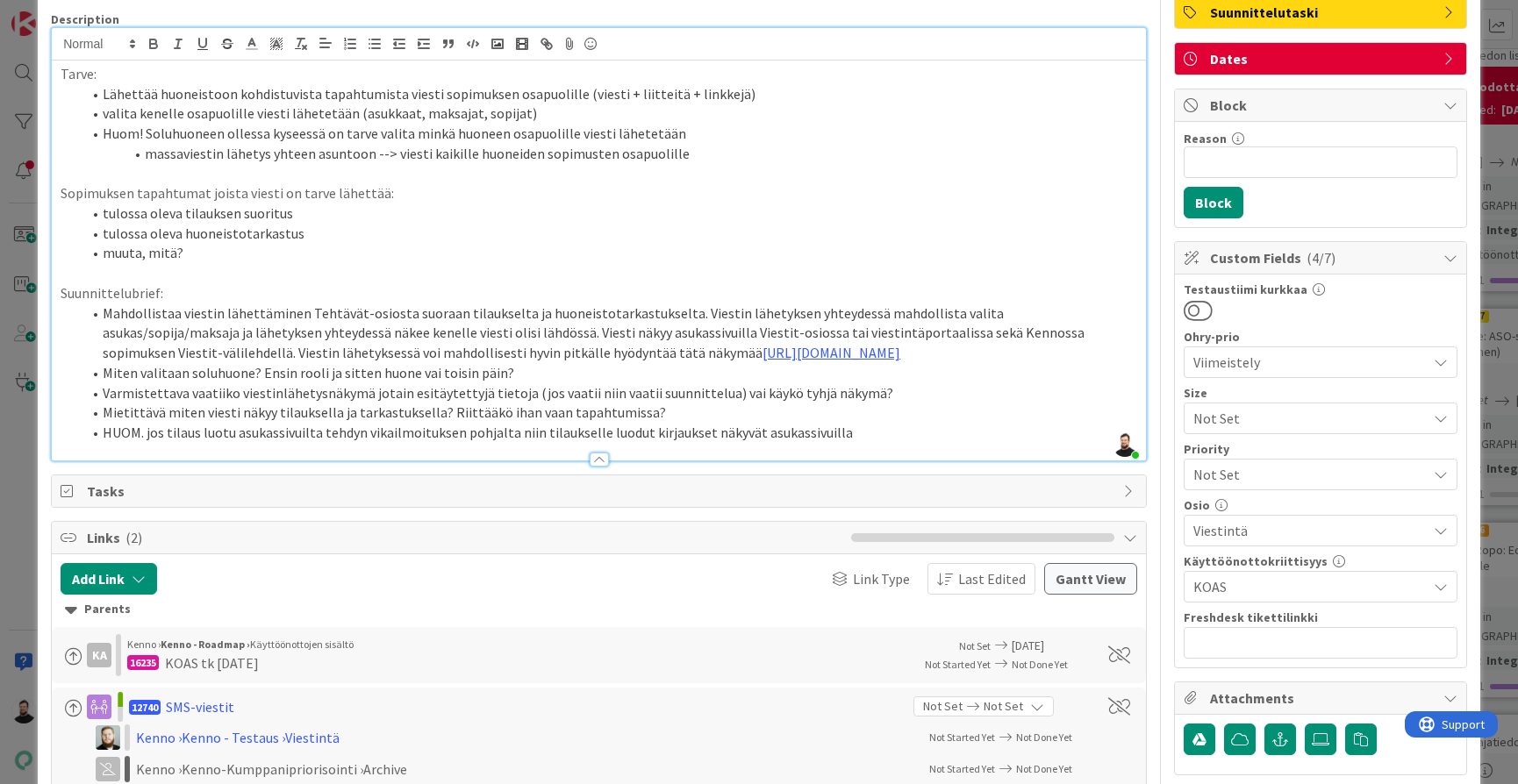
scroll to position [127, 0]
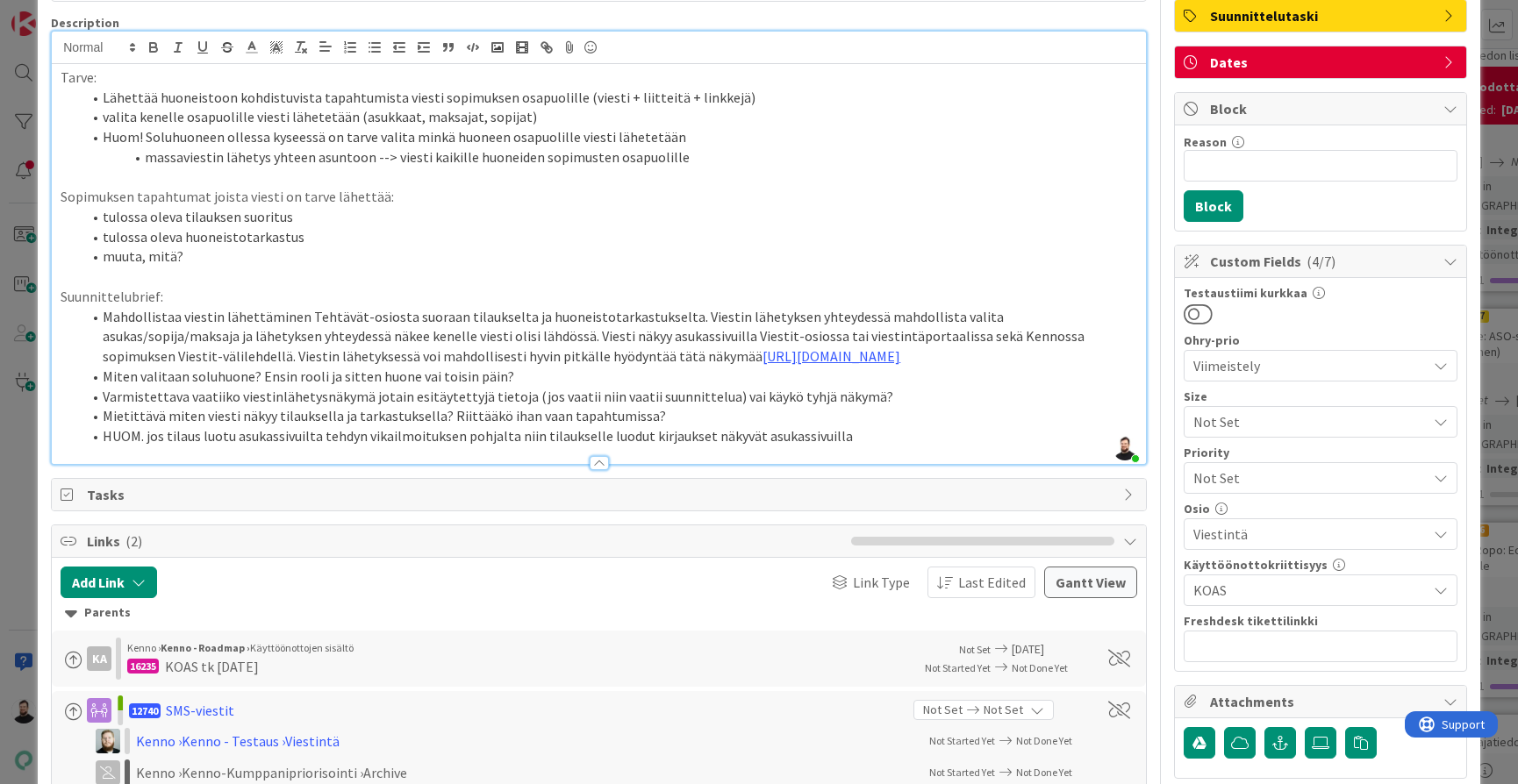
click at [548, 387] on li "Miten valitaan soluhuone? Ensin rooli ja sitten huone vai toisin päin?" at bounding box center [609, 377] width 1055 height 21
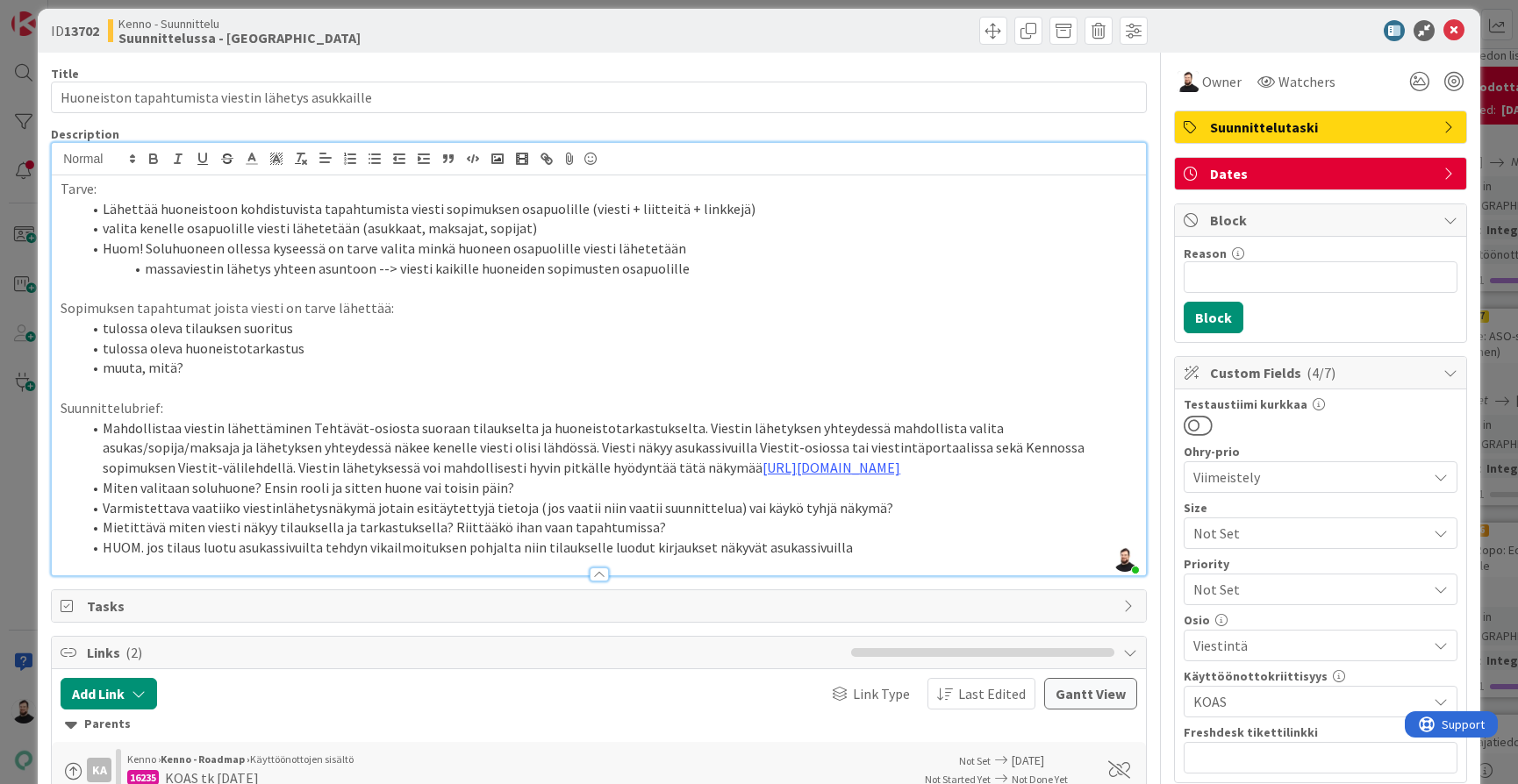
scroll to position [18, 0]
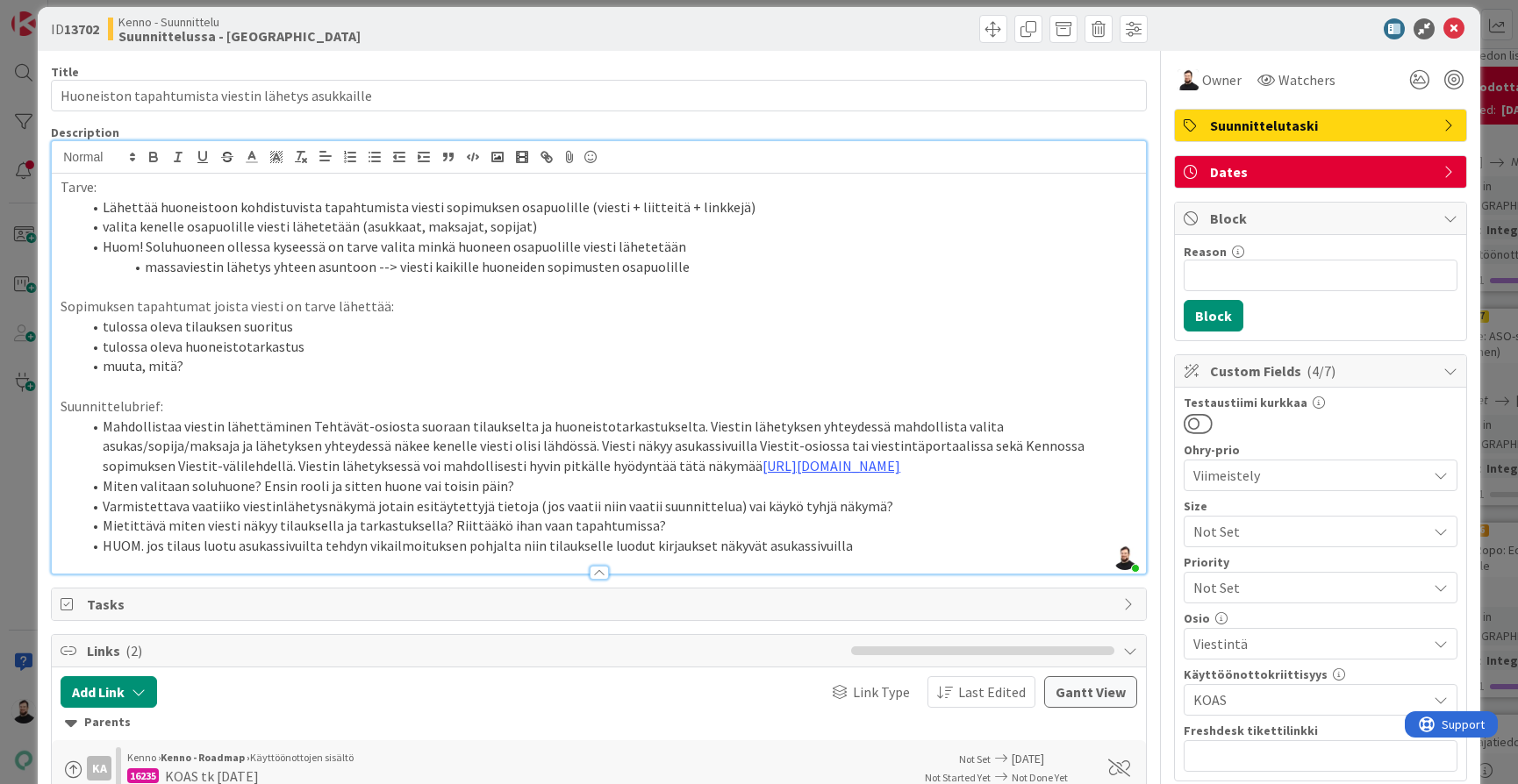
click at [19, 446] on div "ID 13702 Kenno - Suunnittelu Suunnittelussa - Rautalangat Title 50 / 128 Huonei…" at bounding box center [759, 392] width 1518 height 784
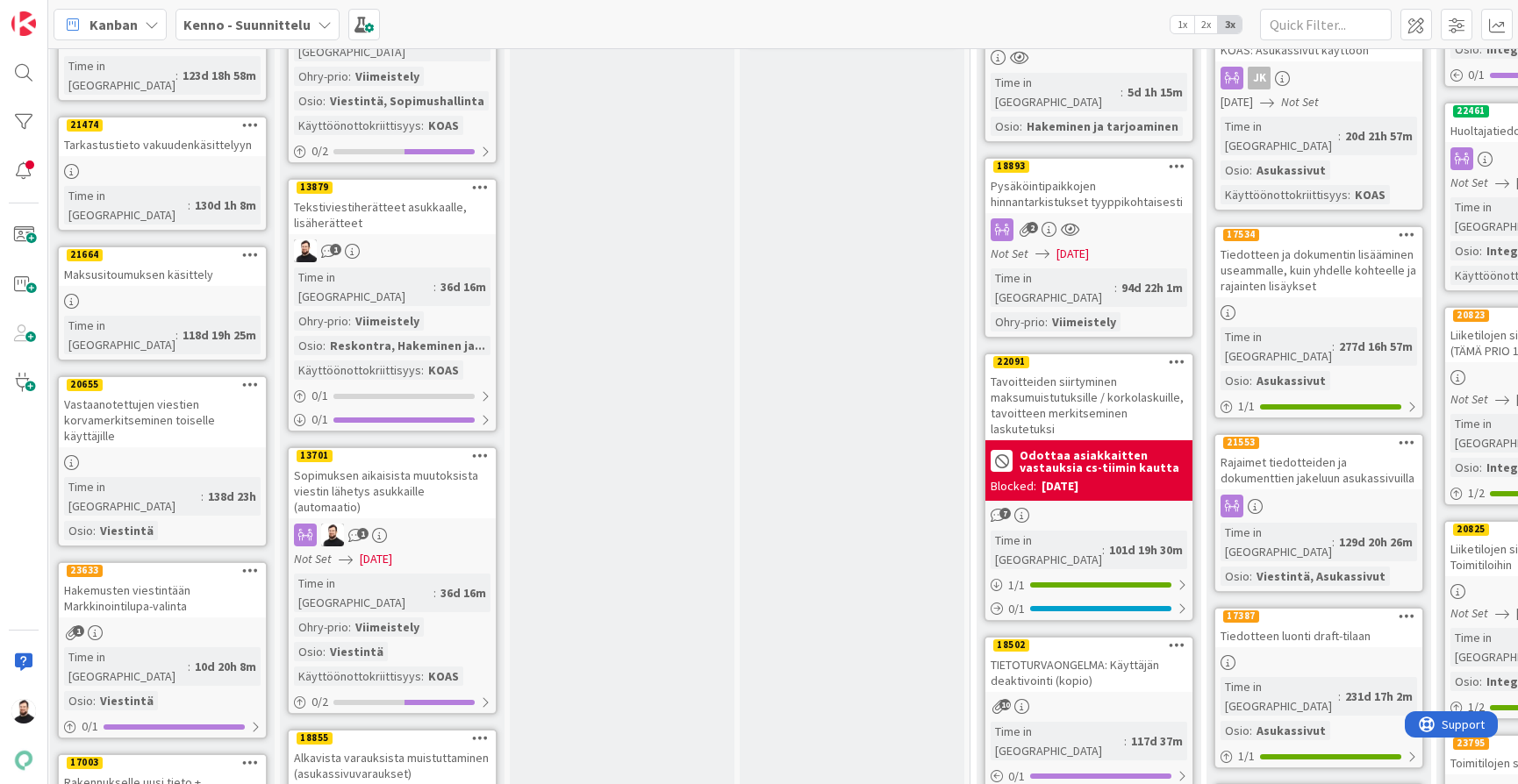
scroll to position [1308, 4]
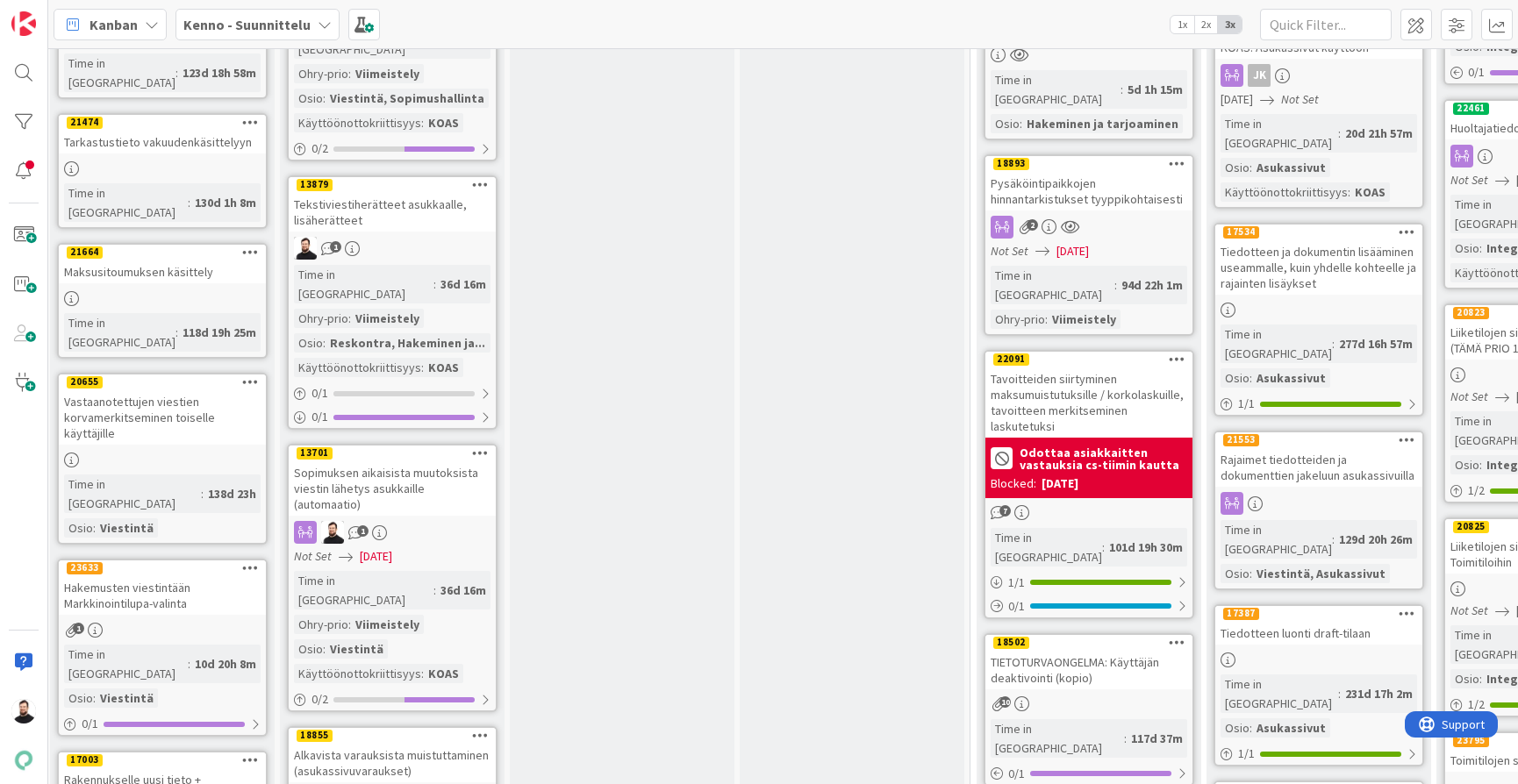
click at [405, 462] on div "Sopimuksen aikaisista muutoksista viestin lähetys asukkaille (automaatio)" at bounding box center [392, 488] width 207 height 54
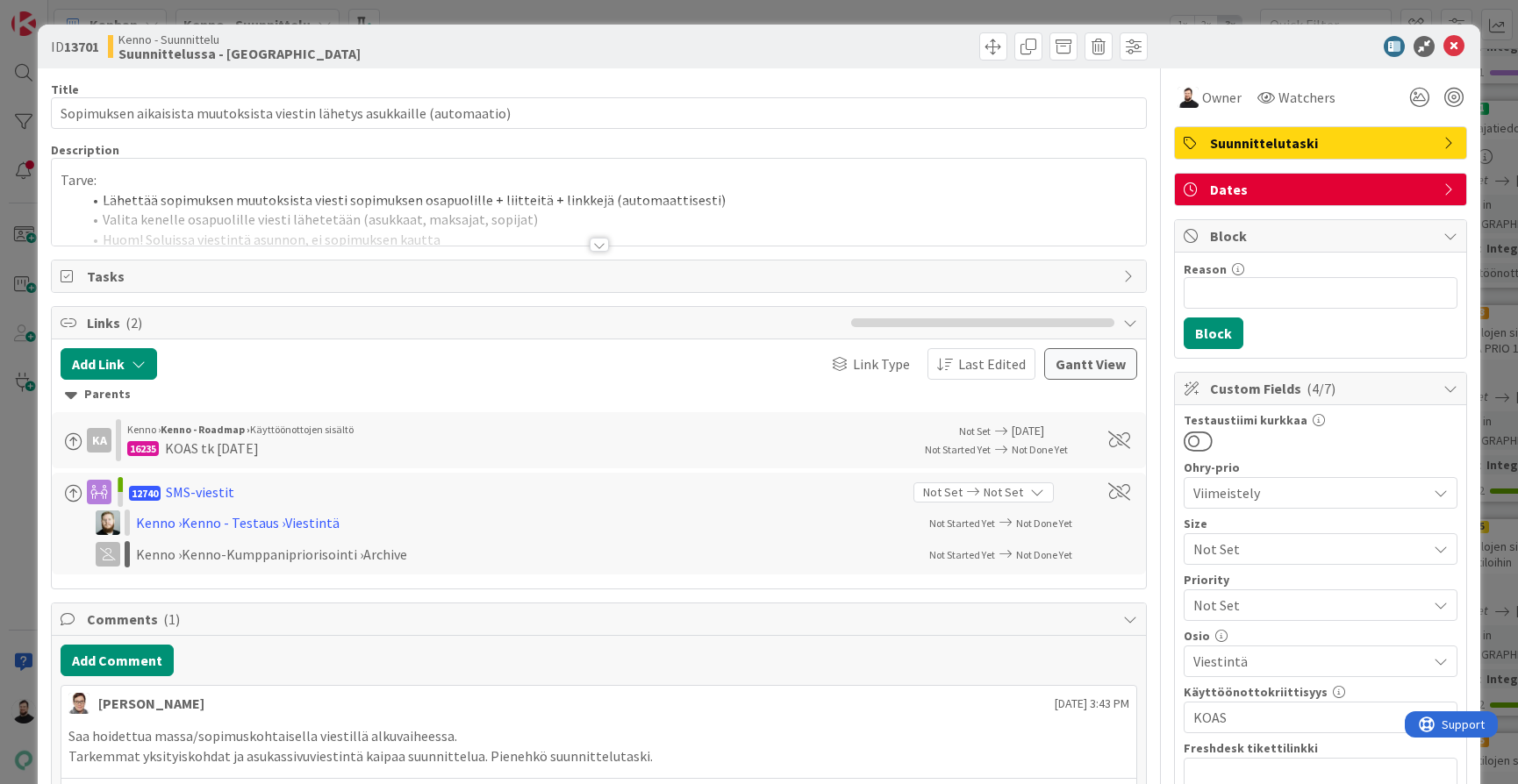
click at [602, 243] on div at bounding box center [599, 245] width 20 height 14
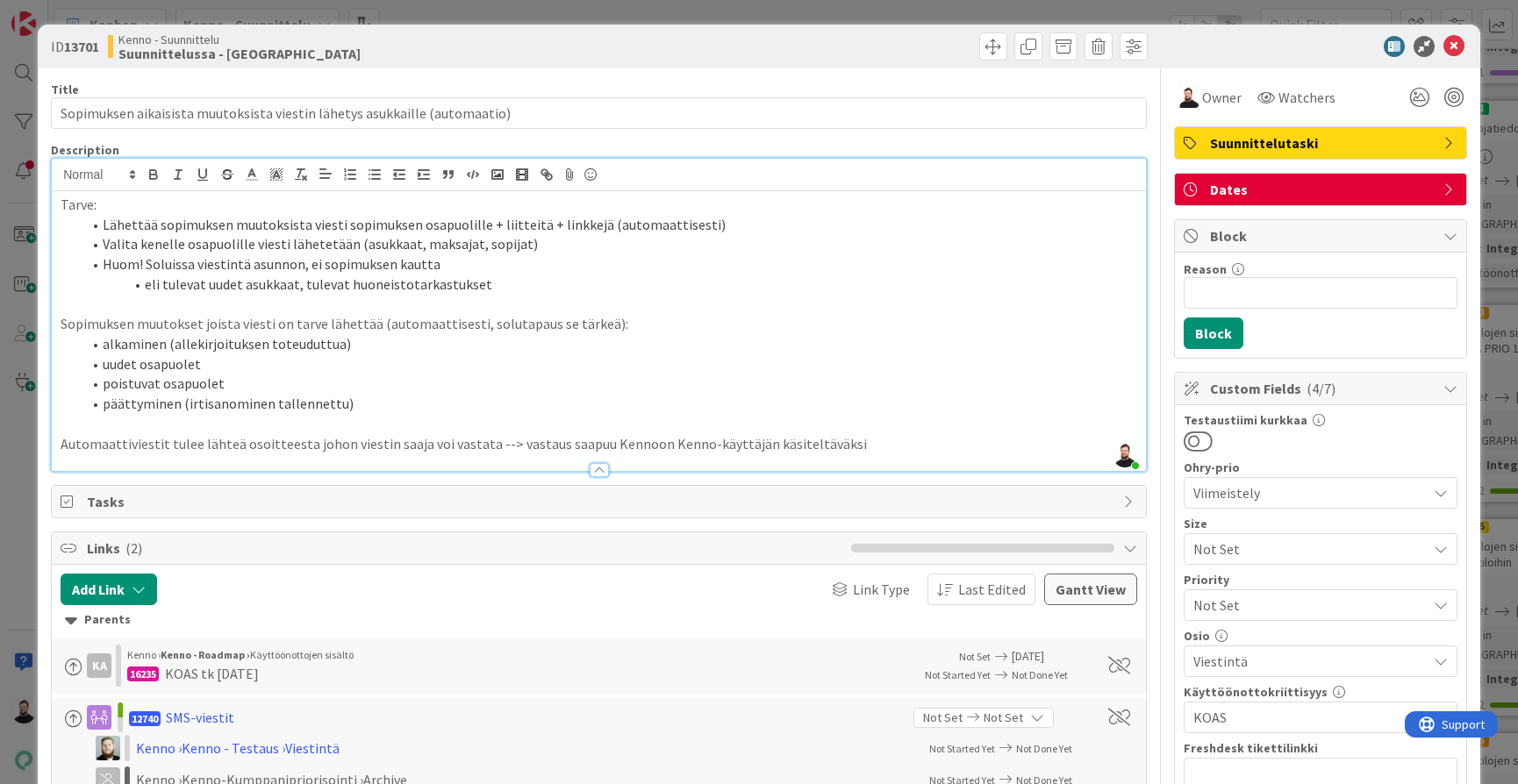
click at [13, 308] on div "ID 13701 Kenno - Suunnittelu Suunnittelussa - Rautalangat Title 73 / 128 Sopimu…" at bounding box center [759, 392] width 1518 height 784
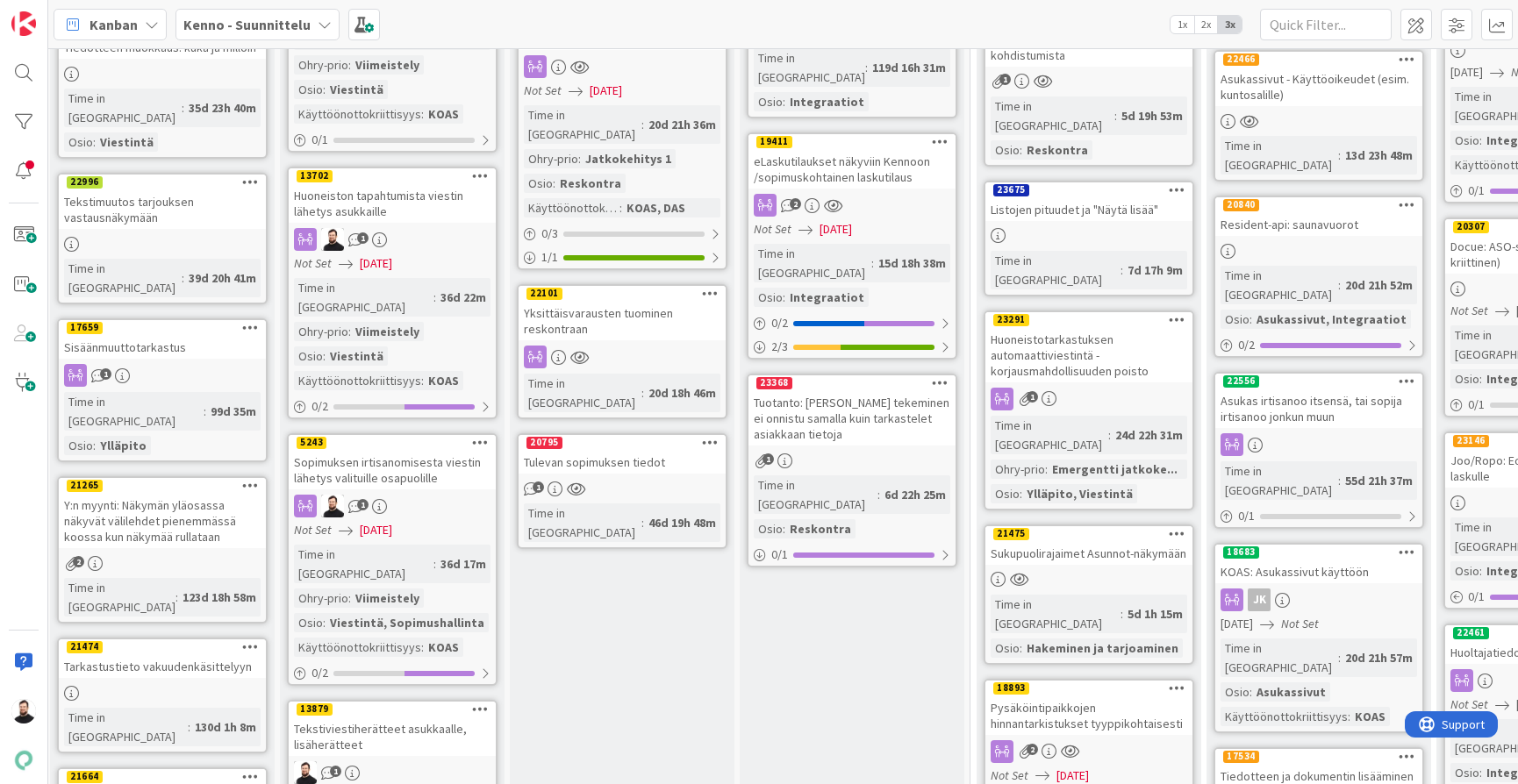
scroll to position [781, 4]
click at [420, 186] on div "Huoneiston tapahtumista viestin lähetys asukkaille" at bounding box center [392, 204] width 207 height 38
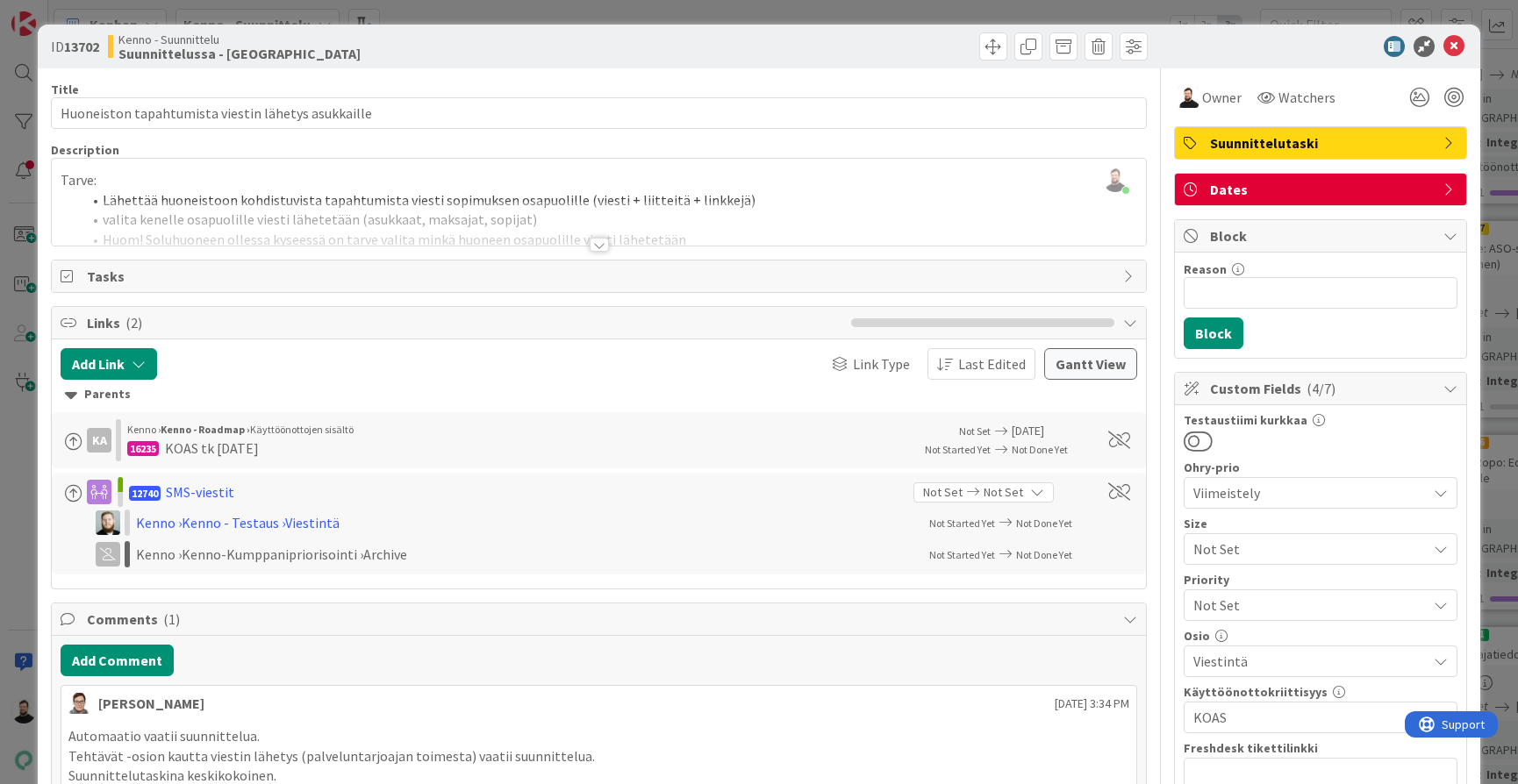
click at [603, 247] on div at bounding box center [599, 245] width 20 height 14
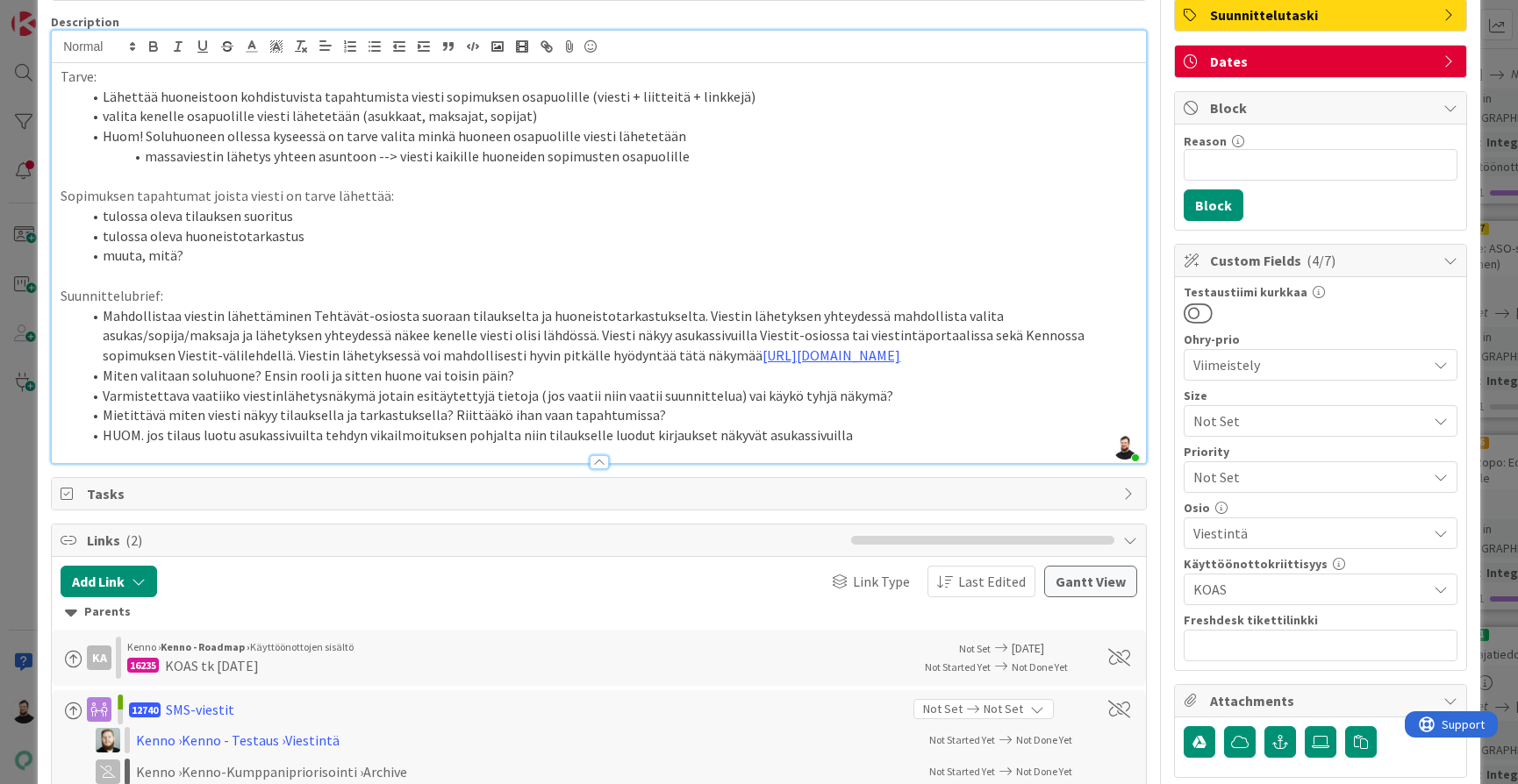
scroll to position [119, 0]
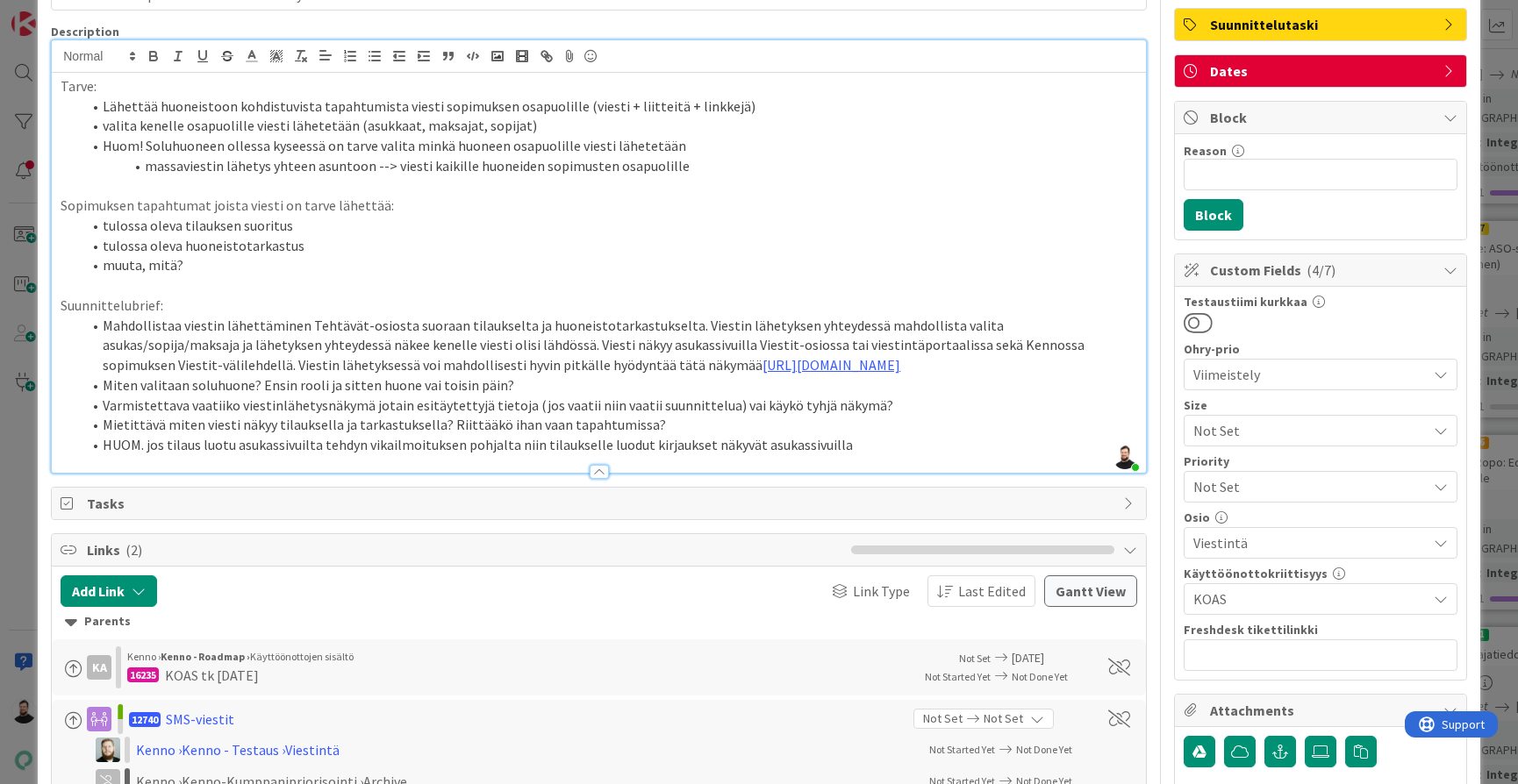
click at [26, 257] on div "ID 13702 Kenno - Suunnittelu Suunnittelussa - Rautalangat Title 50 / 128 Huonei…" at bounding box center [759, 392] width 1518 height 784
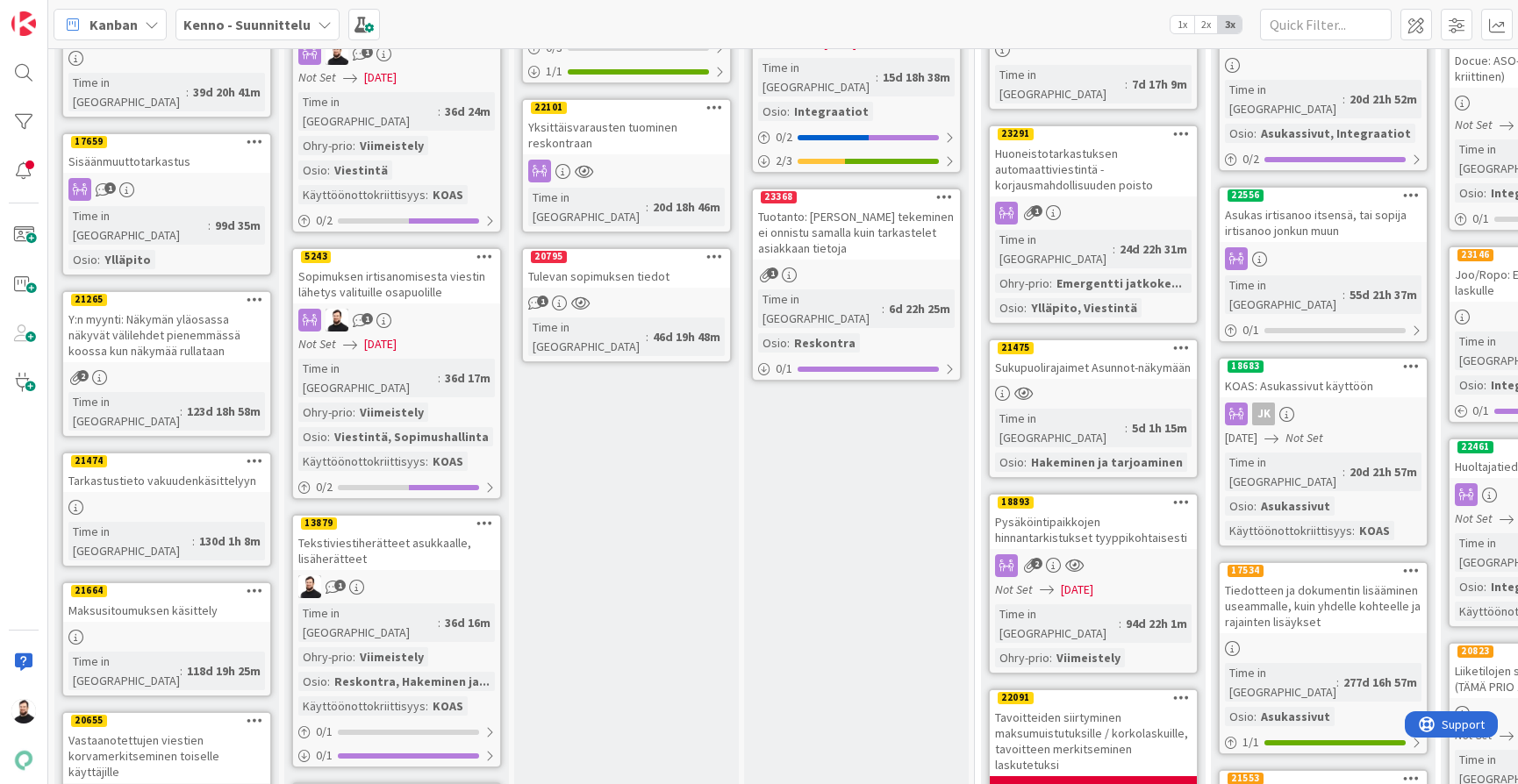
scroll to position [967, 0]
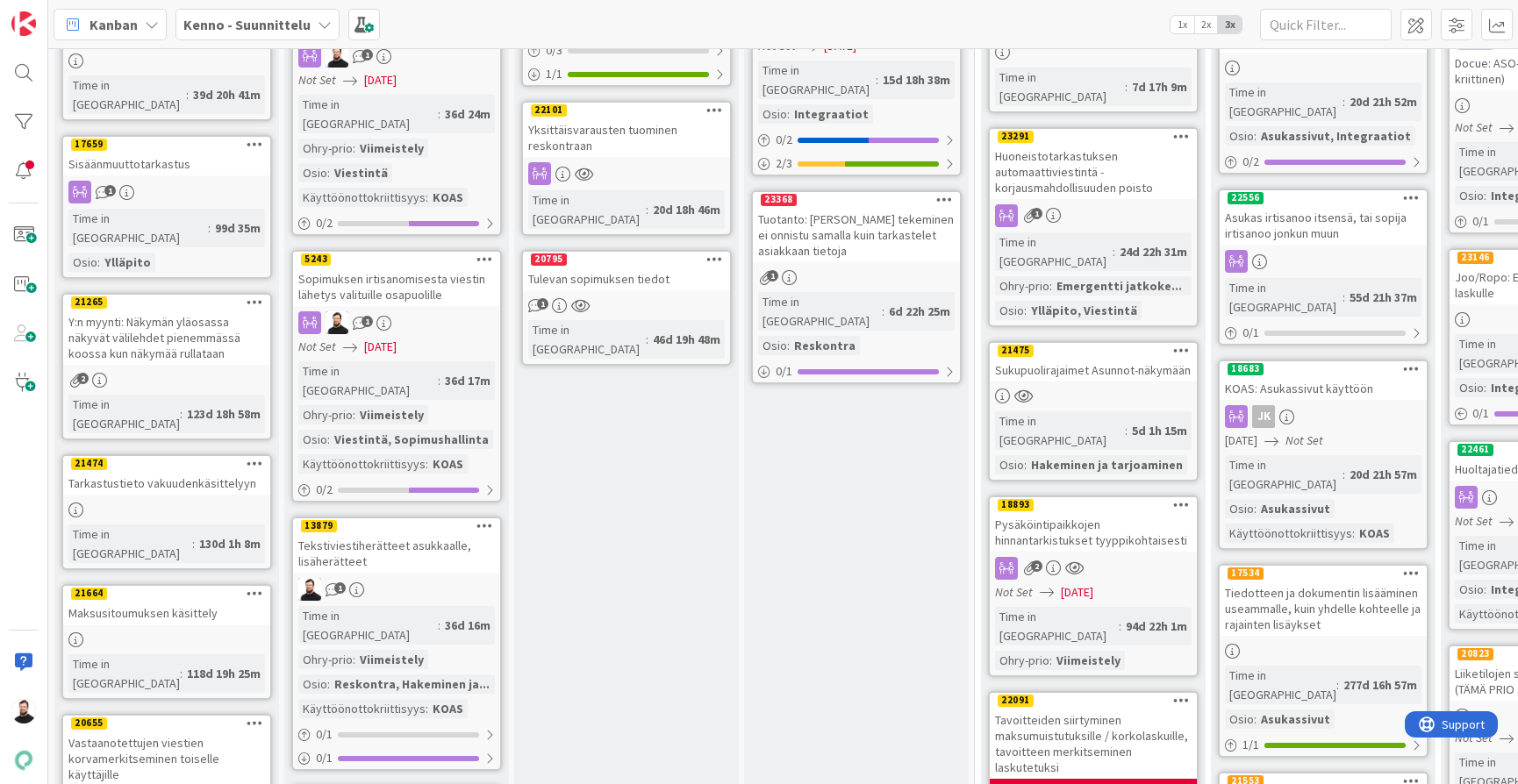
click at [440, 268] on div "Sopimuksen irtisanomisesta viestin lähetys valituille osapuolille" at bounding box center [396, 287] width 207 height 38
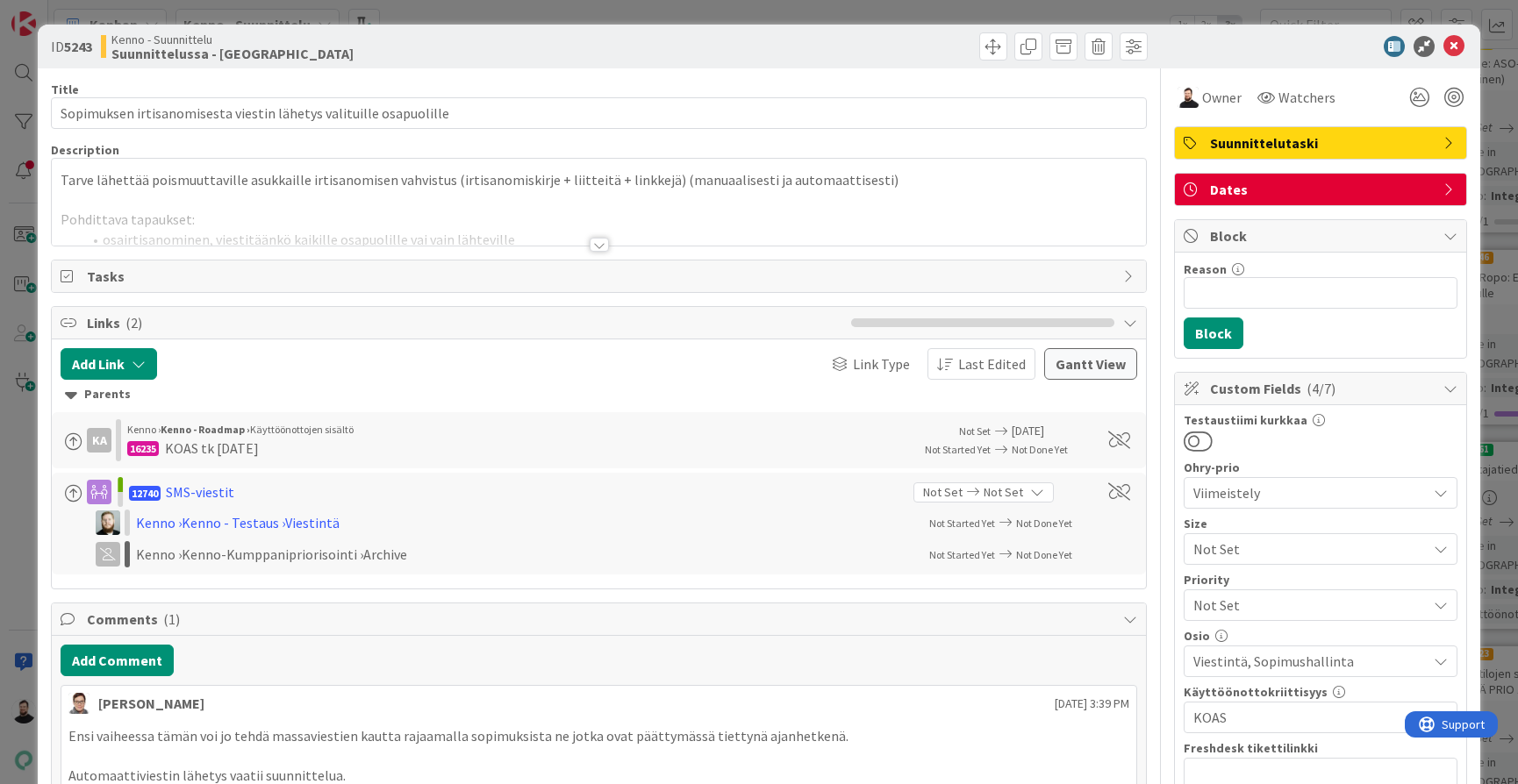
click at [599, 243] on div at bounding box center [599, 245] width 20 height 14
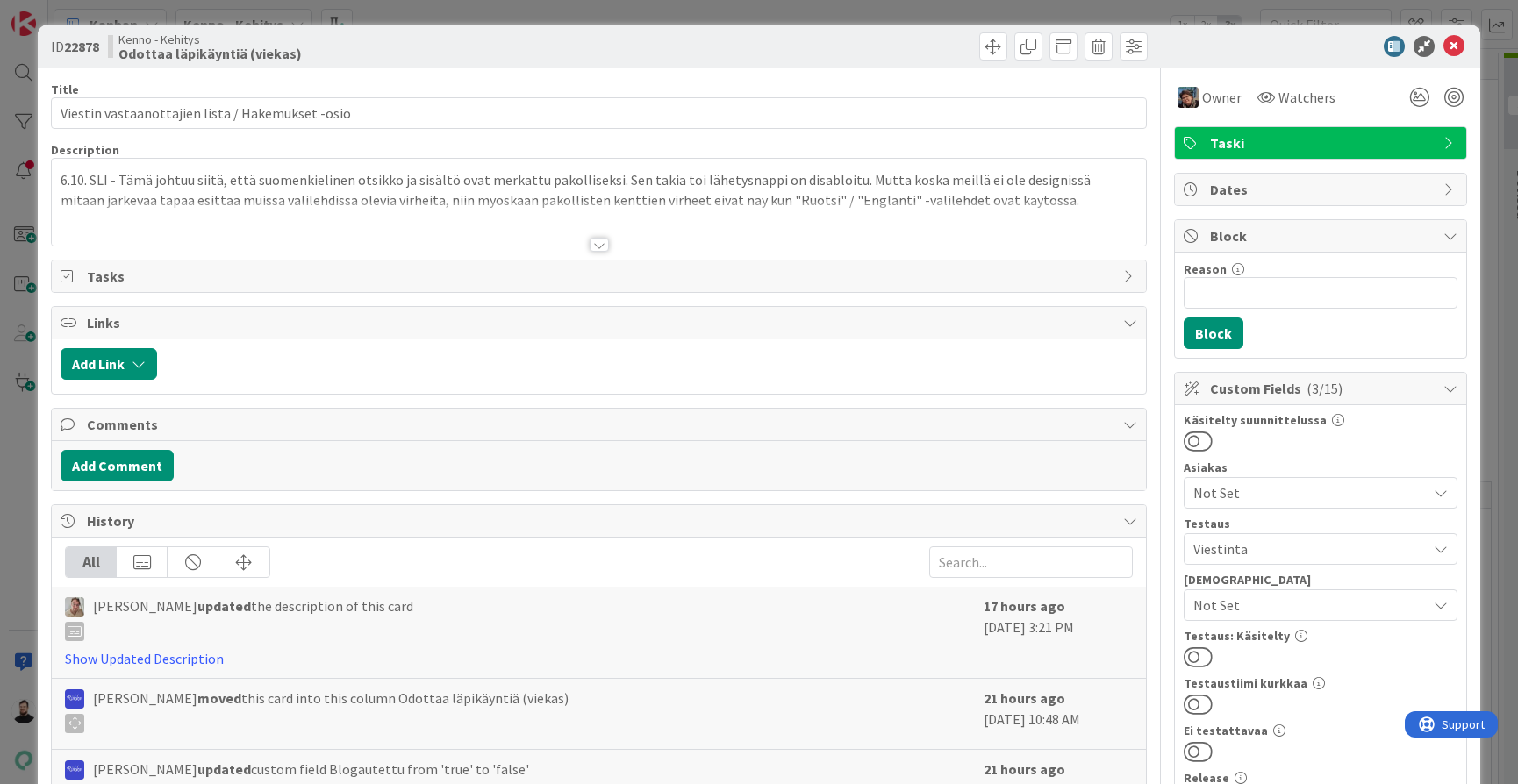
click at [602, 243] on div at bounding box center [599, 245] width 20 height 14
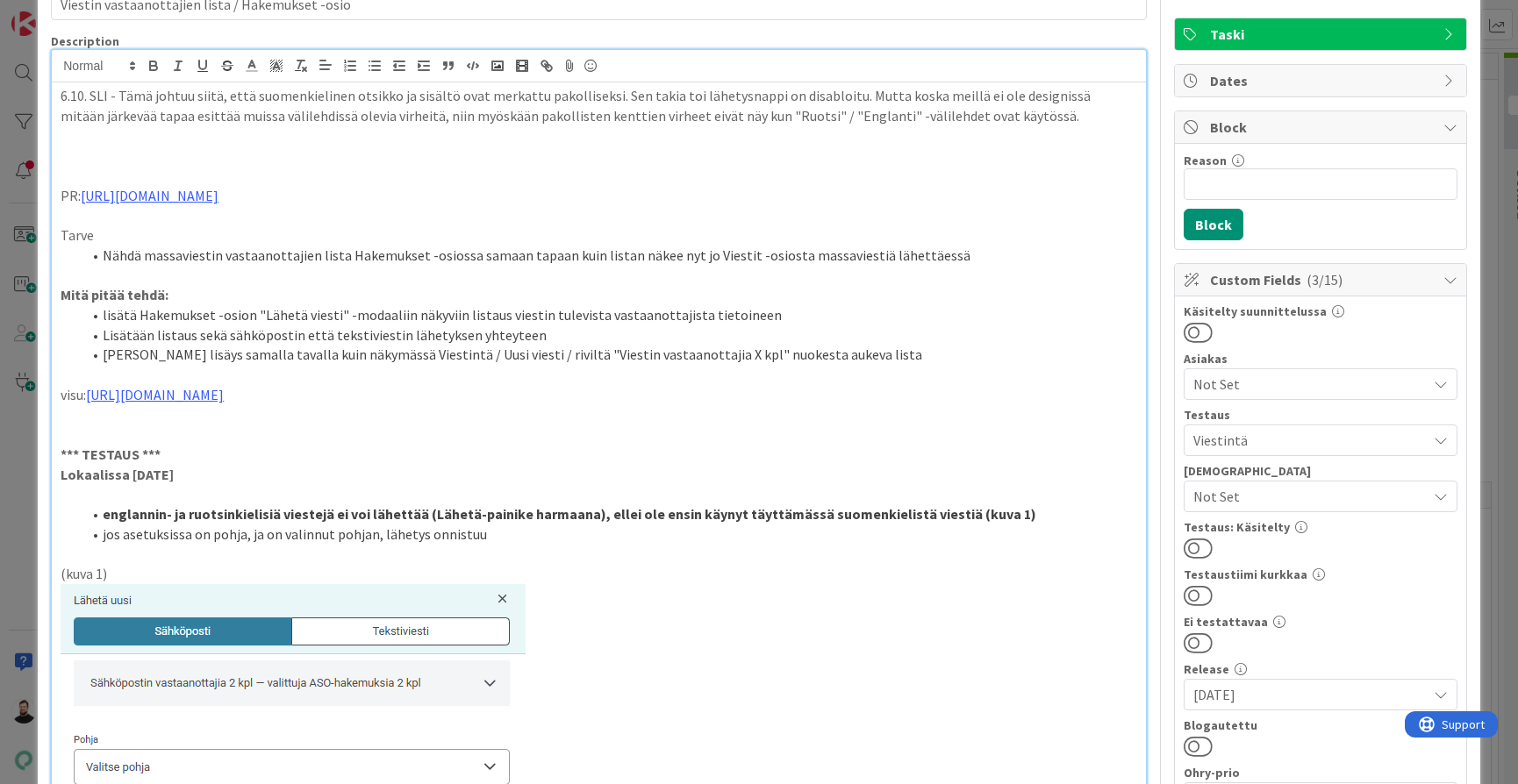
scroll to position [24, 0]
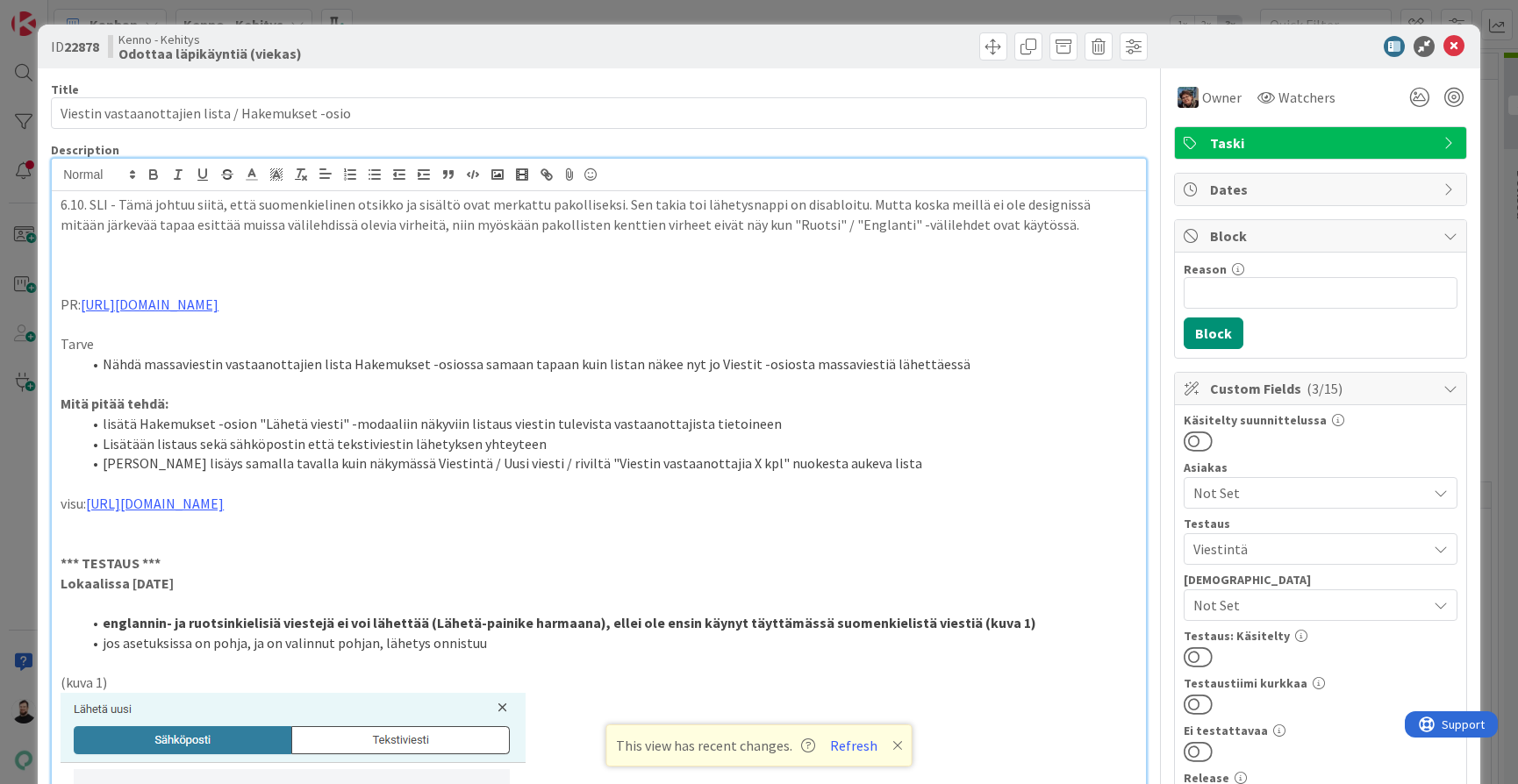
scroll to position [24, 0]
